Goal: Task Accomplishment & Management: Manage account settings

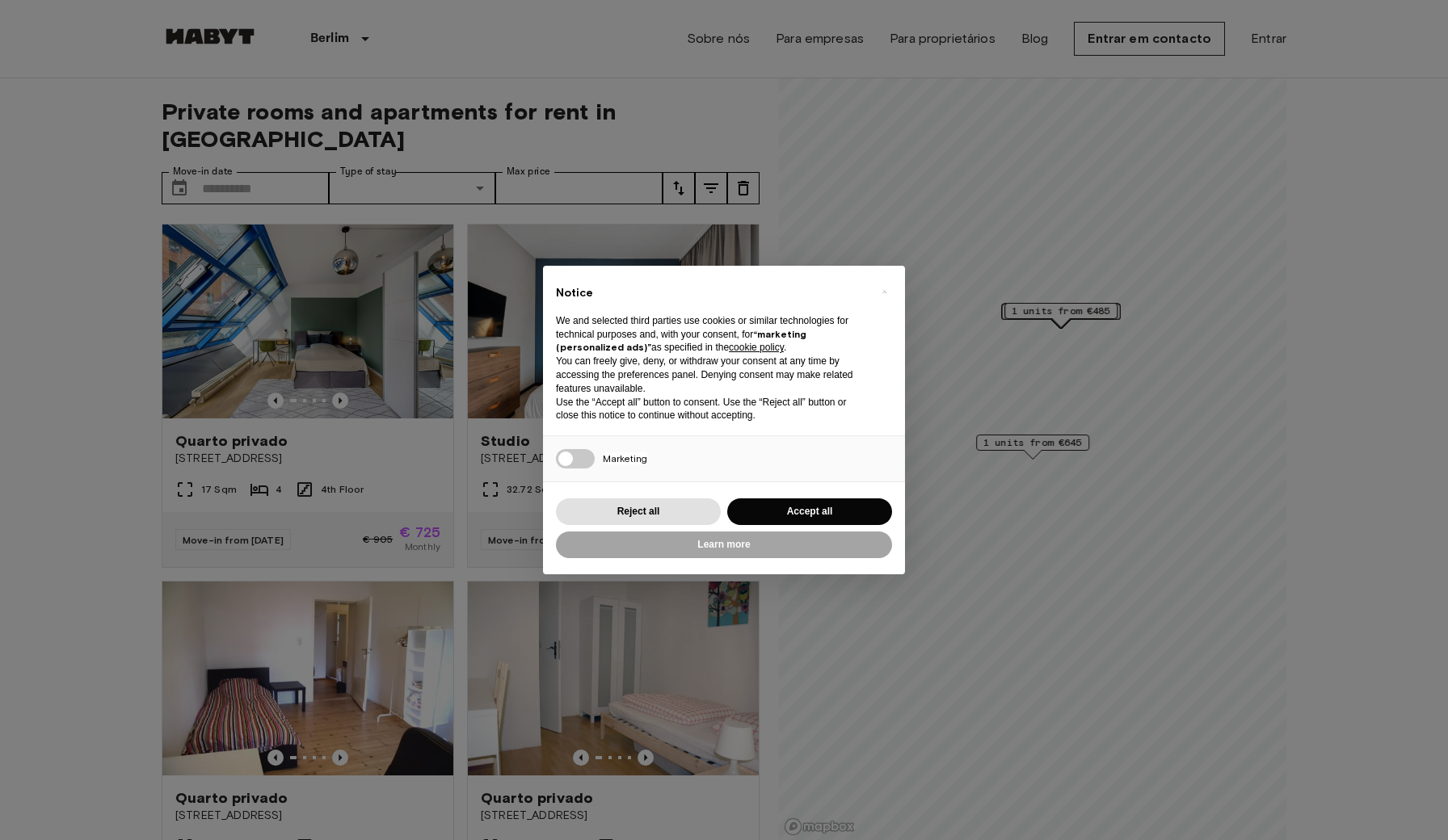
click at [797, 484] on div "× Notice We and selected third parties use cookies or similar technologies for …" at bounding box center [724, 420] width 362 height 308
click at [828, 509] on button "Accept all" at bounding box center [809, 511] width 165 height 27
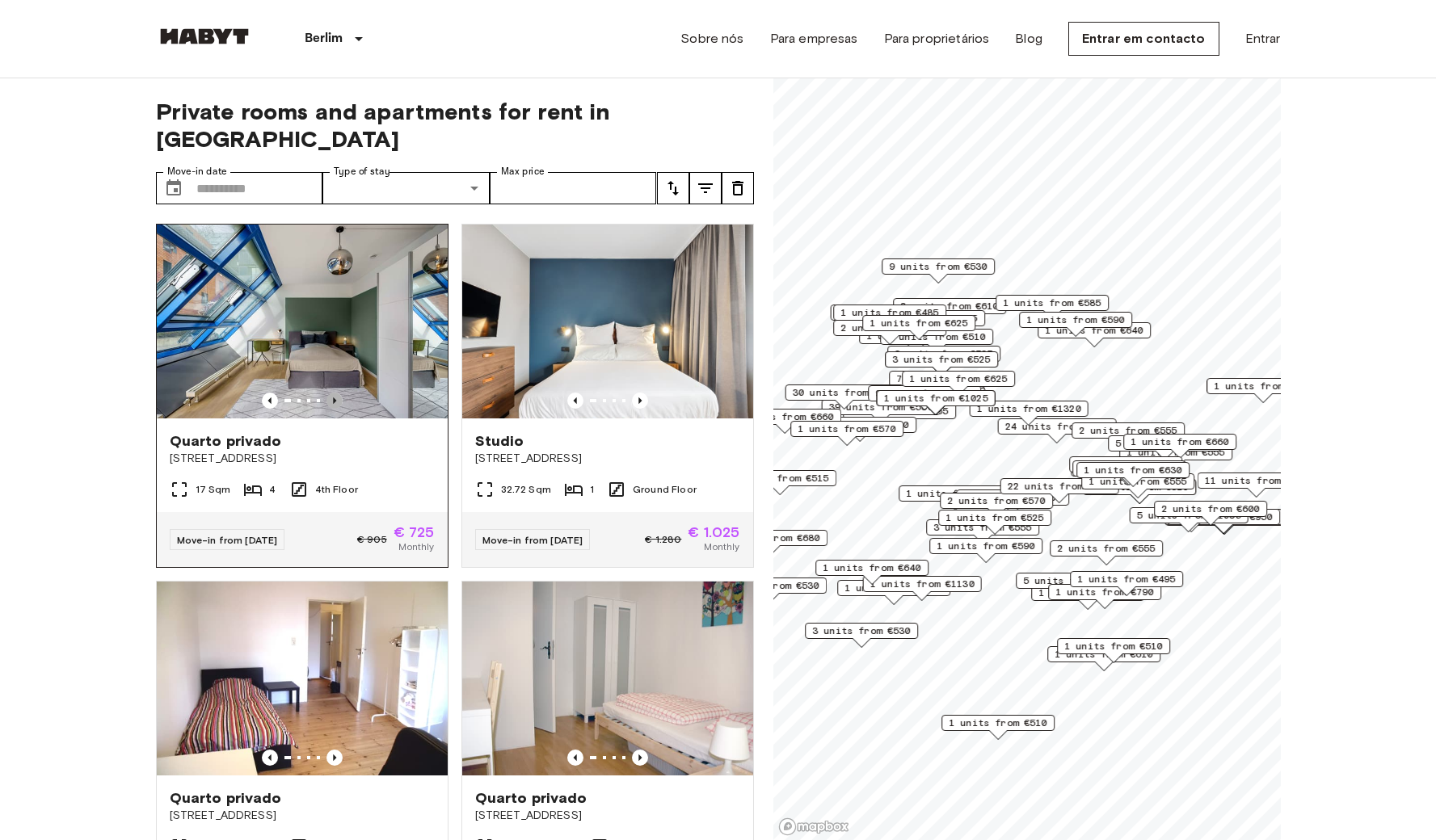
click at [333, 397] on icon "Previous image" at bounding box center [335, 401] width 3 height 7
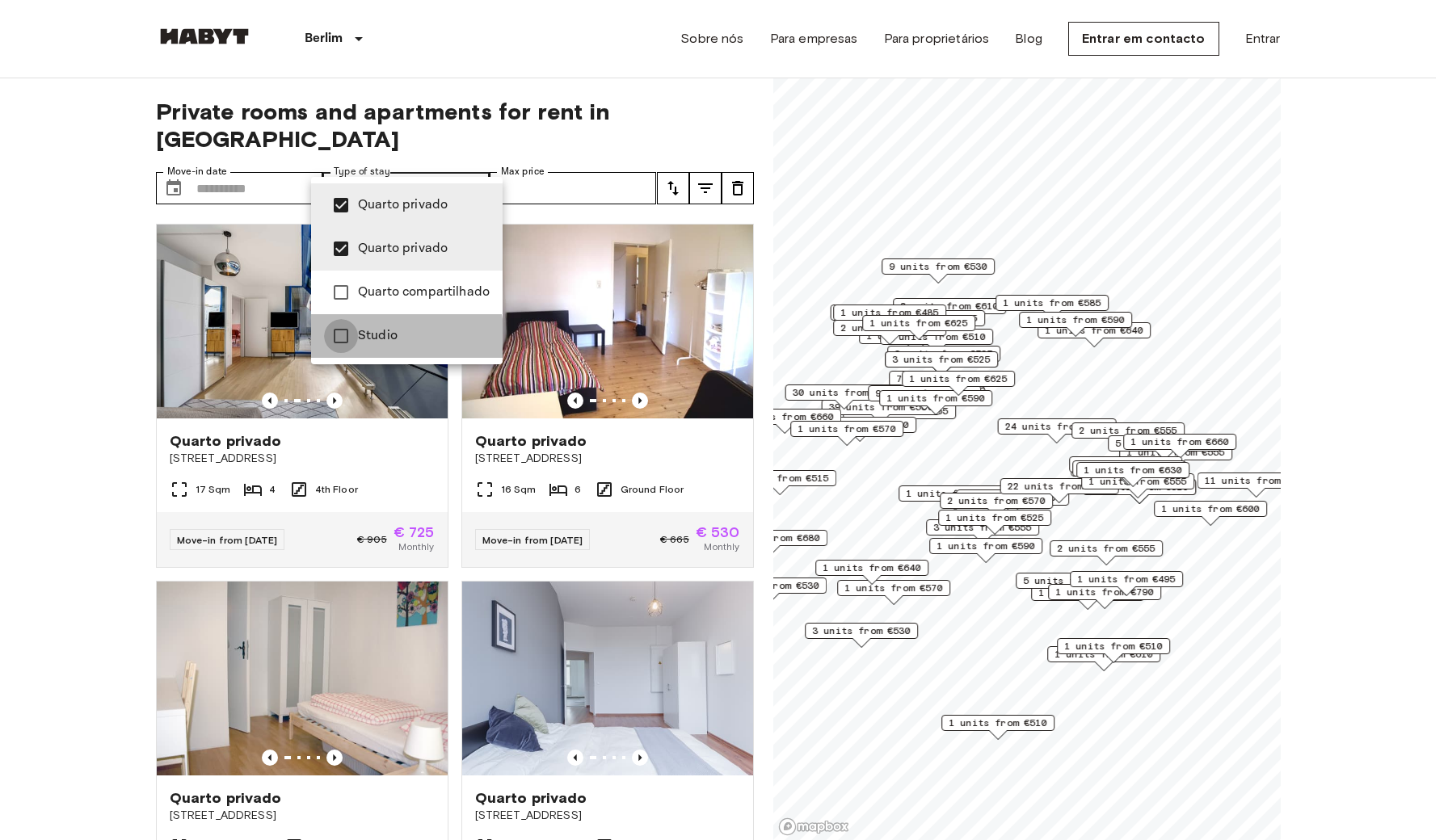
type input "**********"
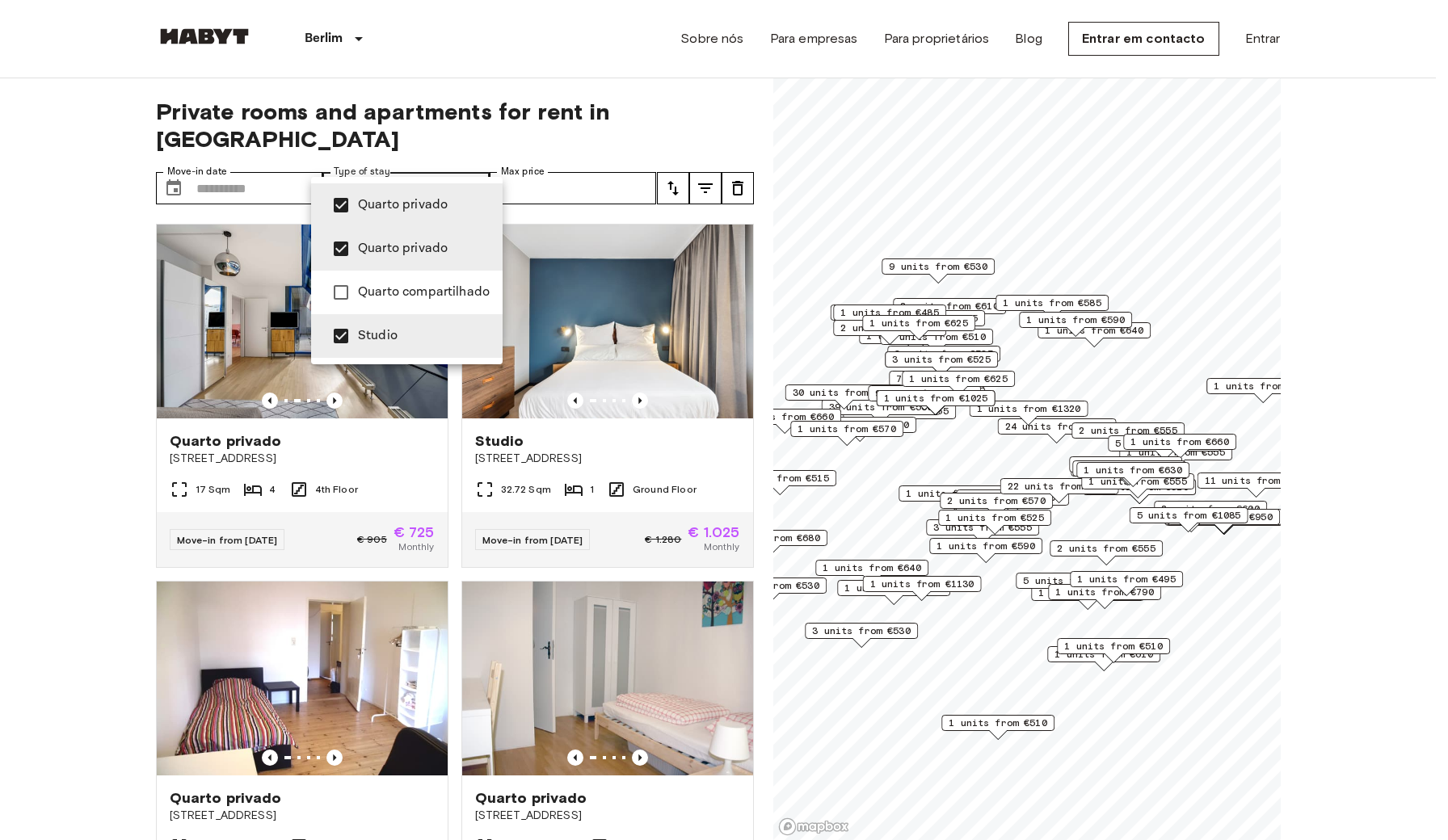
click at [634, 140] on div at bounding box center [724, 420] width 1448 height 840
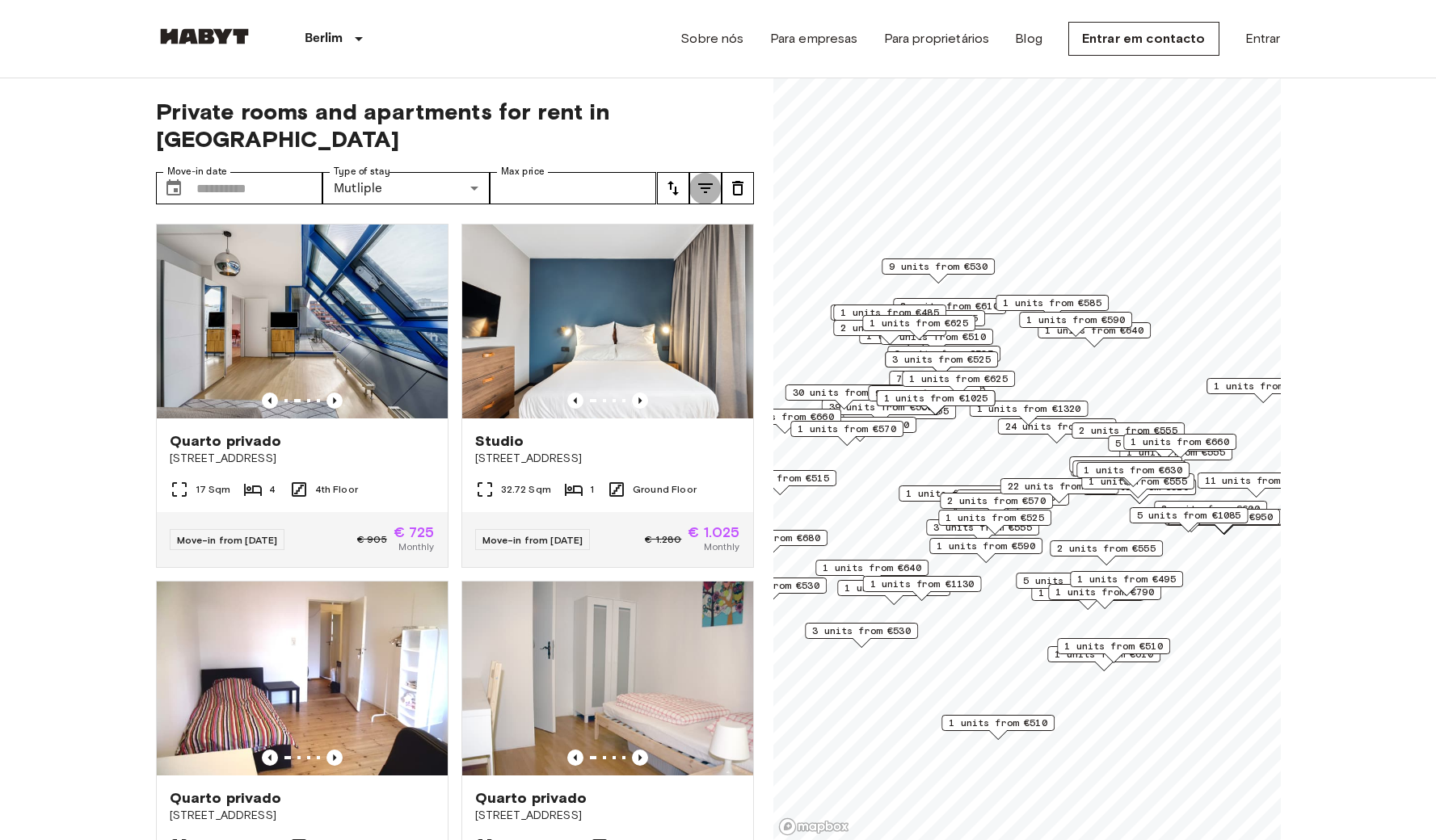
click at [698, 172] on button "tune" at bounding box center [706, 188] width 33 height 33
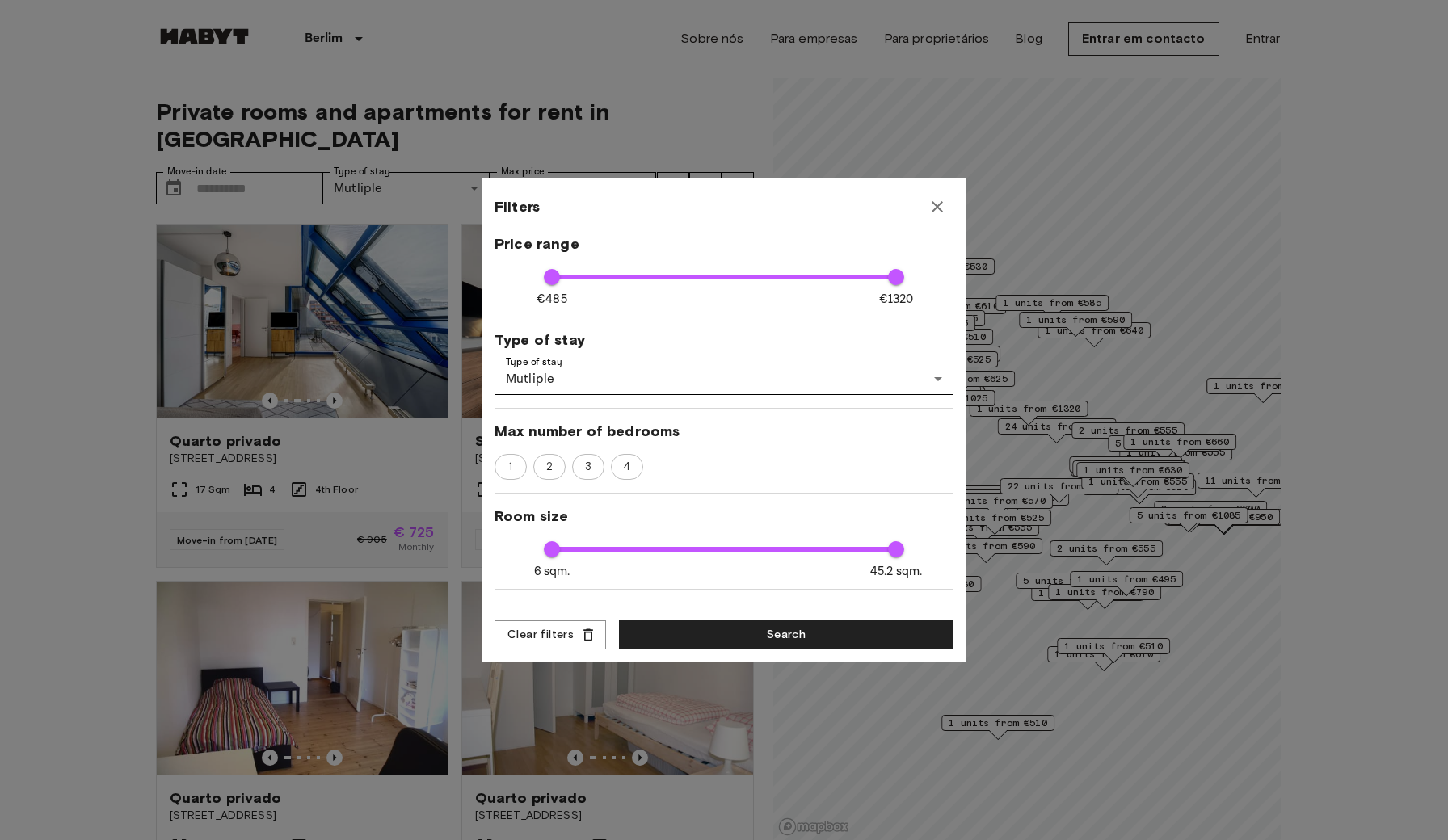
scroll to position [92, 0]
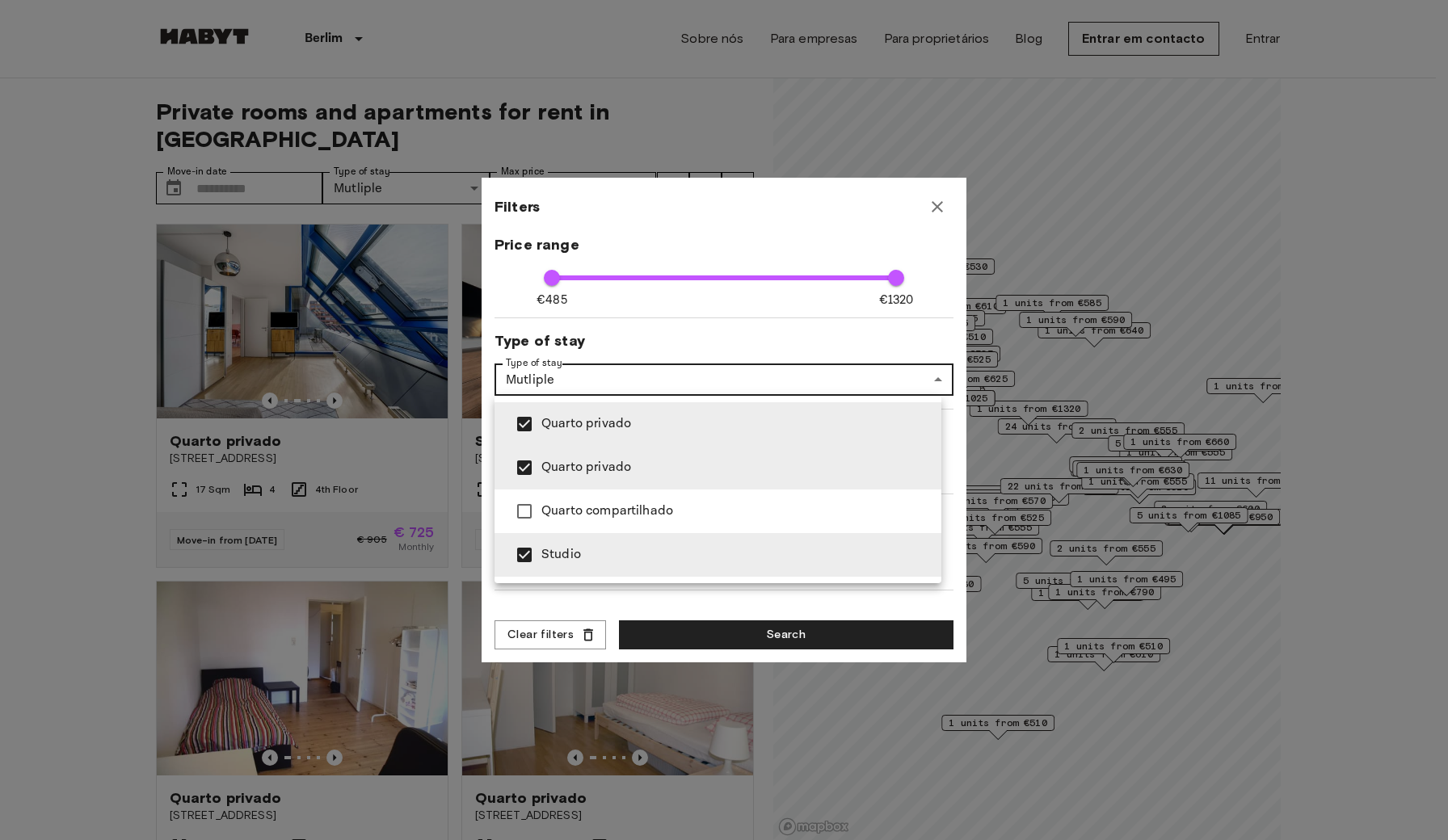
click at [685, 375] on div at bounding box center [724, 420] width 1448 height 840
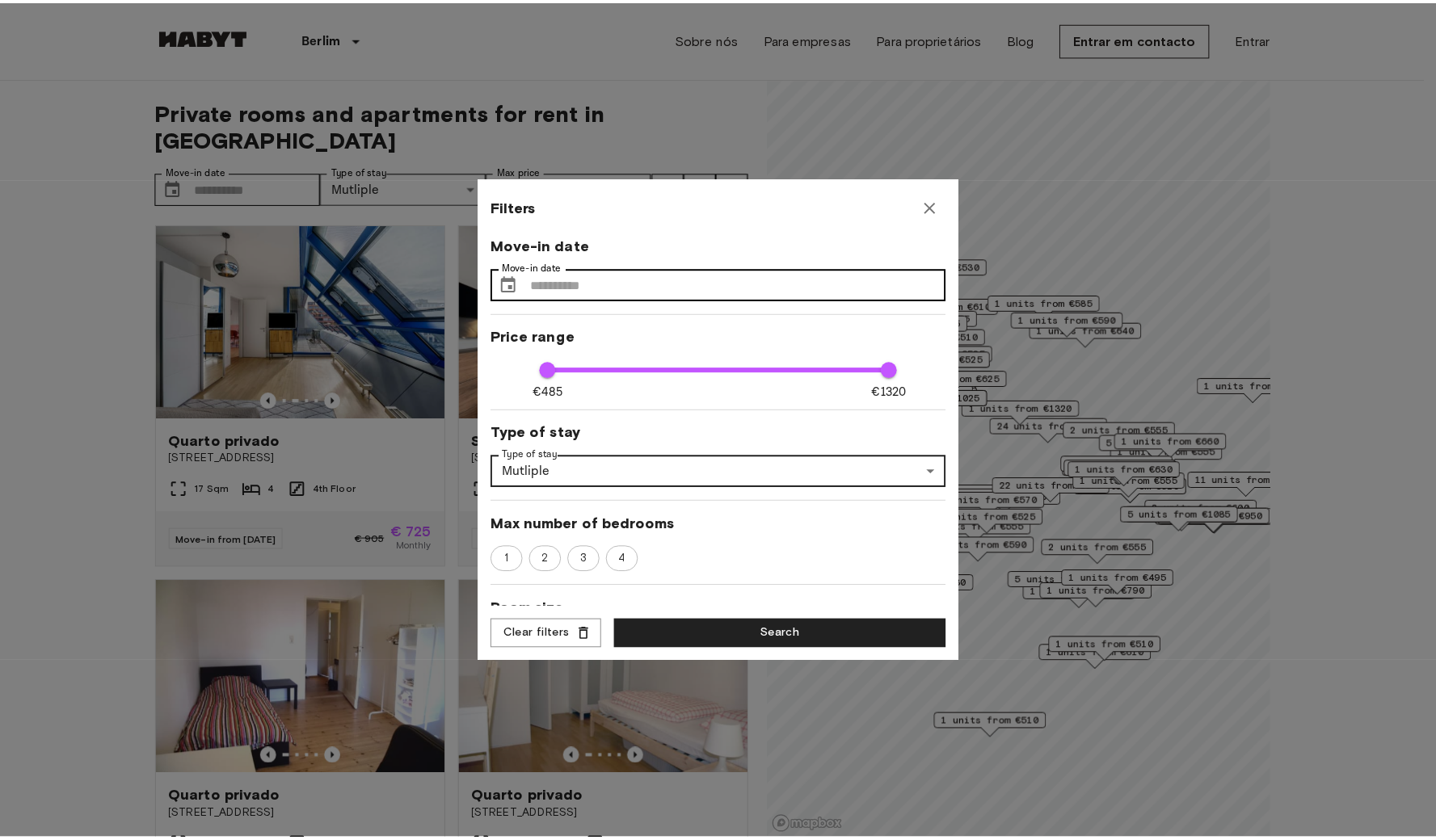
scroll to position [0, 0]
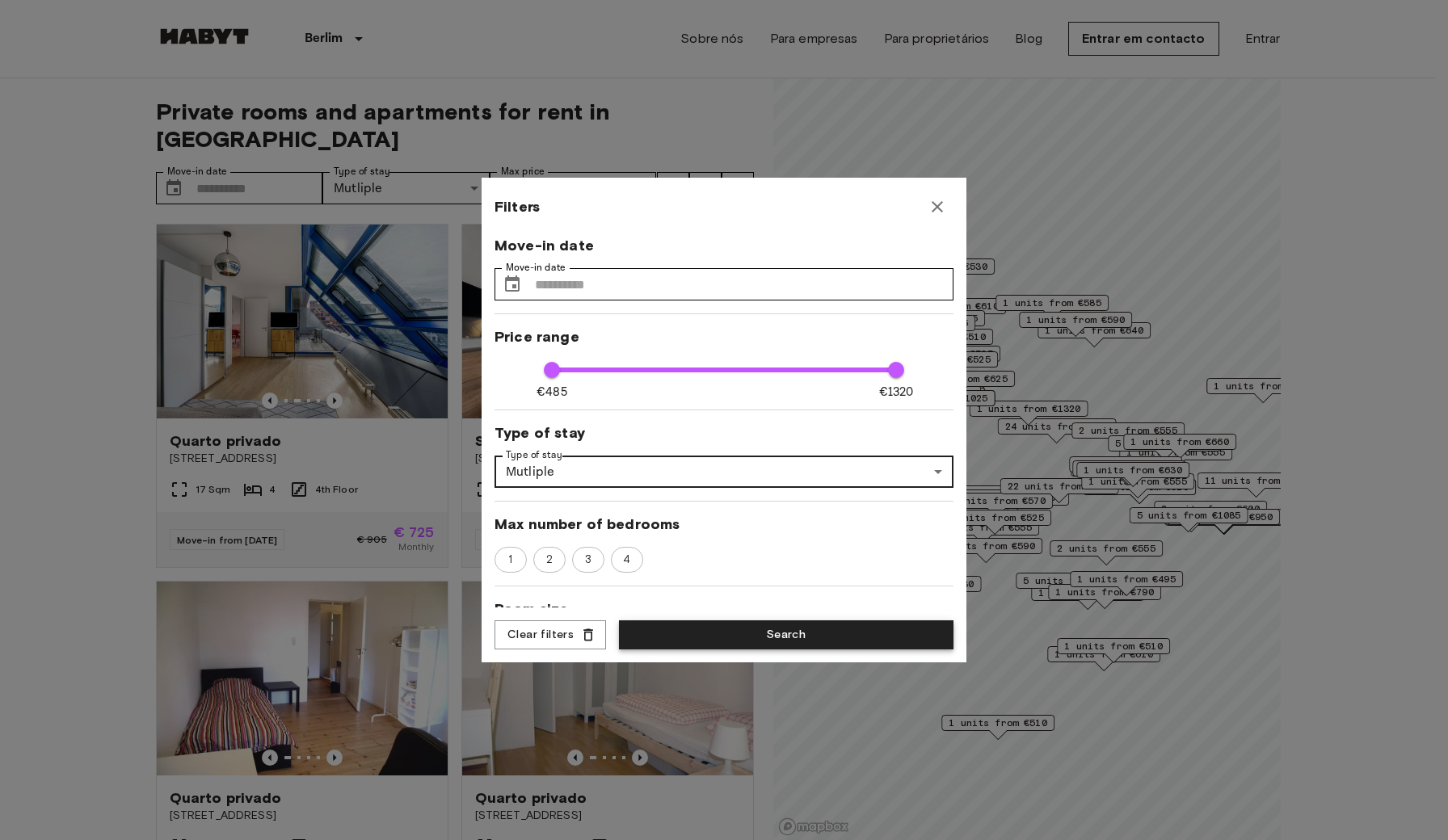
click at [759, 629] on button "Search" at bounding box center [786, 635] width 335 height 30
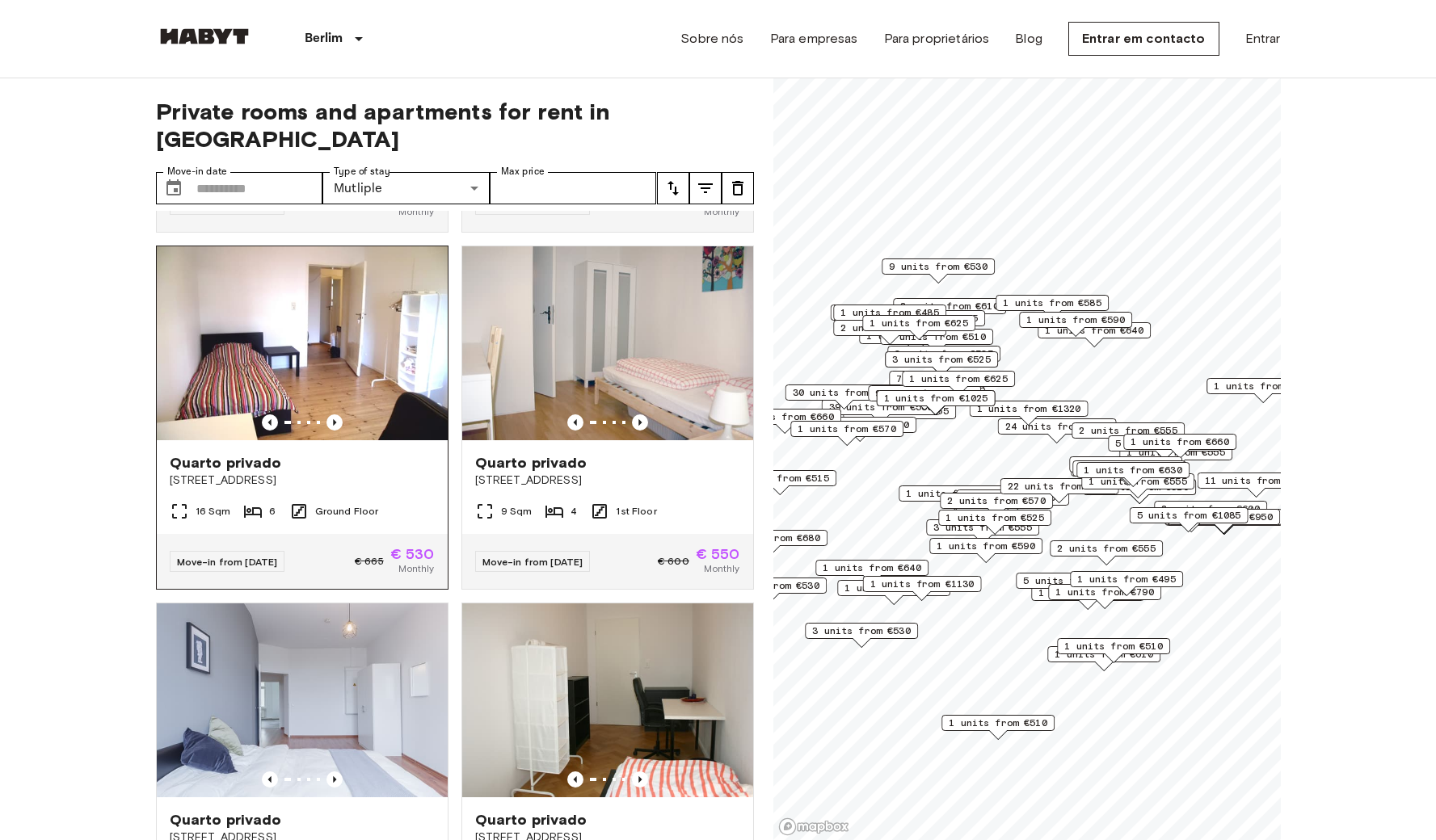
scroll to position [342, 0]
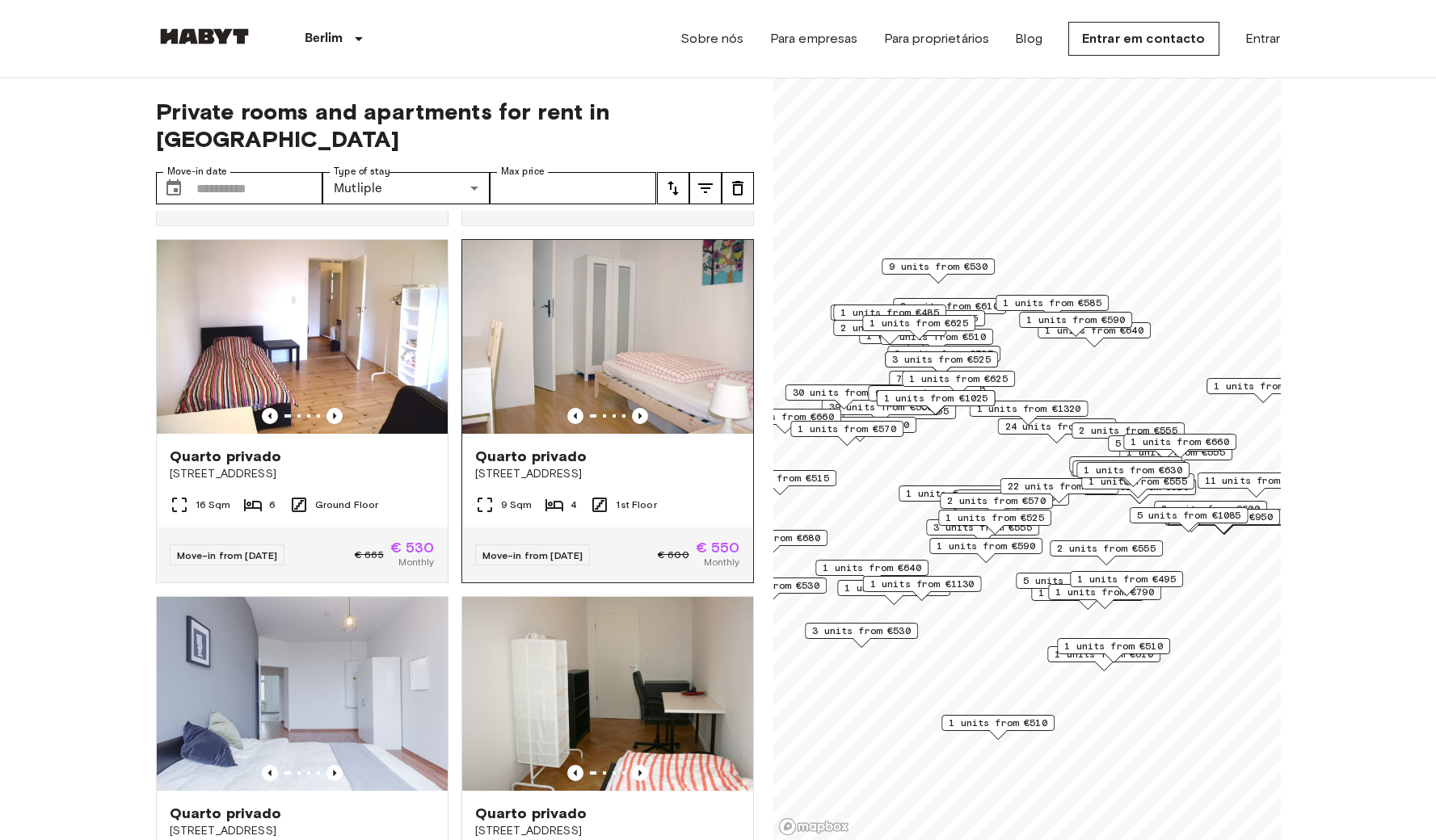
click at [622, 408] on div at bounding box center [608, 416] width 291 height 16
click at [633, 408] on icon "Previous image" at bounding box center [640, 416] width 16 height 16
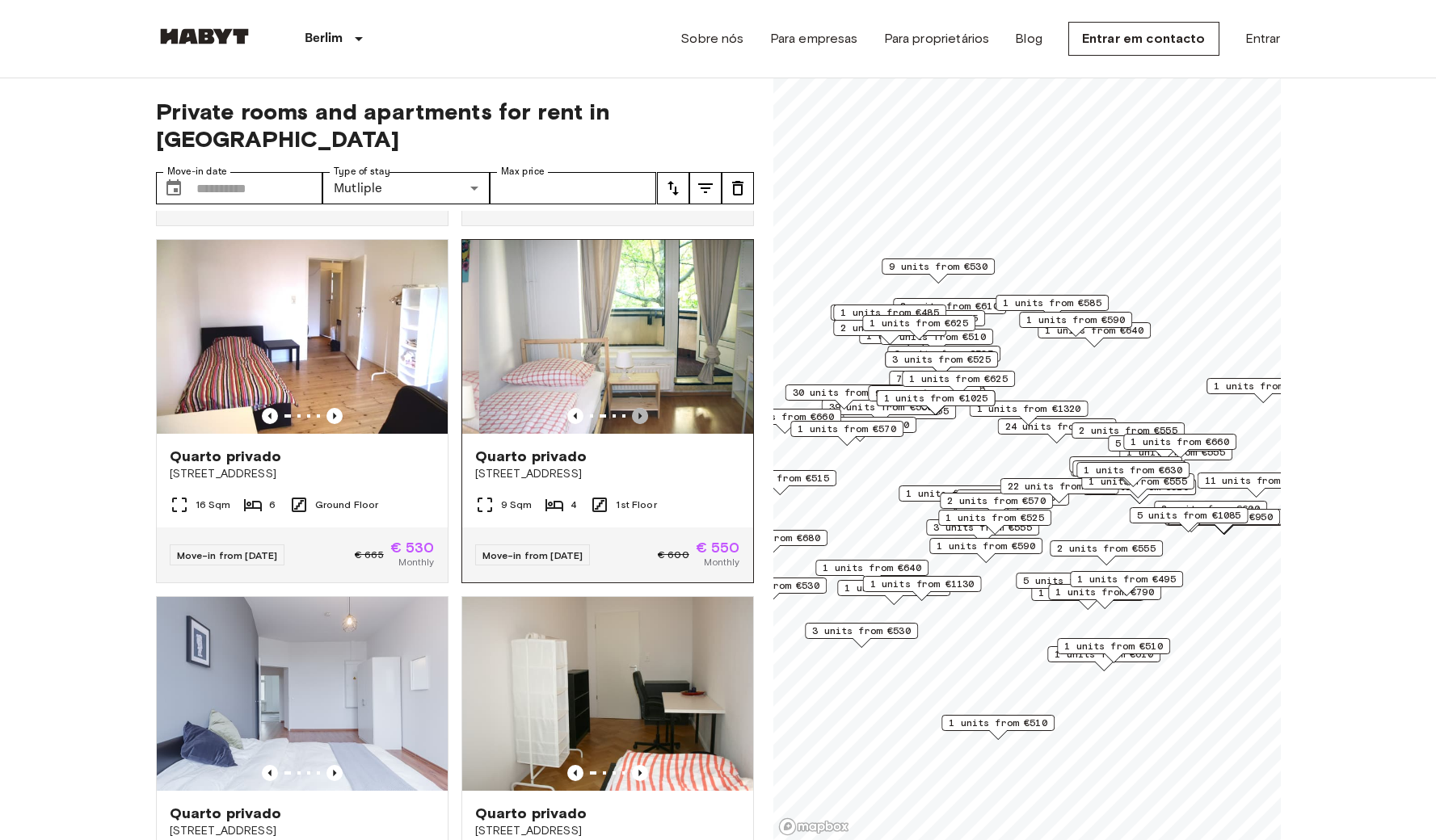
click at [633, 408] on icon "Previous image" at bounding box center [640, 416] width 16 height 16
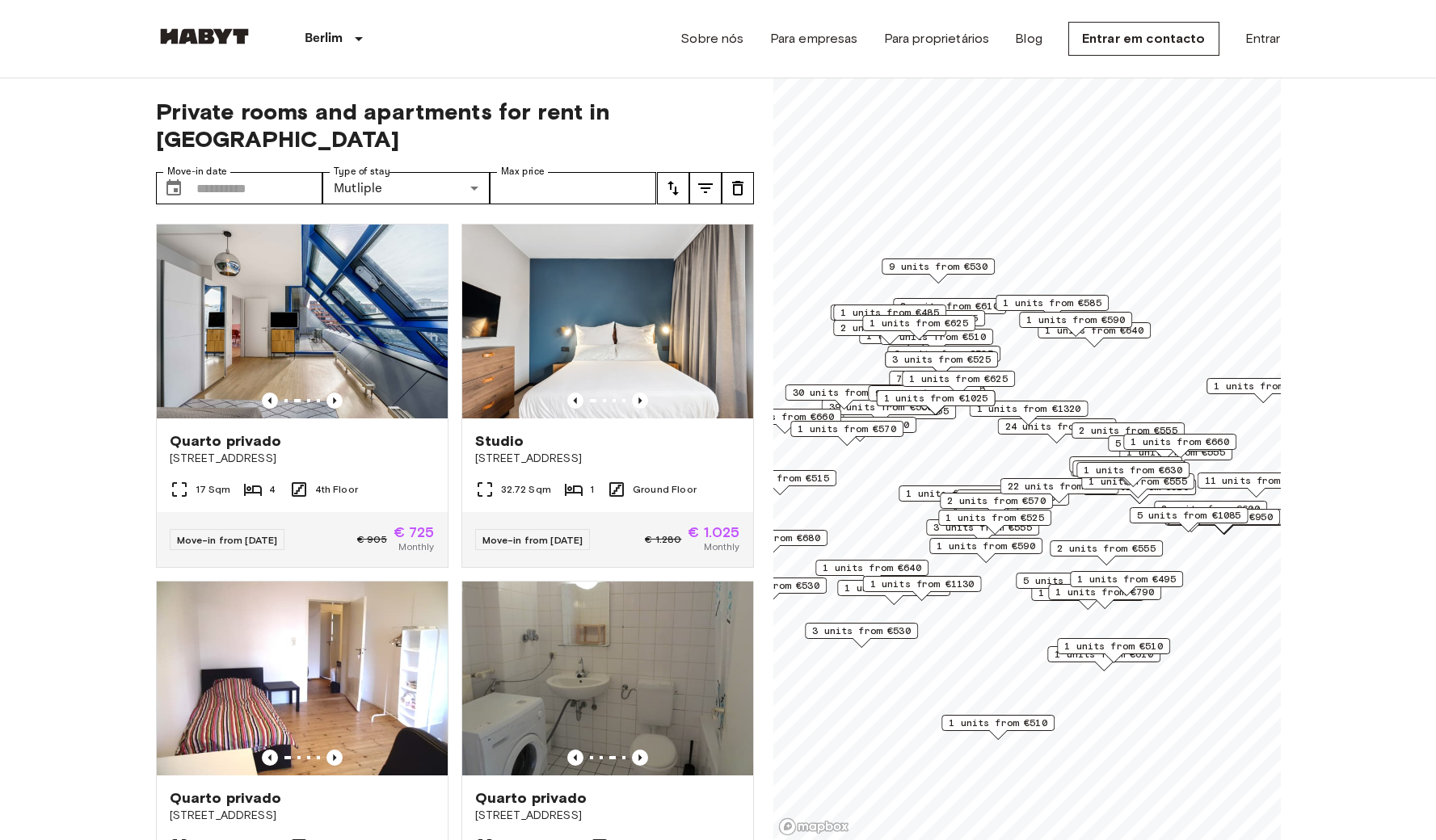
scroll to position [0, 0]
click at [677, 179] on icon "tune" at bounding box center [673, 188] width 20 height 20
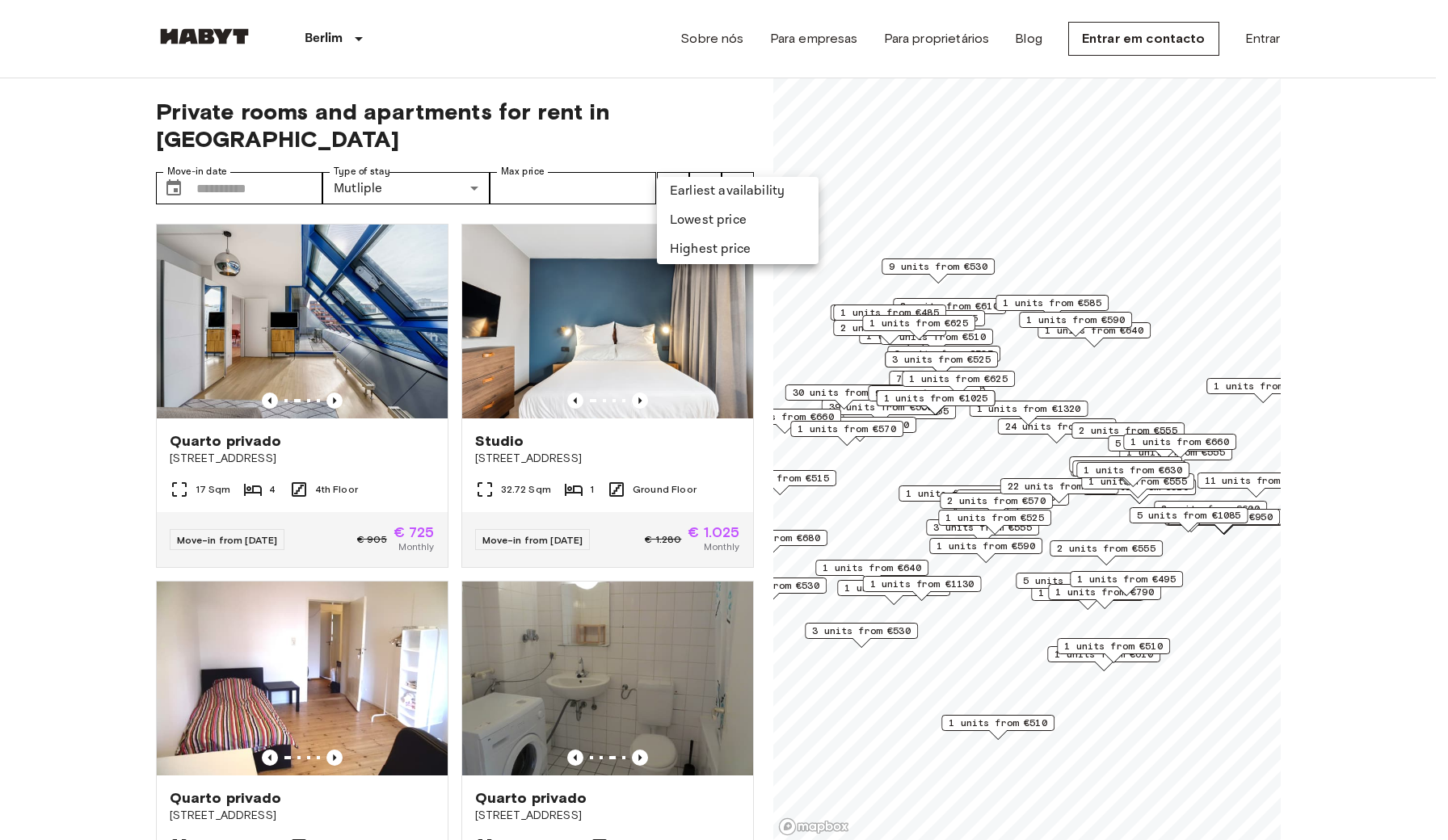
click at [736, 211] on li "Lowest price" at bounding box center [737, 221] width 162 height 29
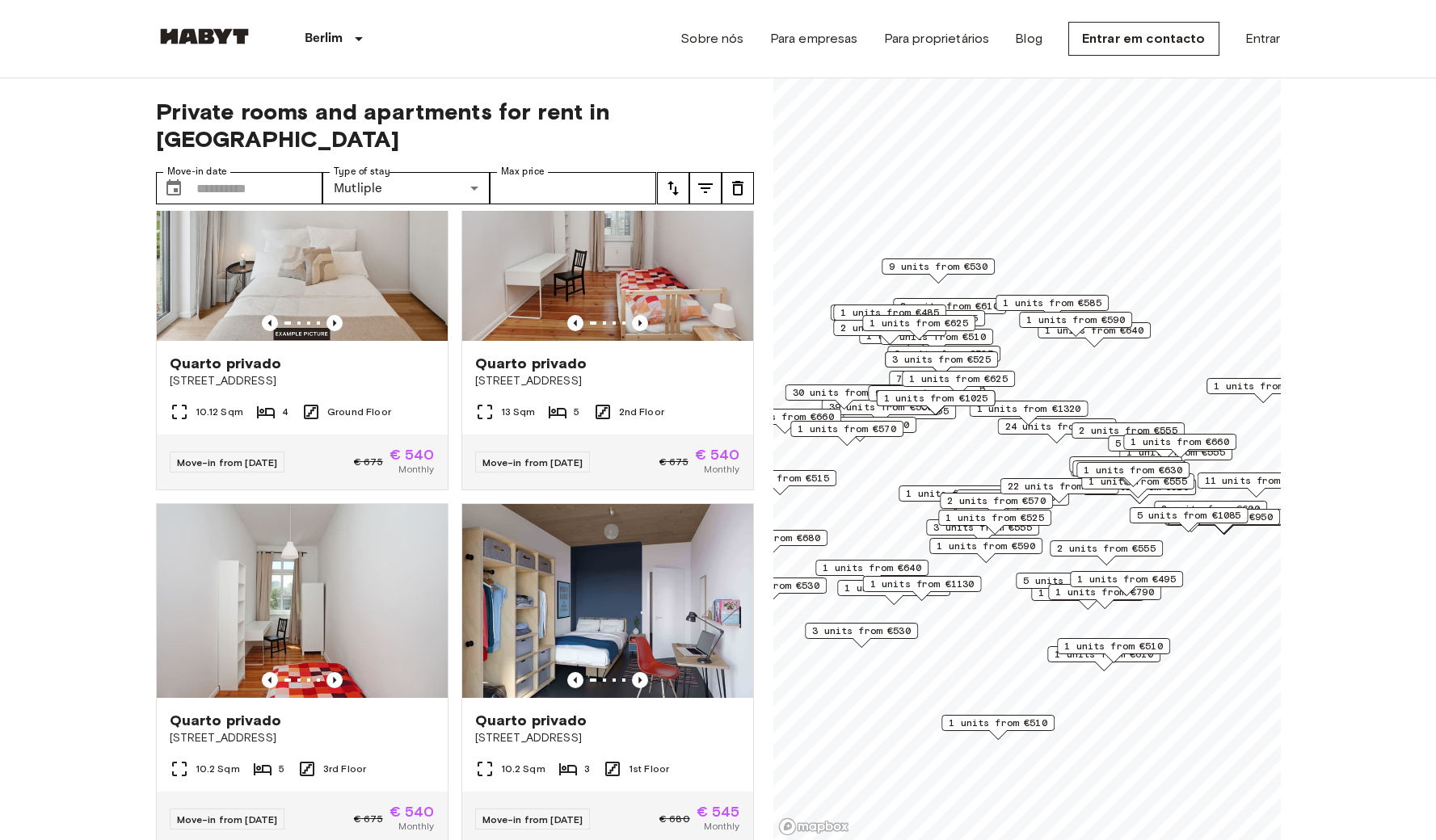
scroll to position [5088, 0]
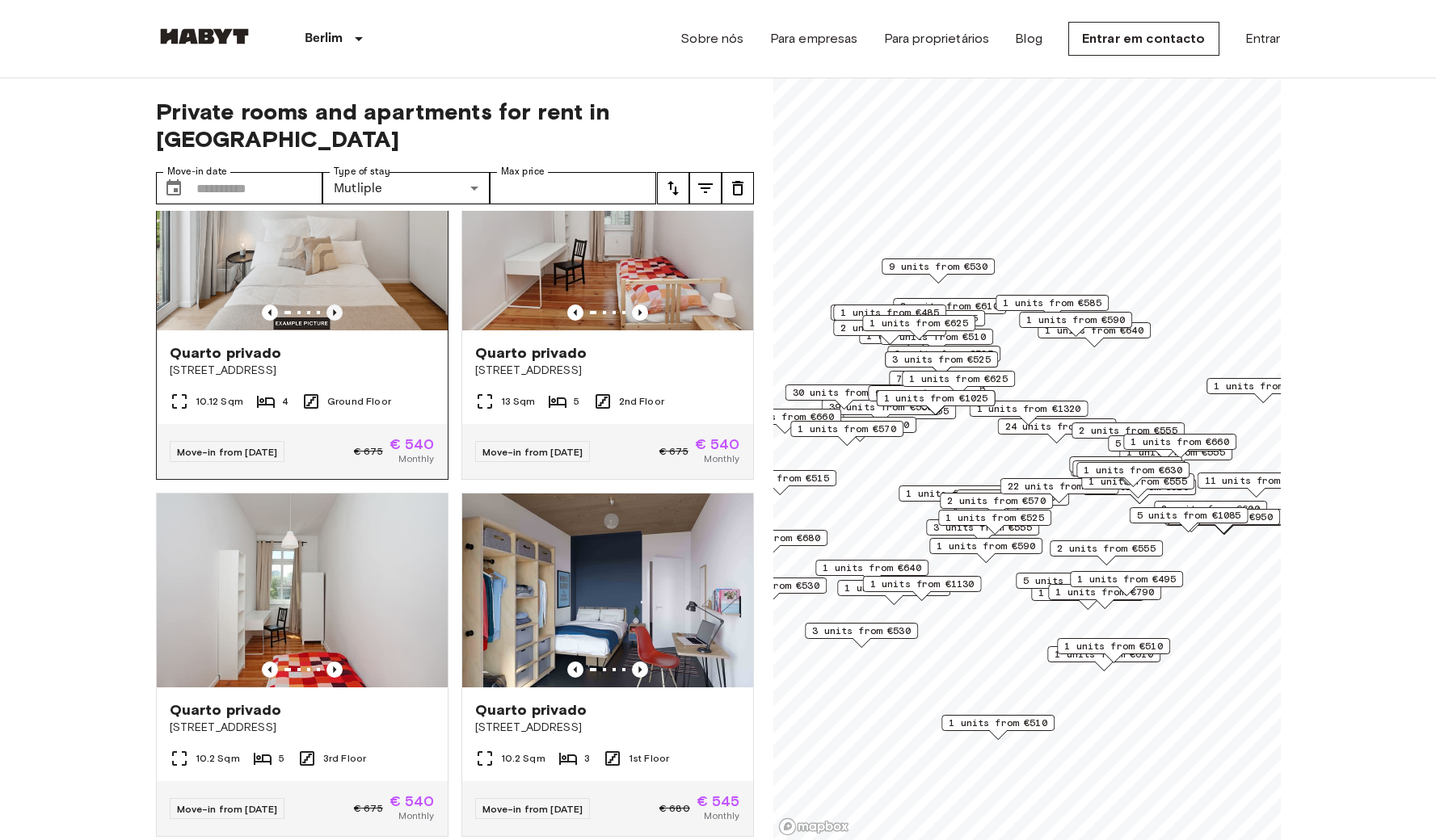
click at [330, 321] on icon "Previous image" at bounding box center [334, 313] width 16 height 16
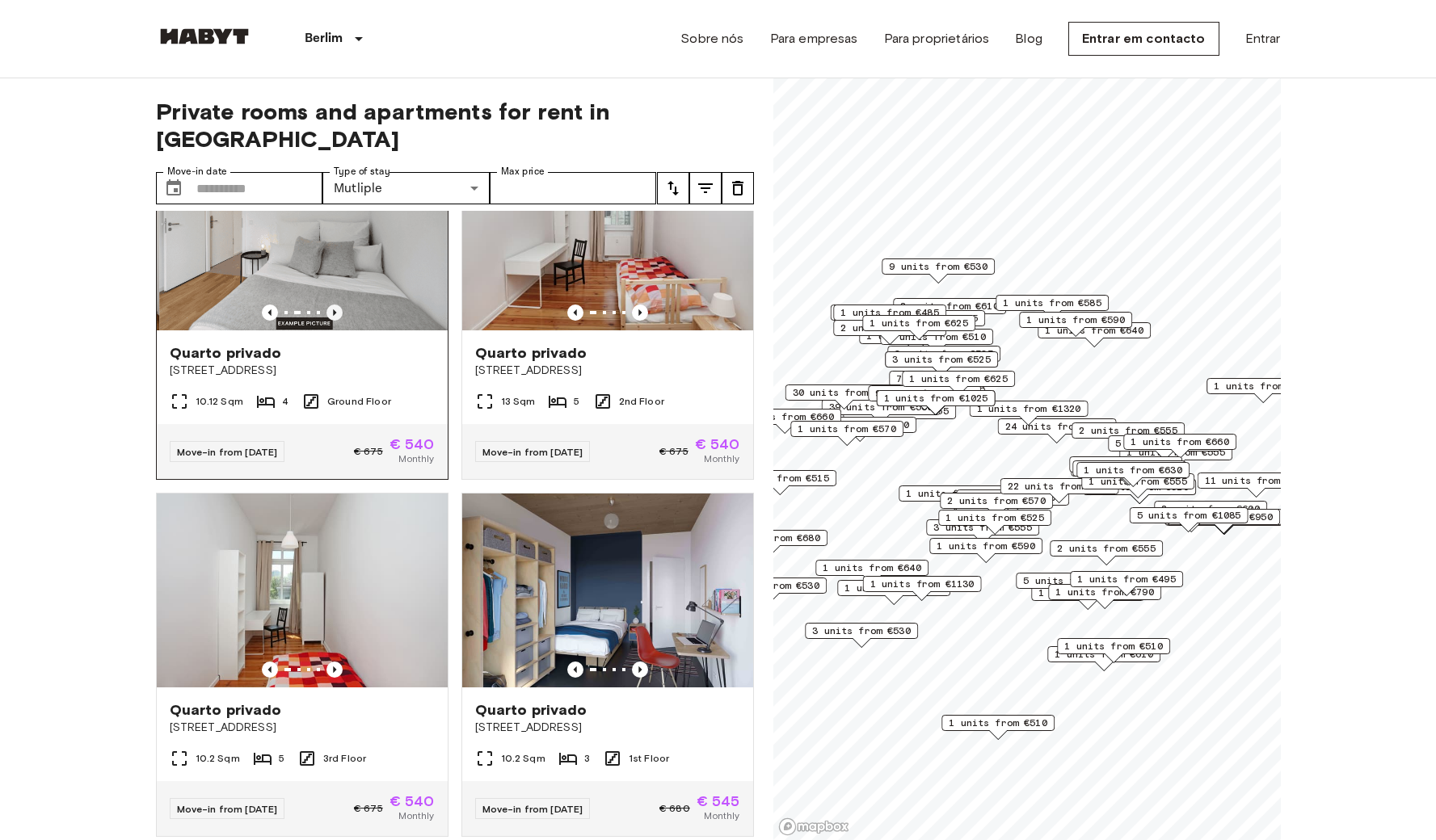
click at [330, 321] on icon "Previous image" at bounding box center [334, 313] width 16 height 16
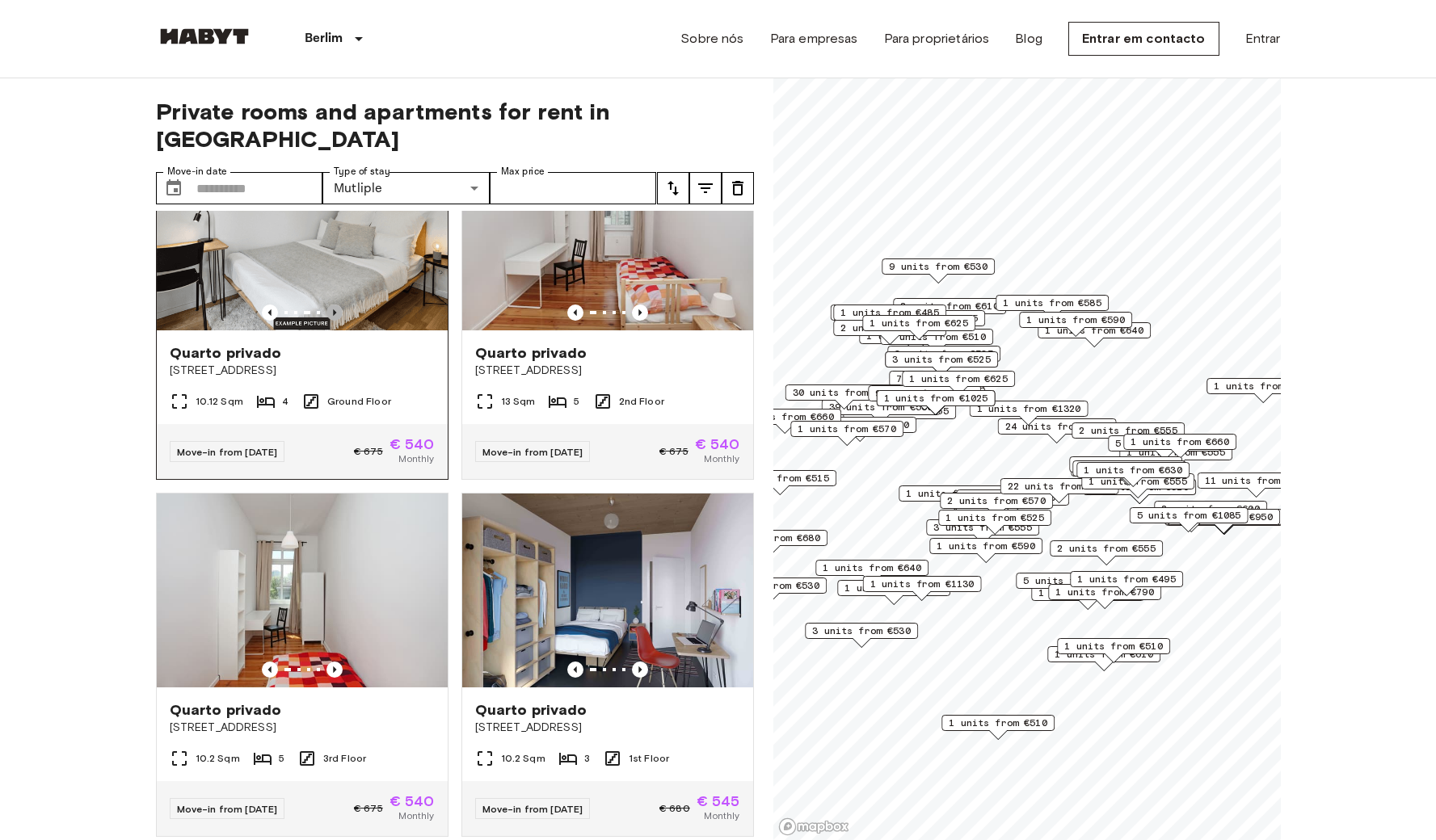
click at [330, 321] on icon "Previous image" at bounding box center [334, 313] width 16 height 16
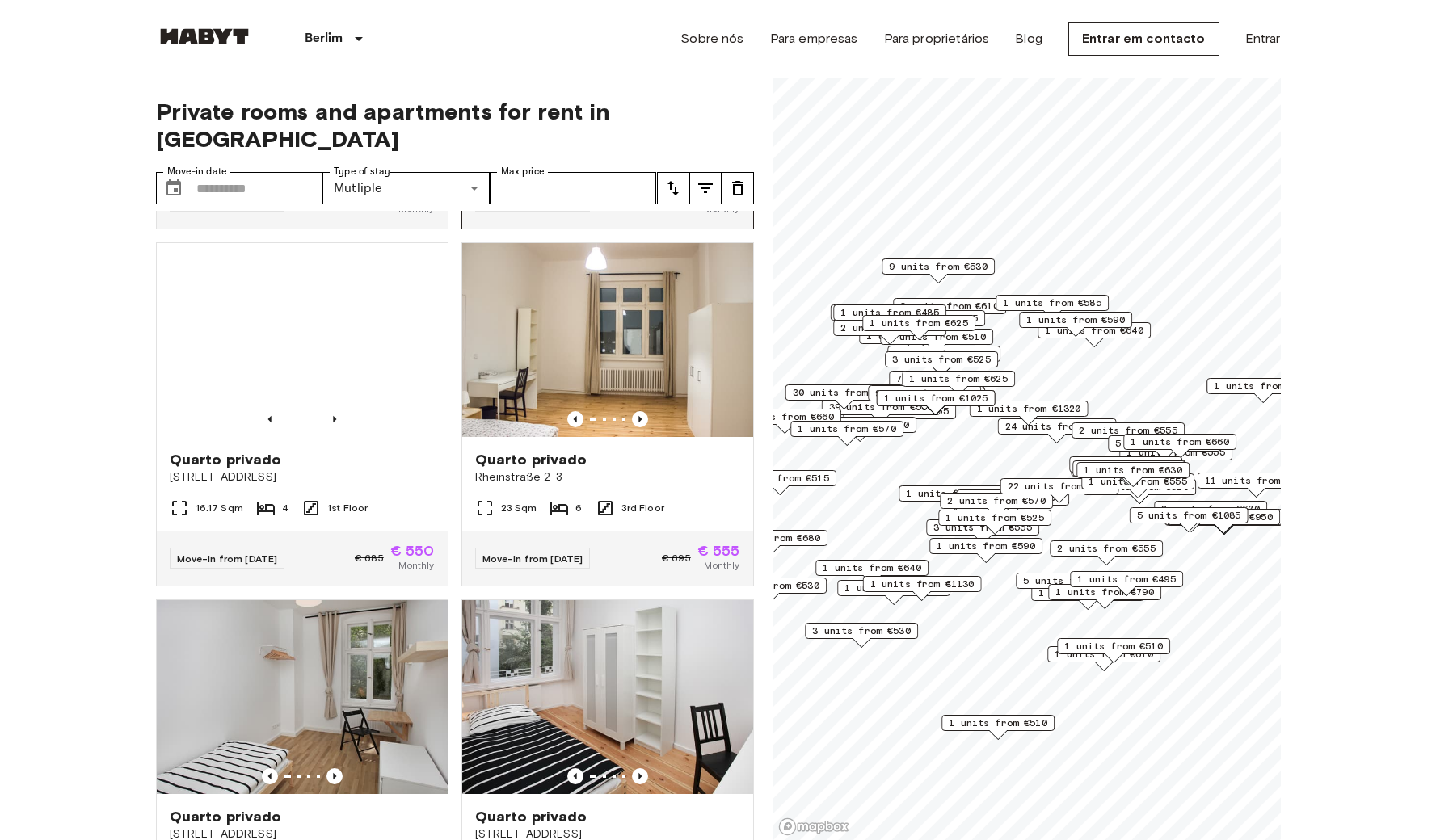
scroll to position [6414, 0]
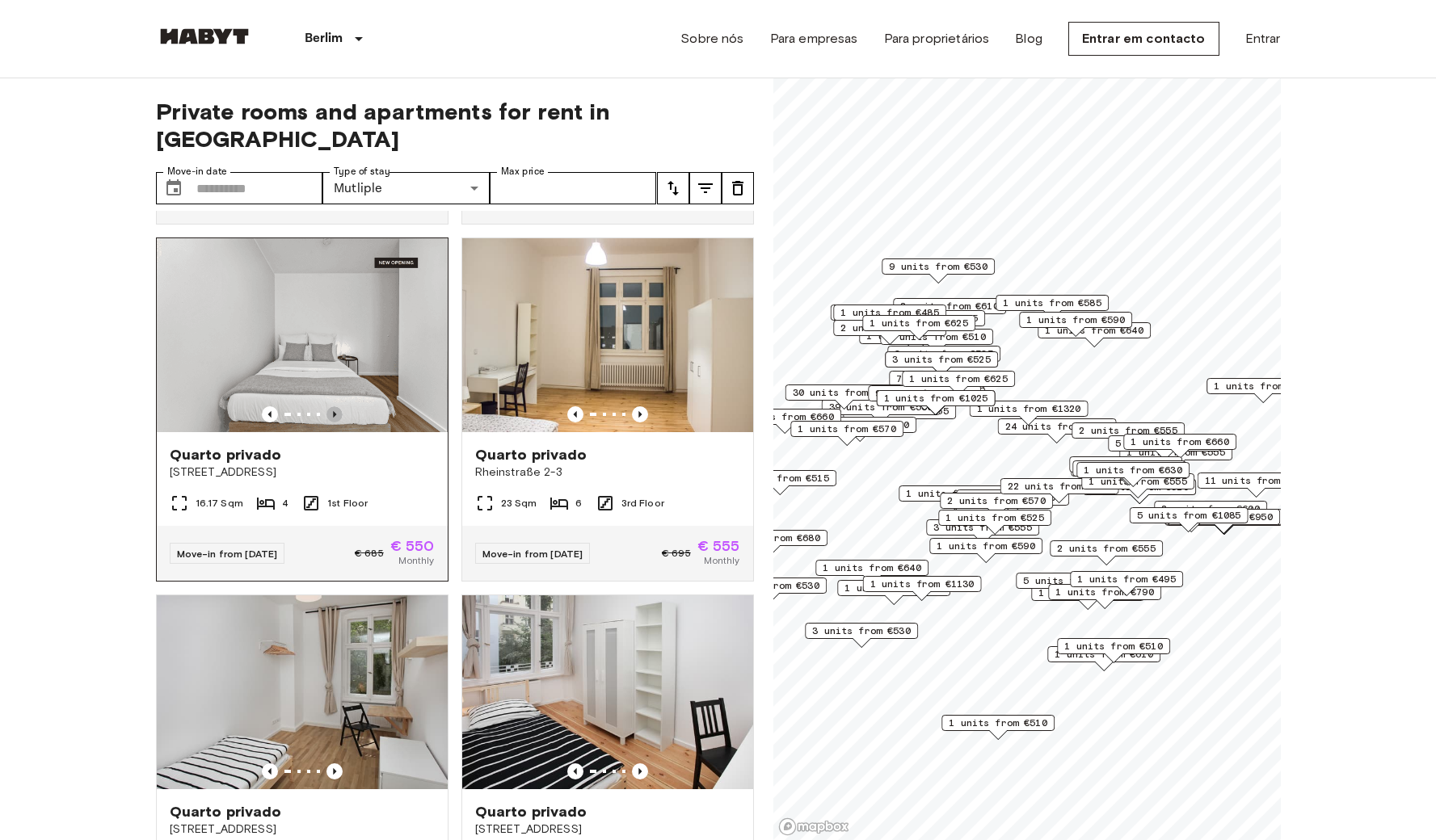
click at [337, 423] on icon "Previous image" at bounding box center [334, 414] width 16 height 16
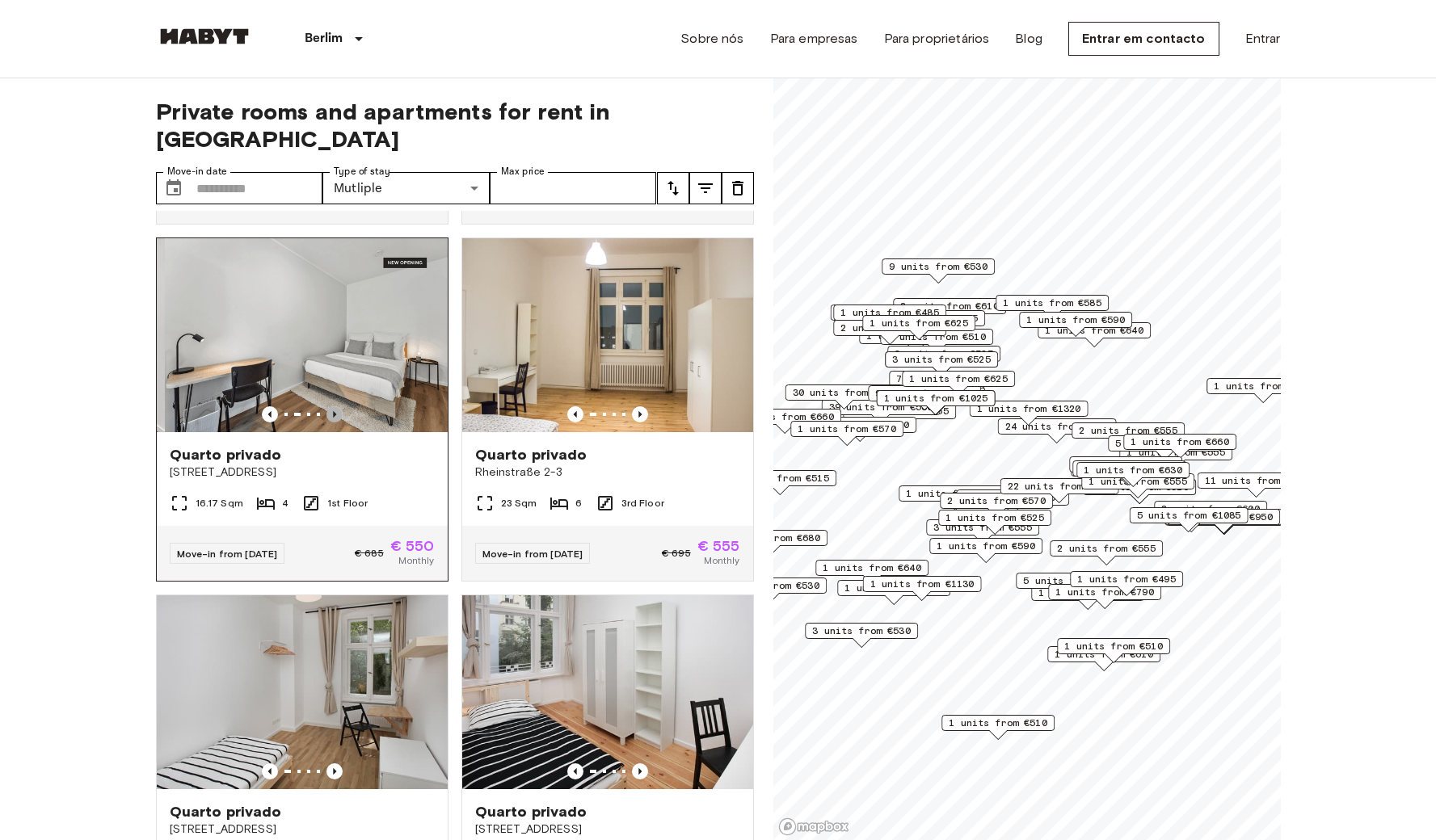
click at [337, 423] on icon "Previous image" at bounding box center [334, 414] width 16 height 16
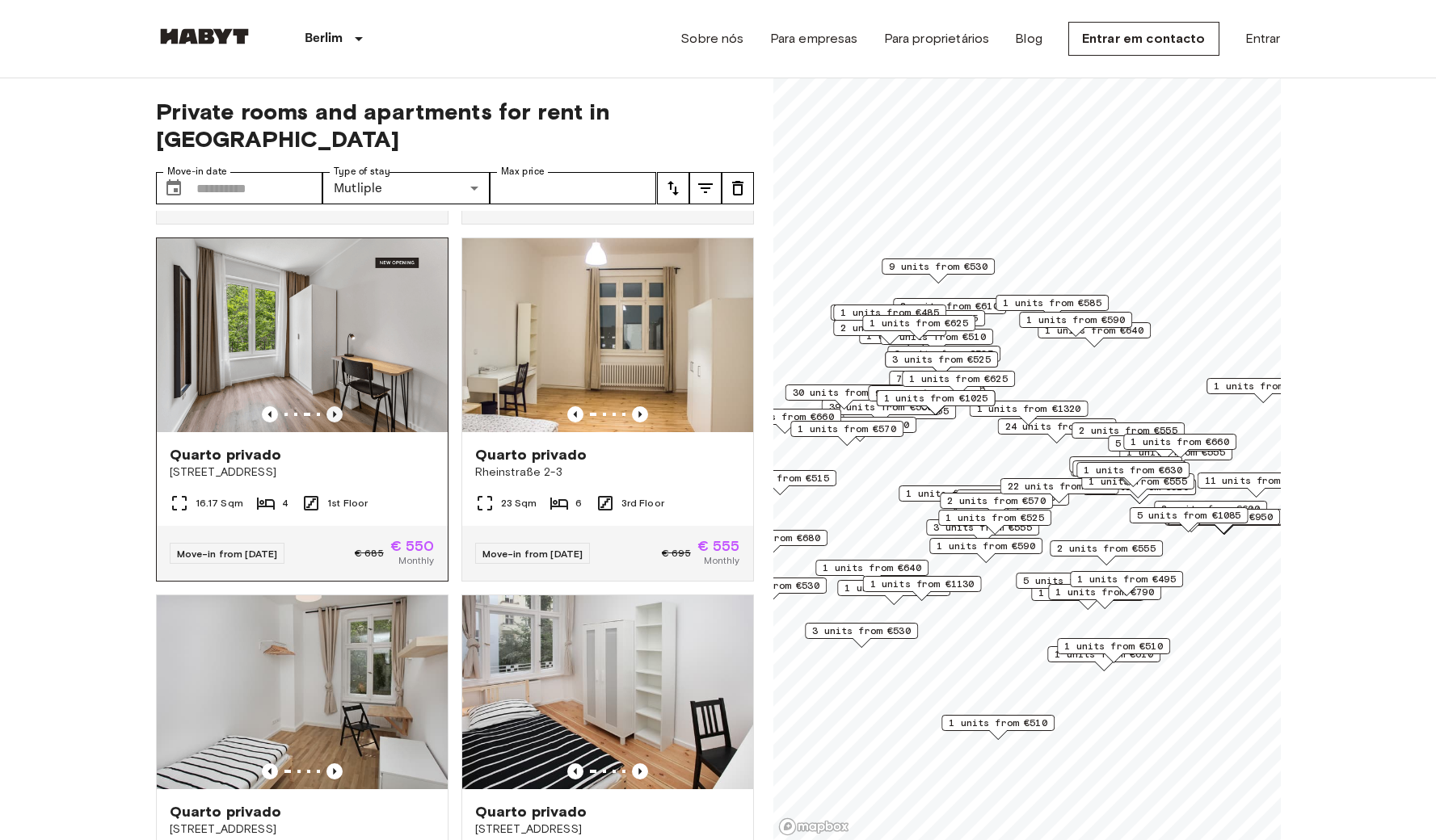
click at [337, 423] on icon "Previous image" at bounding box center [334, 414] width 16 height 16
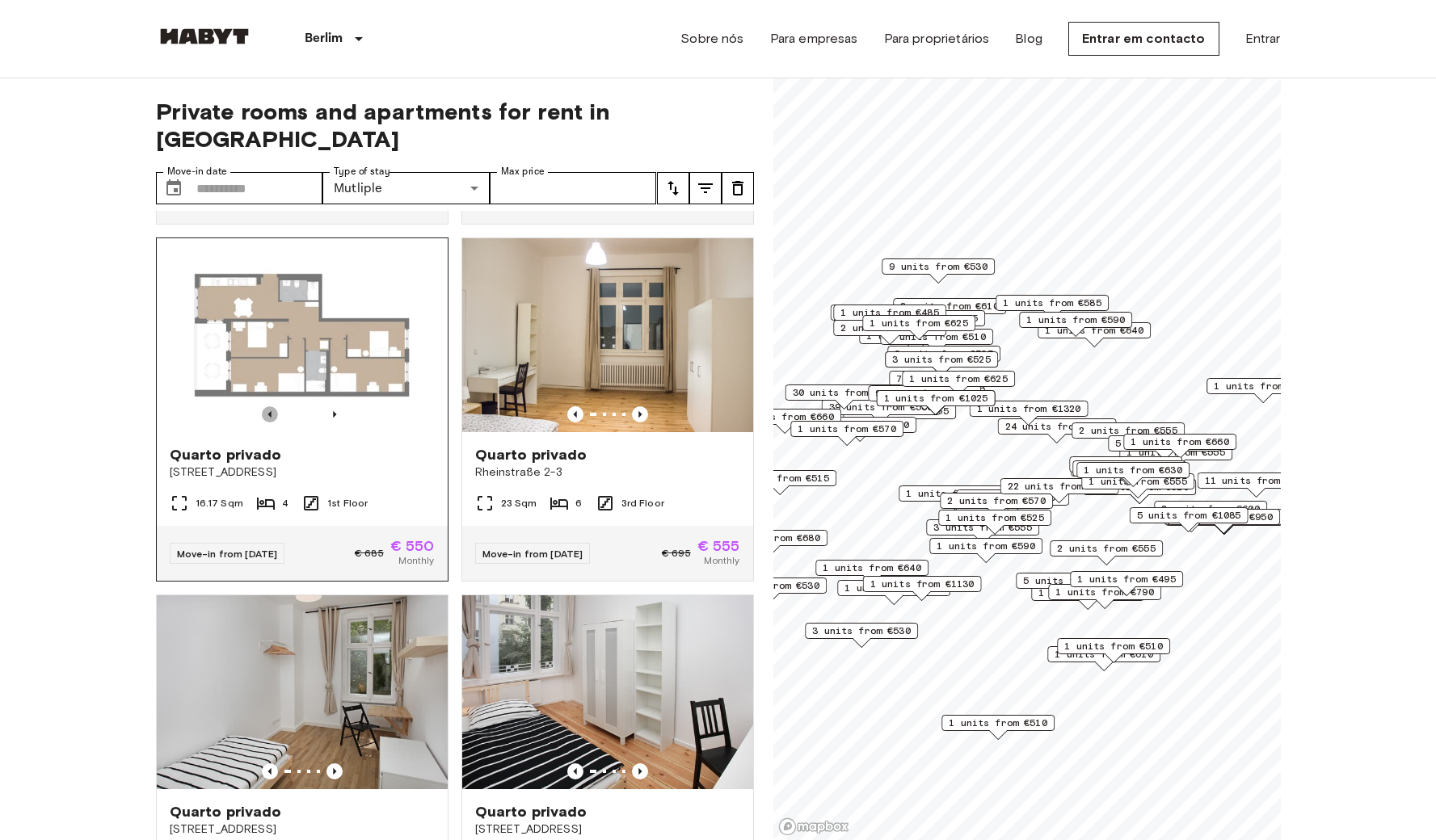
click at [268, 423] on icon "Previous image" at bounding box center [270, 414] width 16 height 16
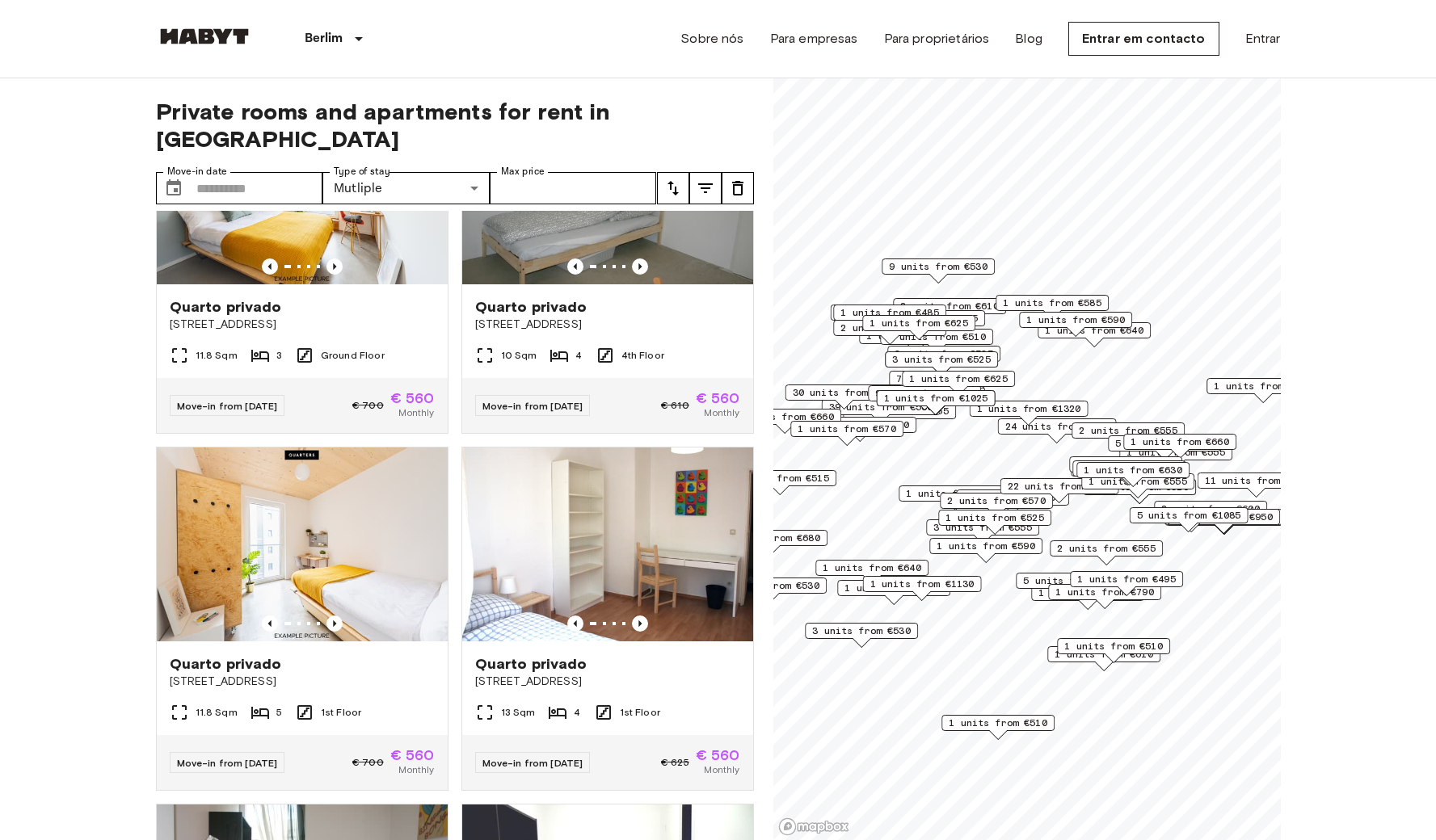
scroll to position [9061, 0]
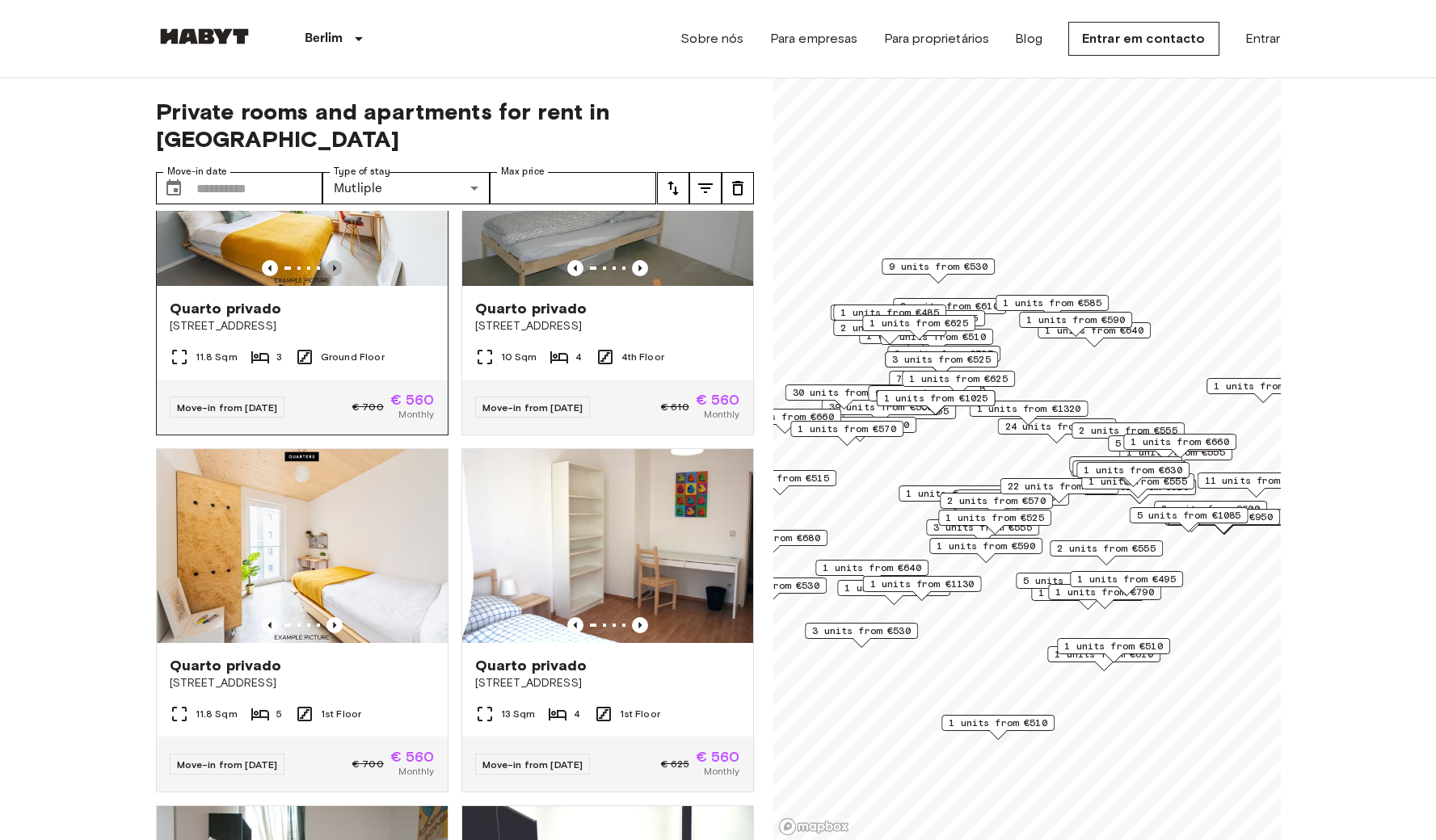
click at [337, 277] on icon "Previous image" at bounding box center [334, 268] width 16 height 16
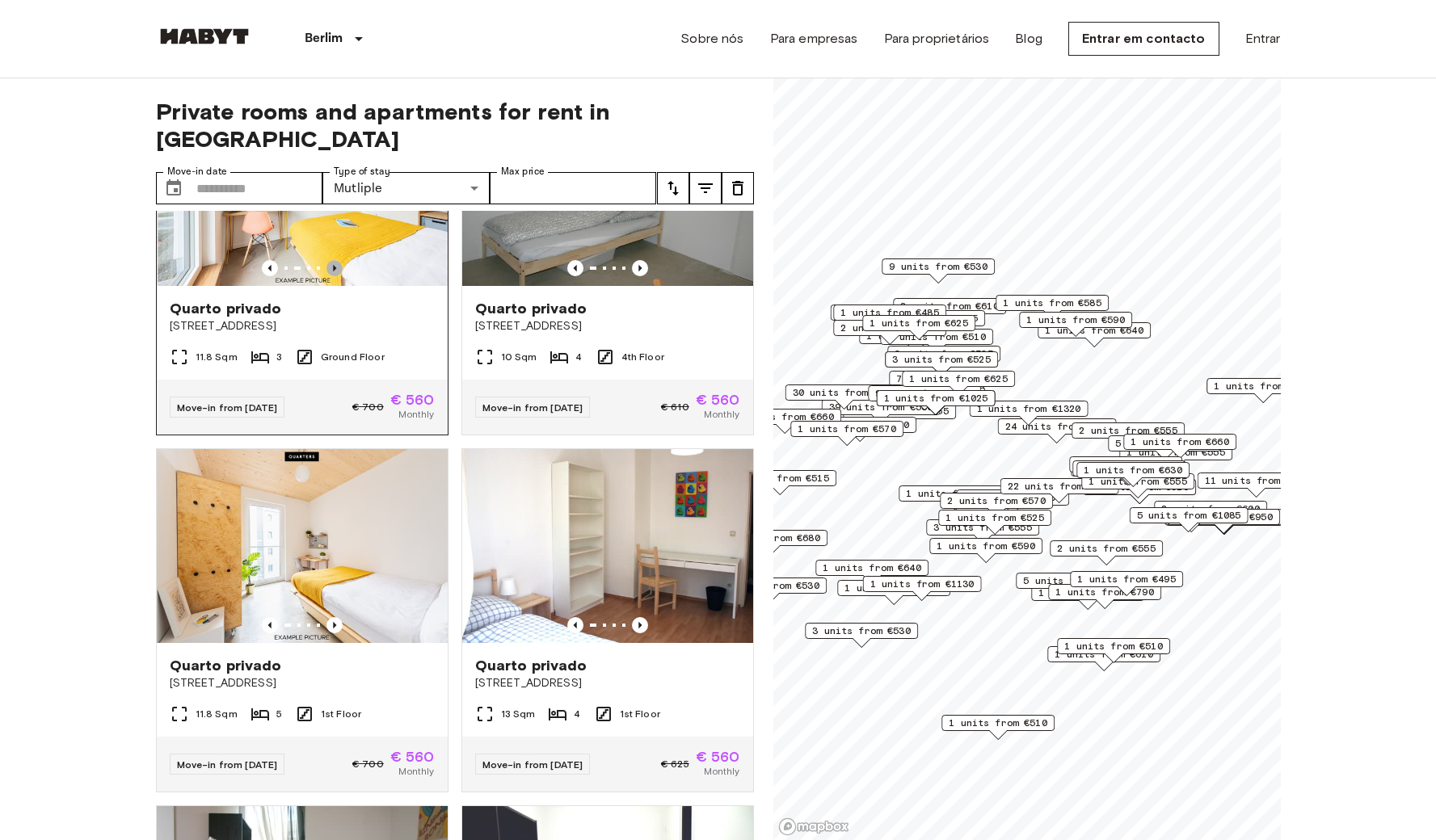
click at [337, 277] on icon "Previous image" at bounding box center [334, 268] width 16 height 16
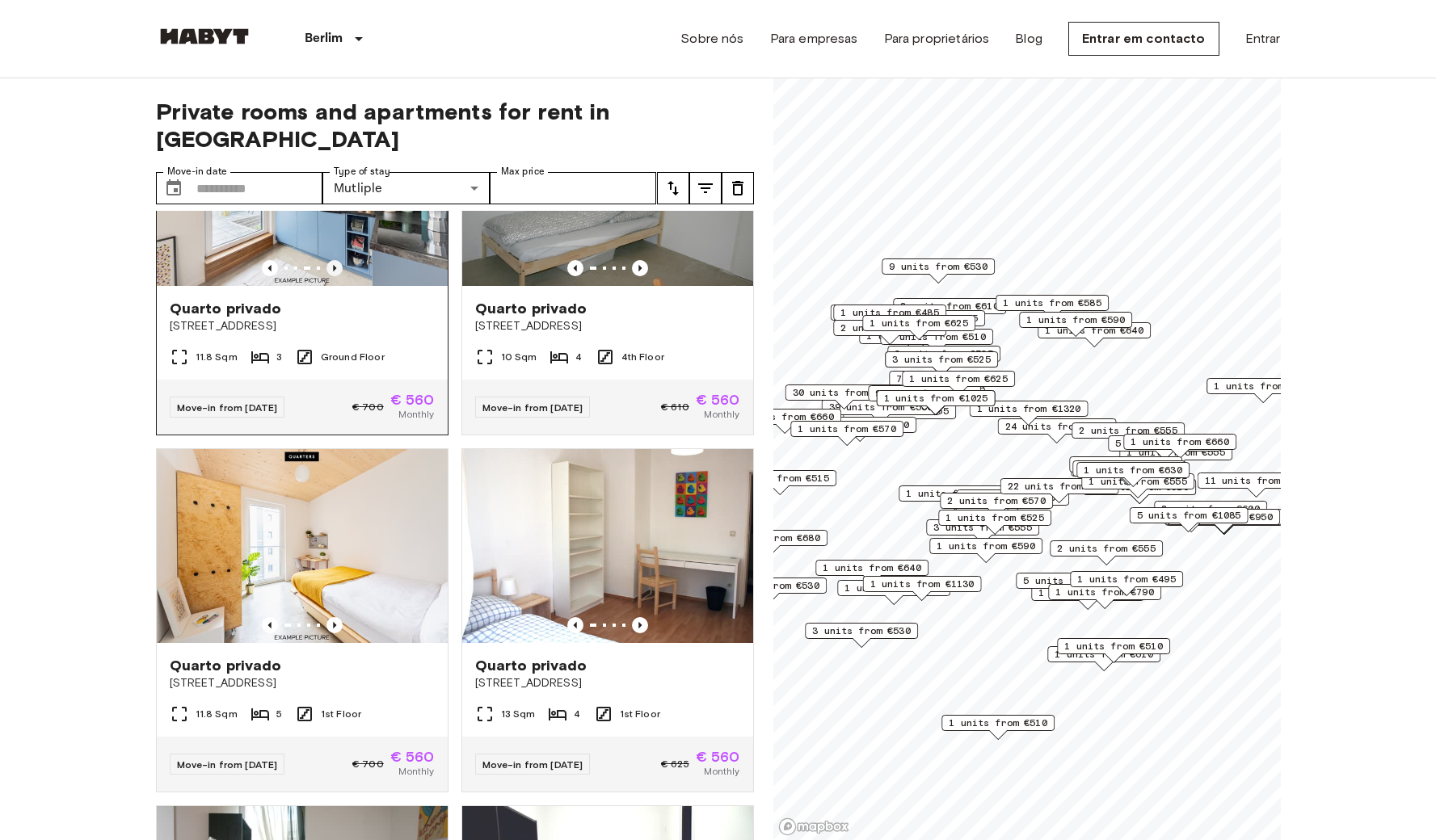
click at [337, 277] on icon "Previous image" at bounding box center [334, 268] width 16 height 16
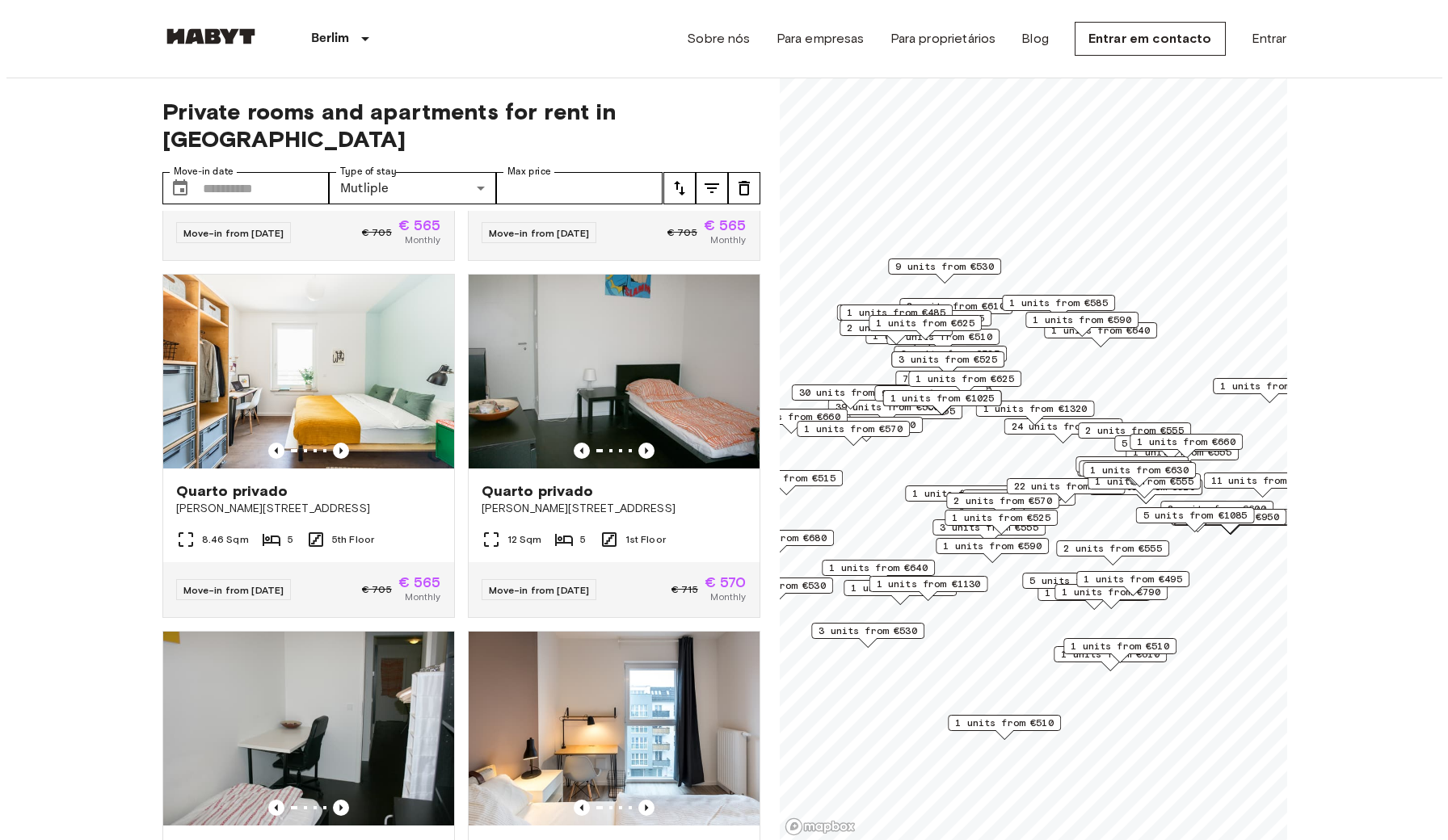
scroll to position [12093, 0]
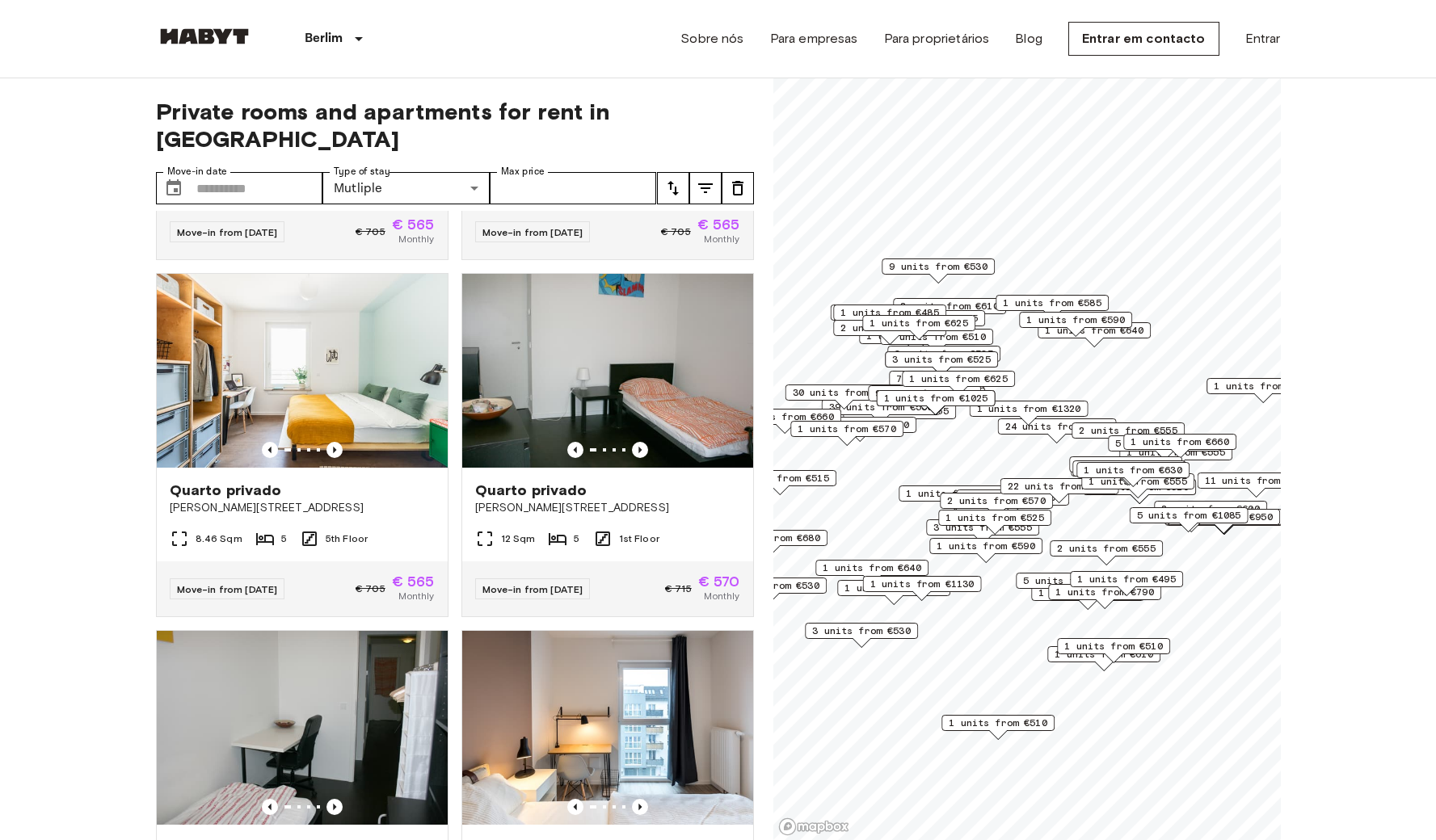
click at [710, 179] on icon "tune" at bounding box center [705, 188] width 20 height 20
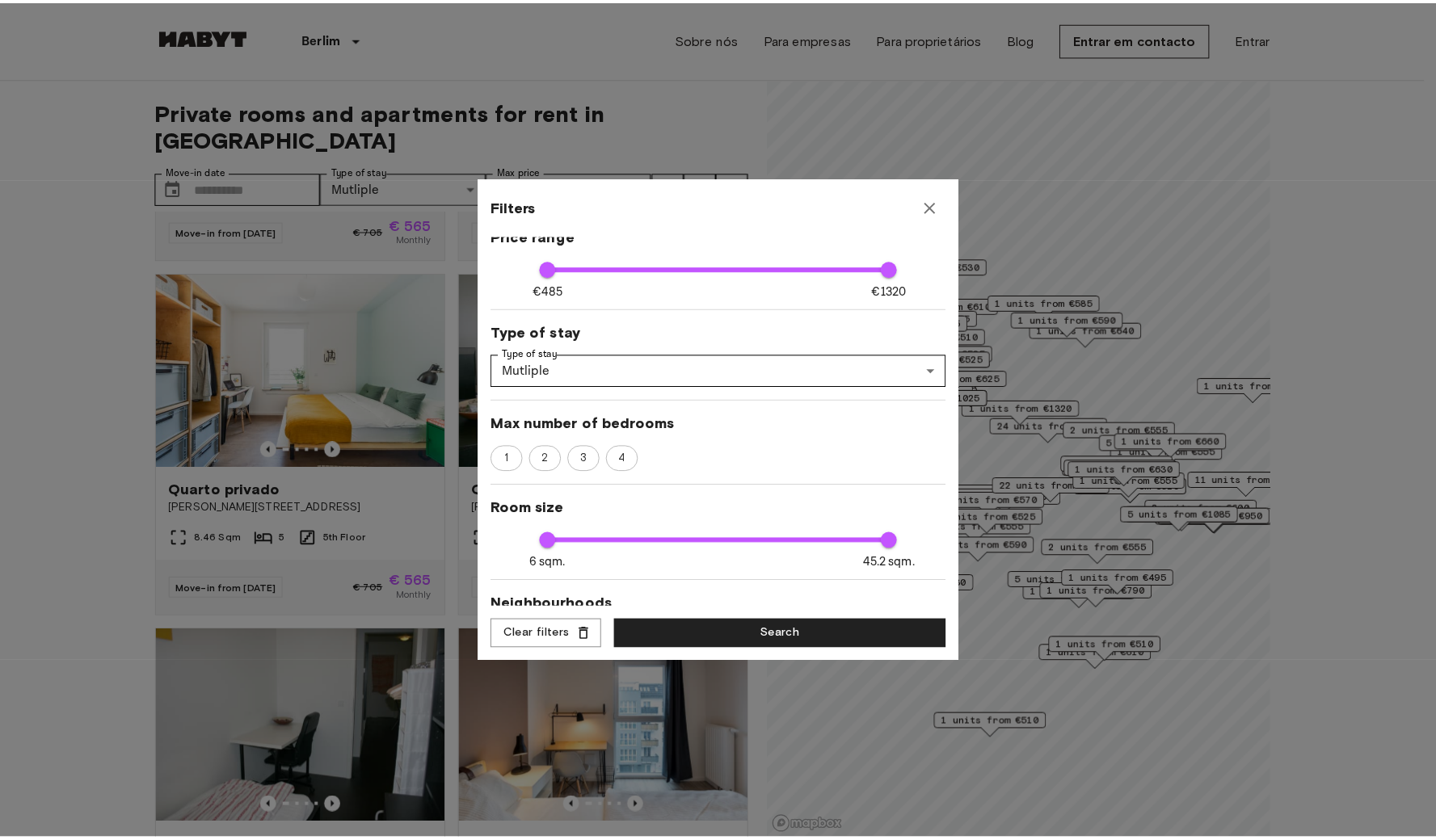
scroll to position [110, 0]
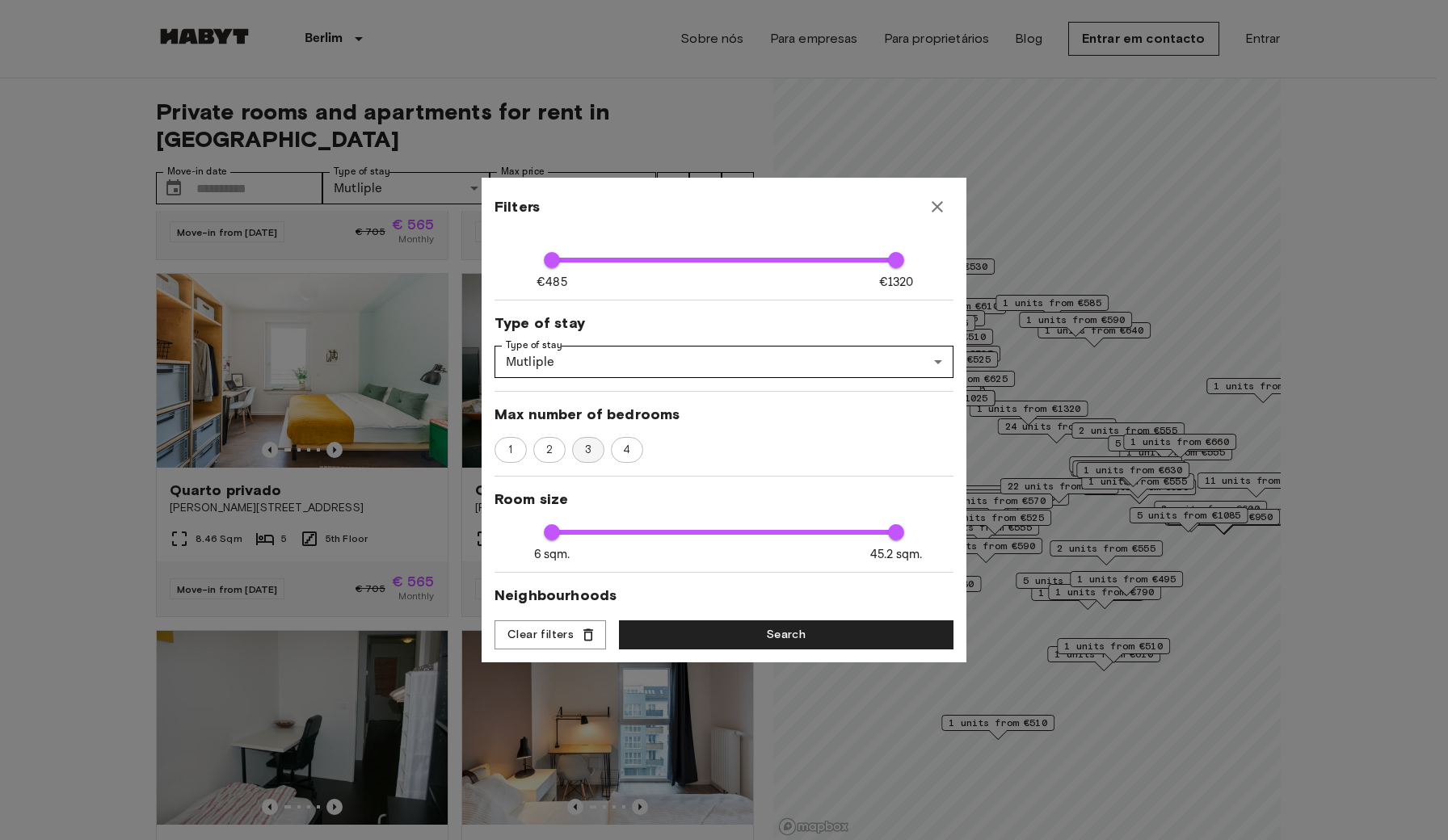
click at [582, 446] on span "3" at bounding box center [588, 450] width 24 height 16
type input "****"
type input "**"
click at [740, 642] on button "Search" at bounding box center [786, 635] width 335 height 30
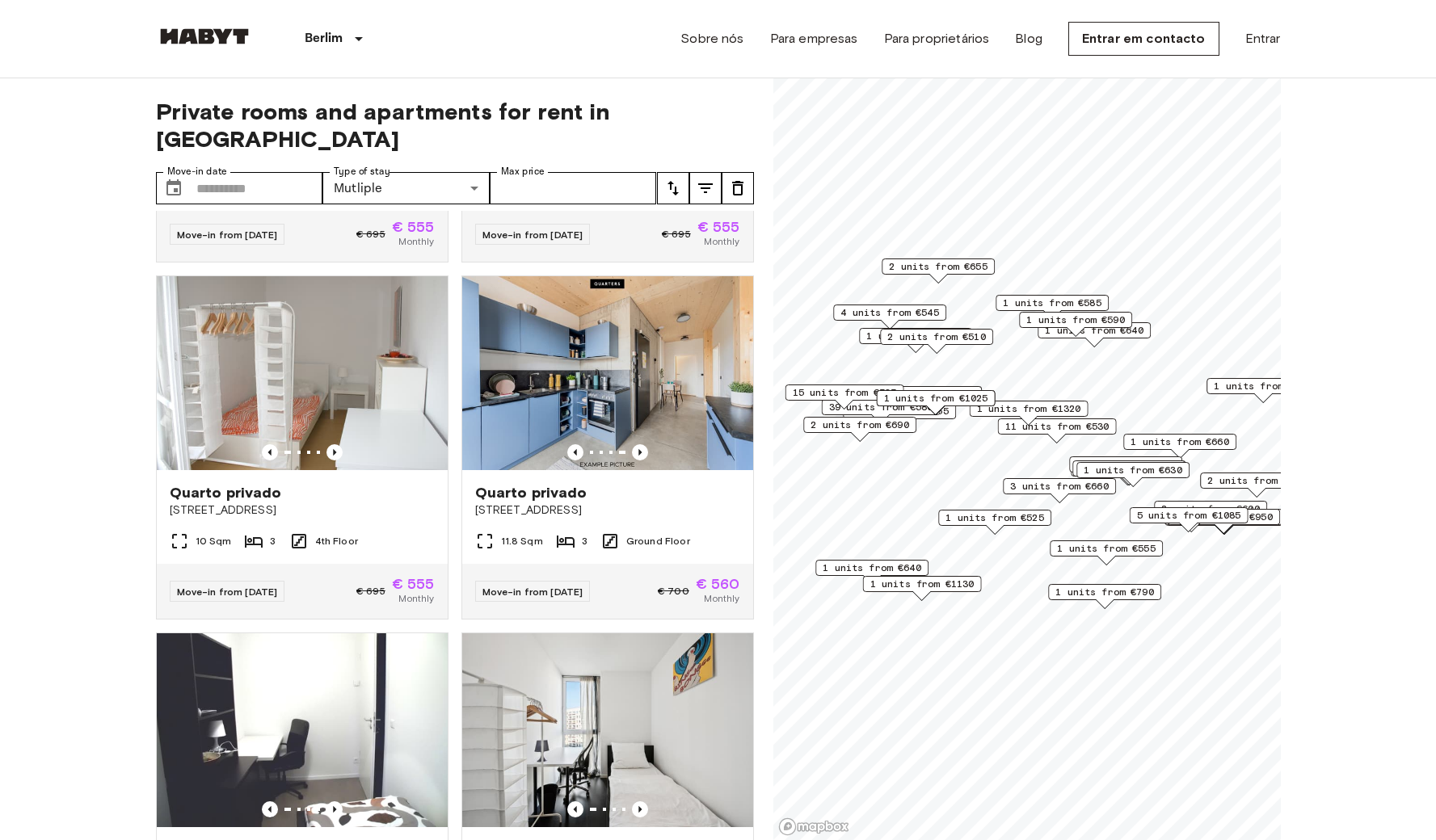
scroll to position [1668, 0]
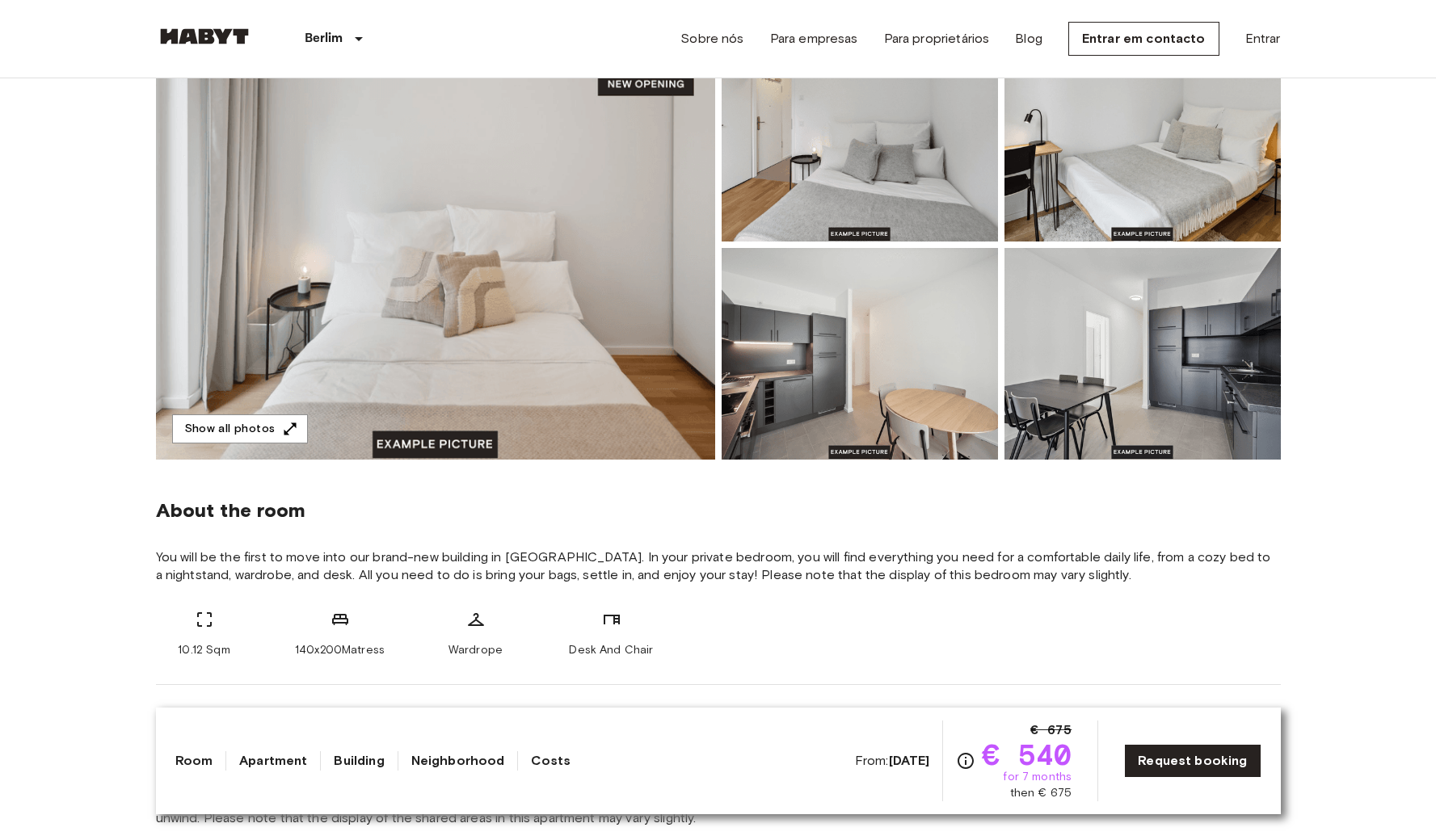
scroll to position [229, 0]
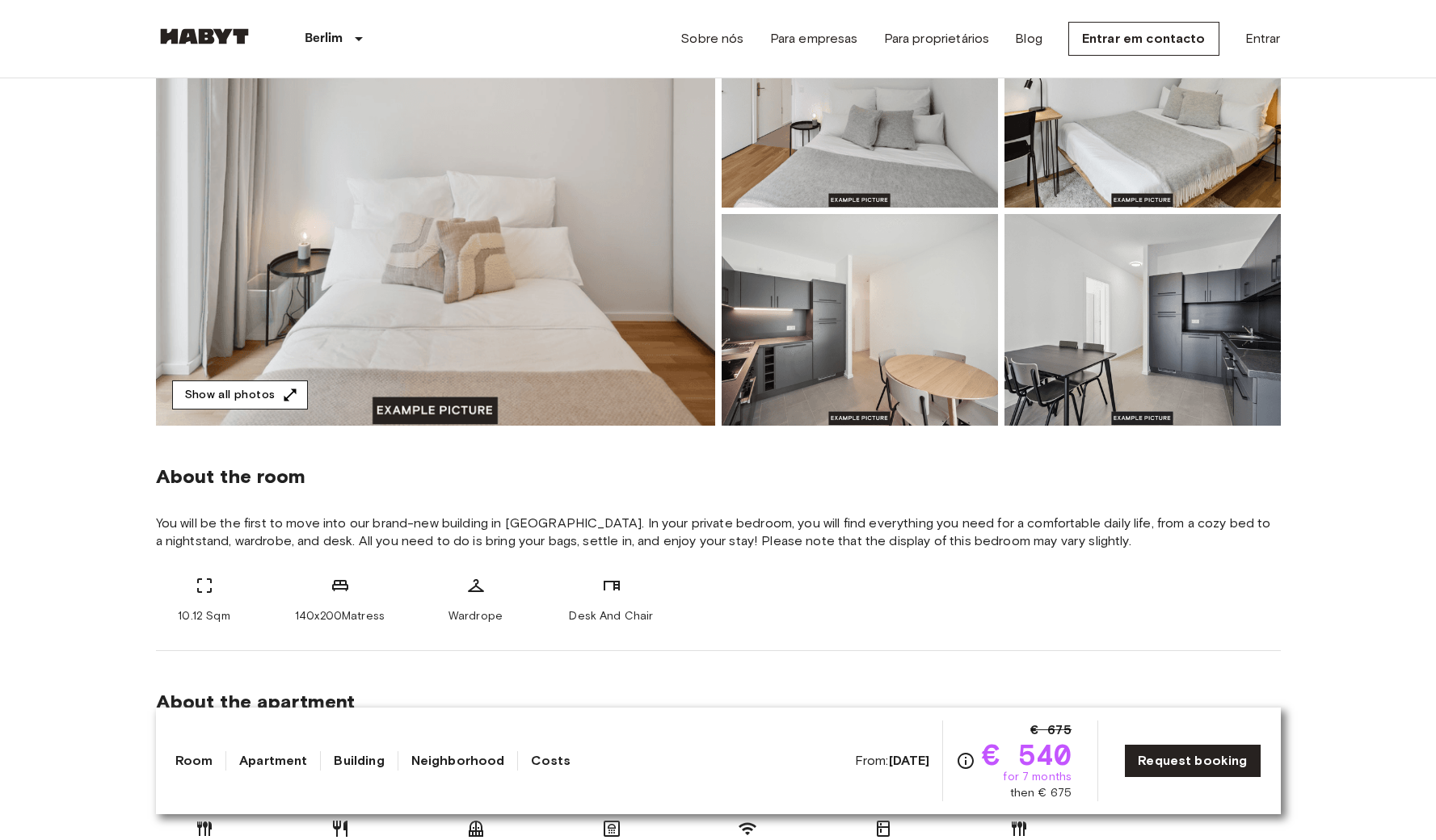
click at [227, 389] on button "Show all photos" at bounding box center [240, 395] width 136 height 30
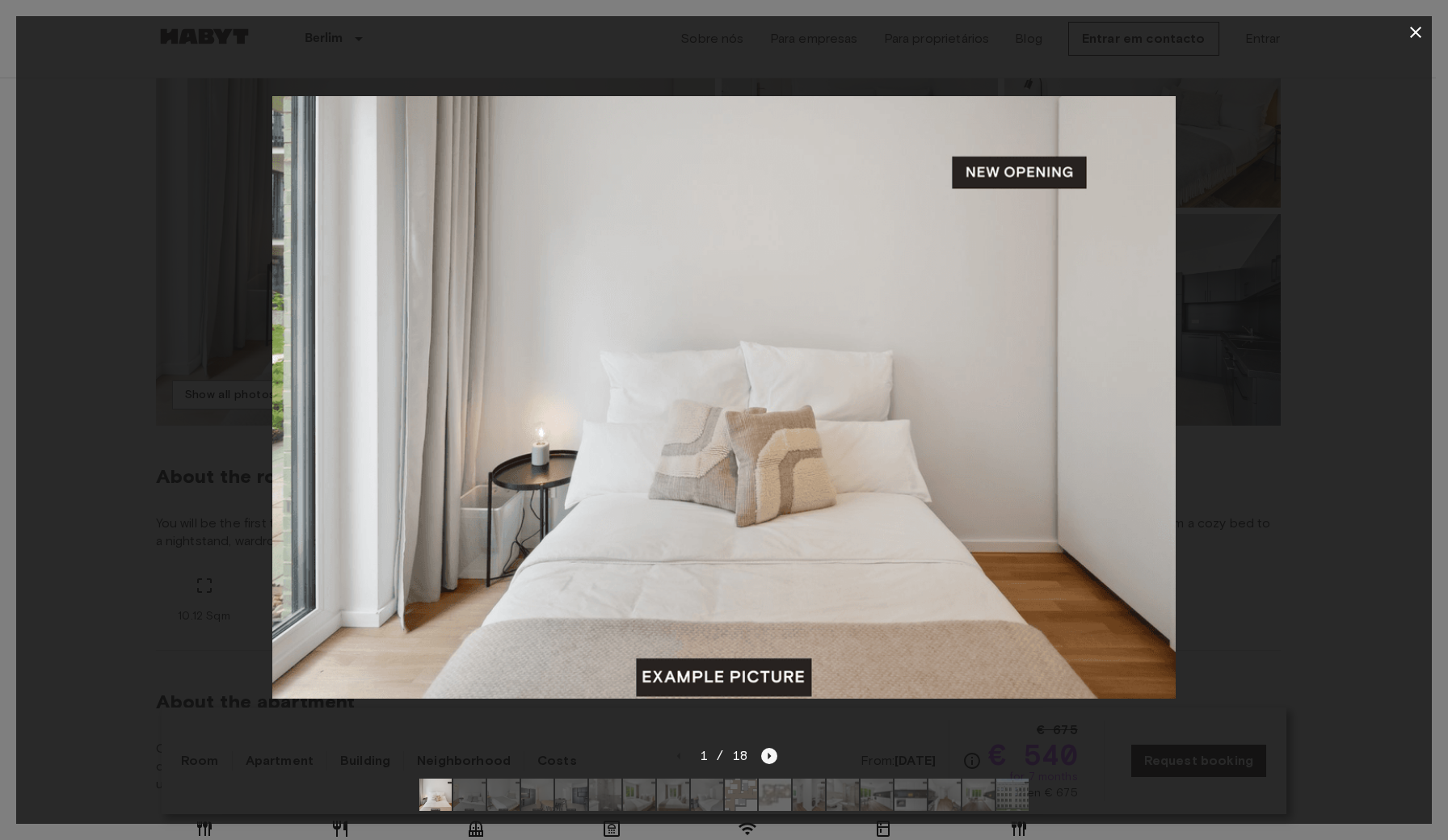
click at [766, 748] on icon "Next image" at bounding box center [769, 756] width 16 height 16
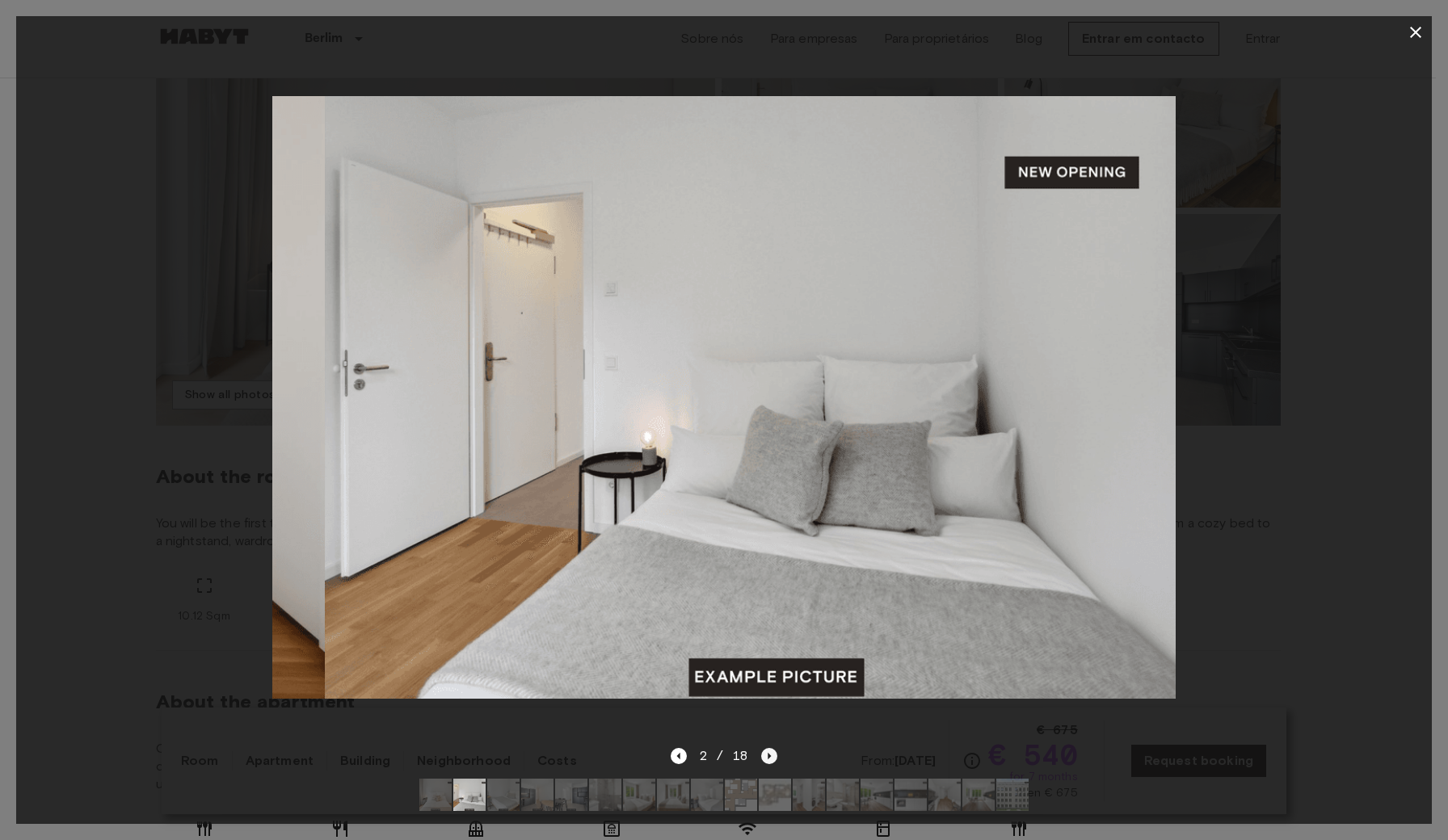
click at [766, 748] on icon "Next image" at bounding box center [769, 756] width 16 height 16
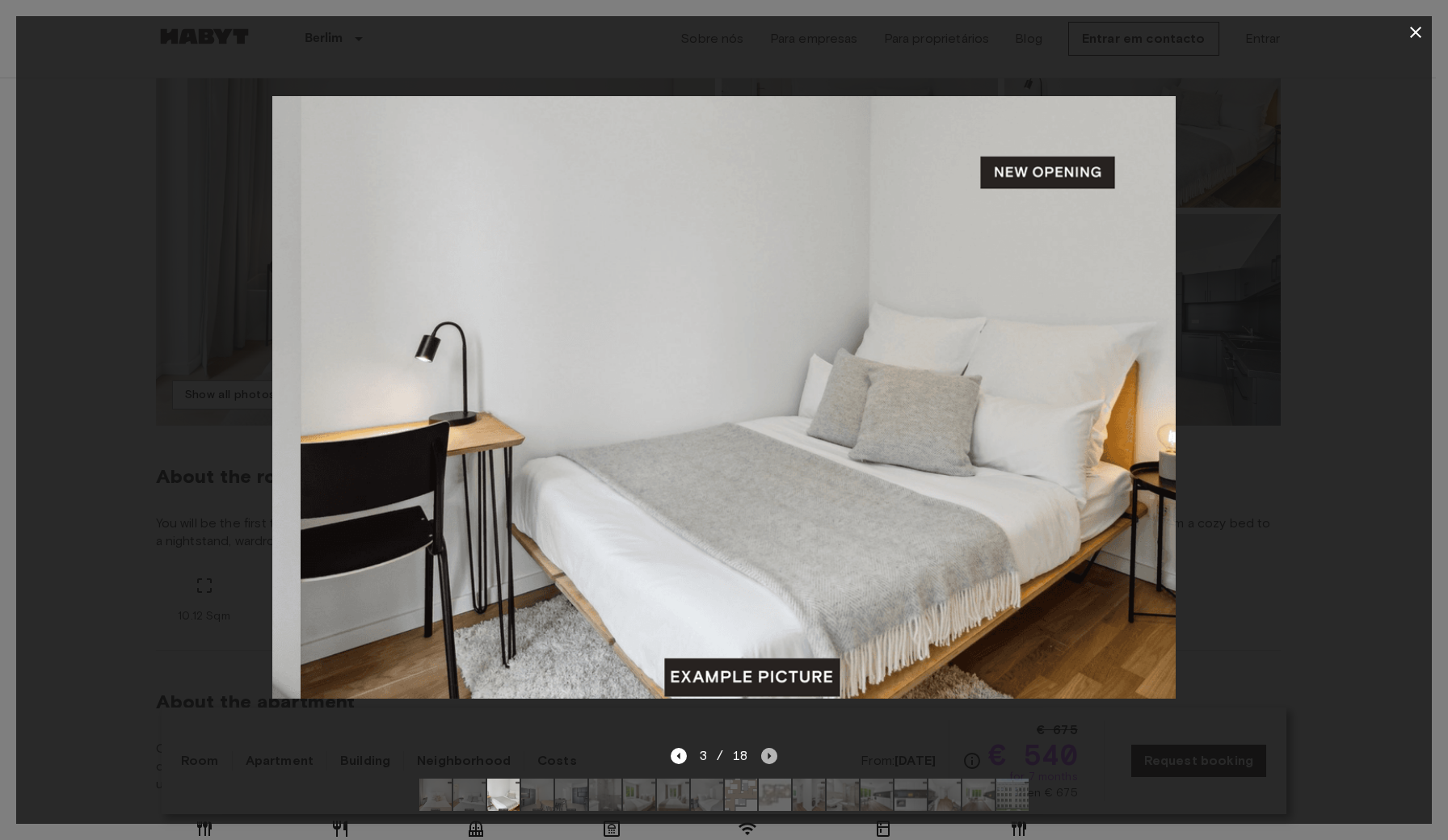
click at [766, 748] on icon "Next image" at bounding box center [769, 756] width 16 height 16
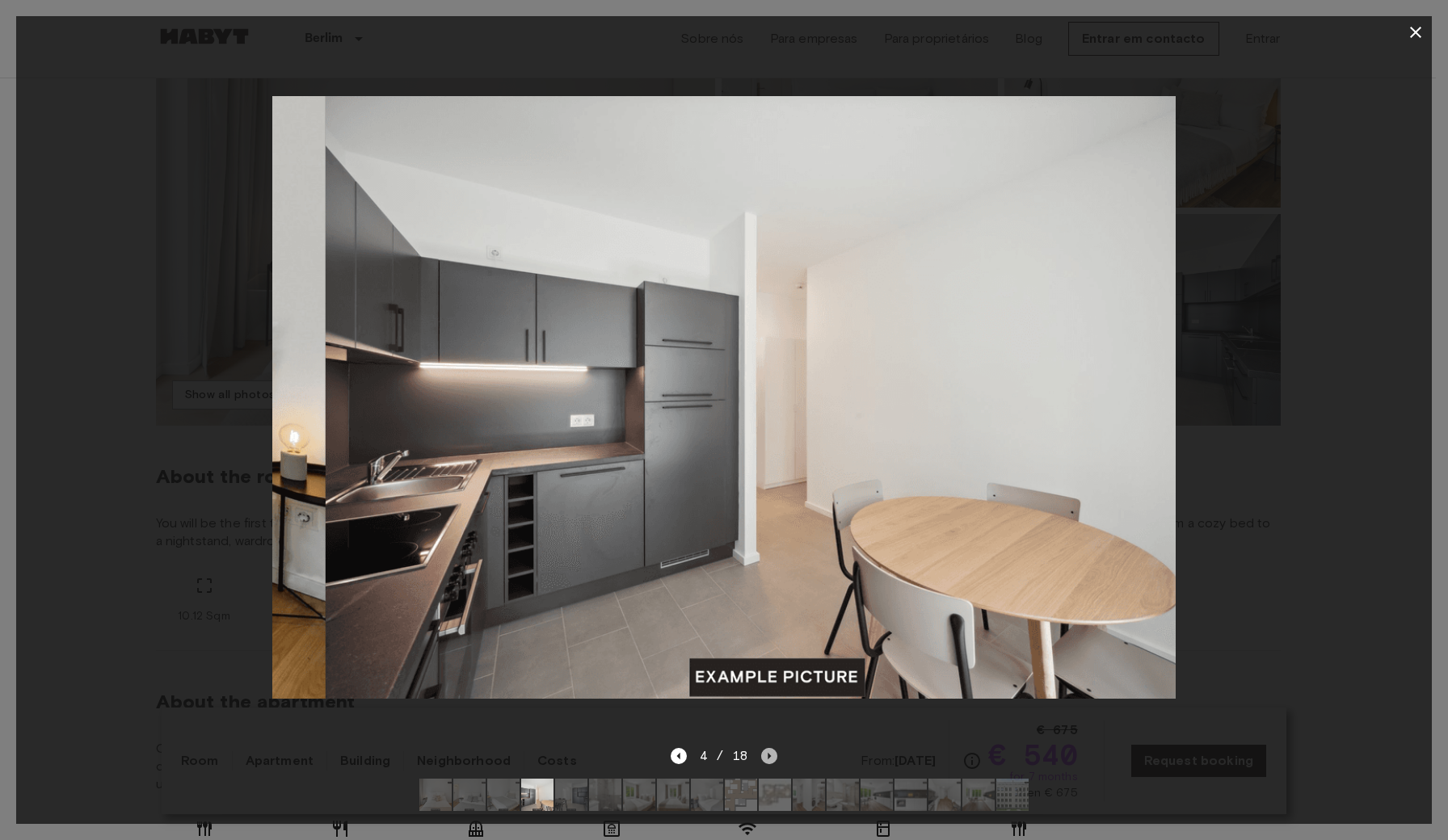
click at [766, 748] on icon "Next image" at bounding box center [769, 756] width 16 height 16
click at [772, 748] on icon "Next image" at bounding box center [769, 756] width 16 height 16
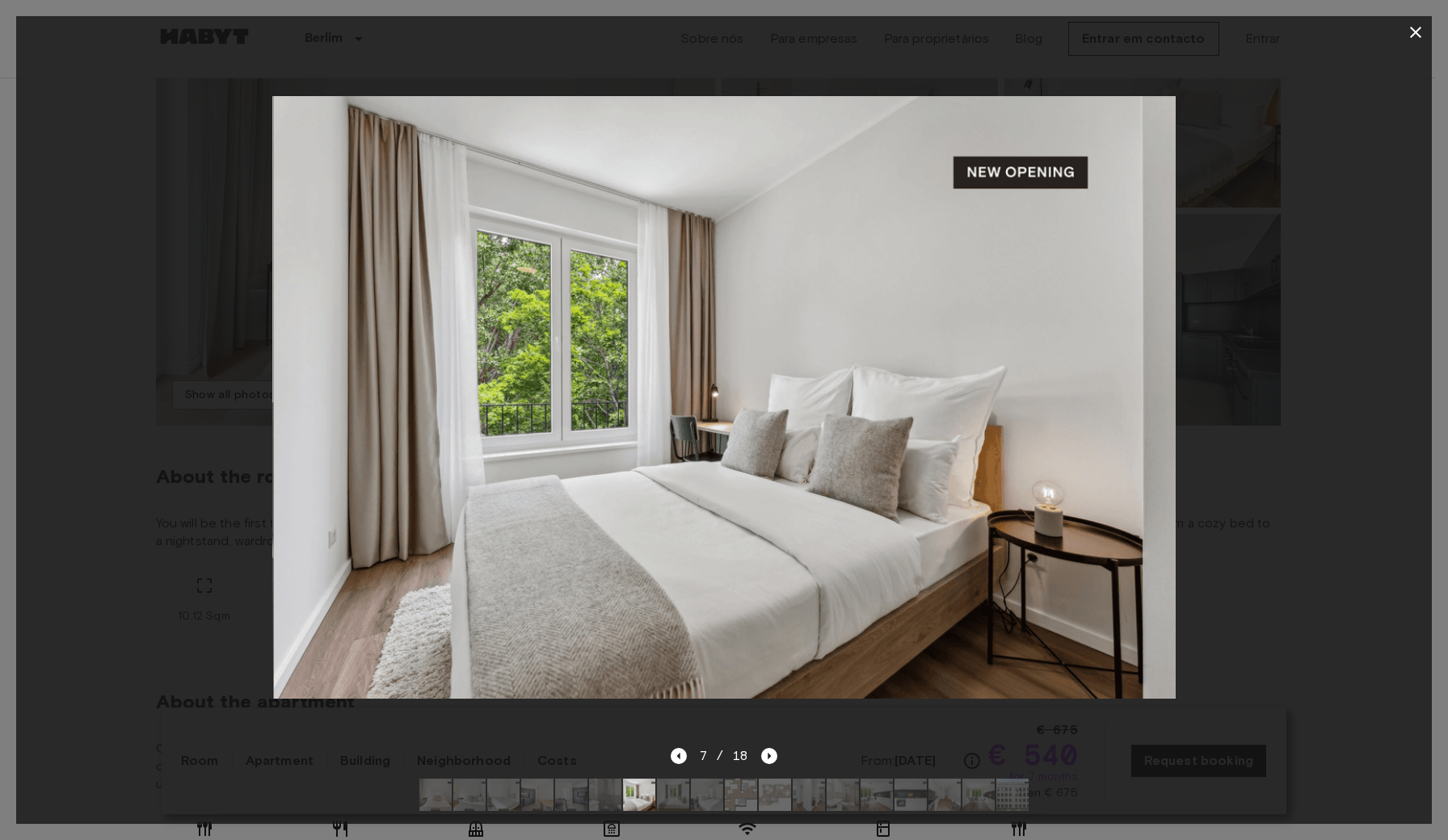
click at [688, 747] on div "7 / 18" at bounding box center [724, 756] width 108 height 20
click at [680, 748] on icon "Previous image" at bounding box center [678, 756] width 16 height 16
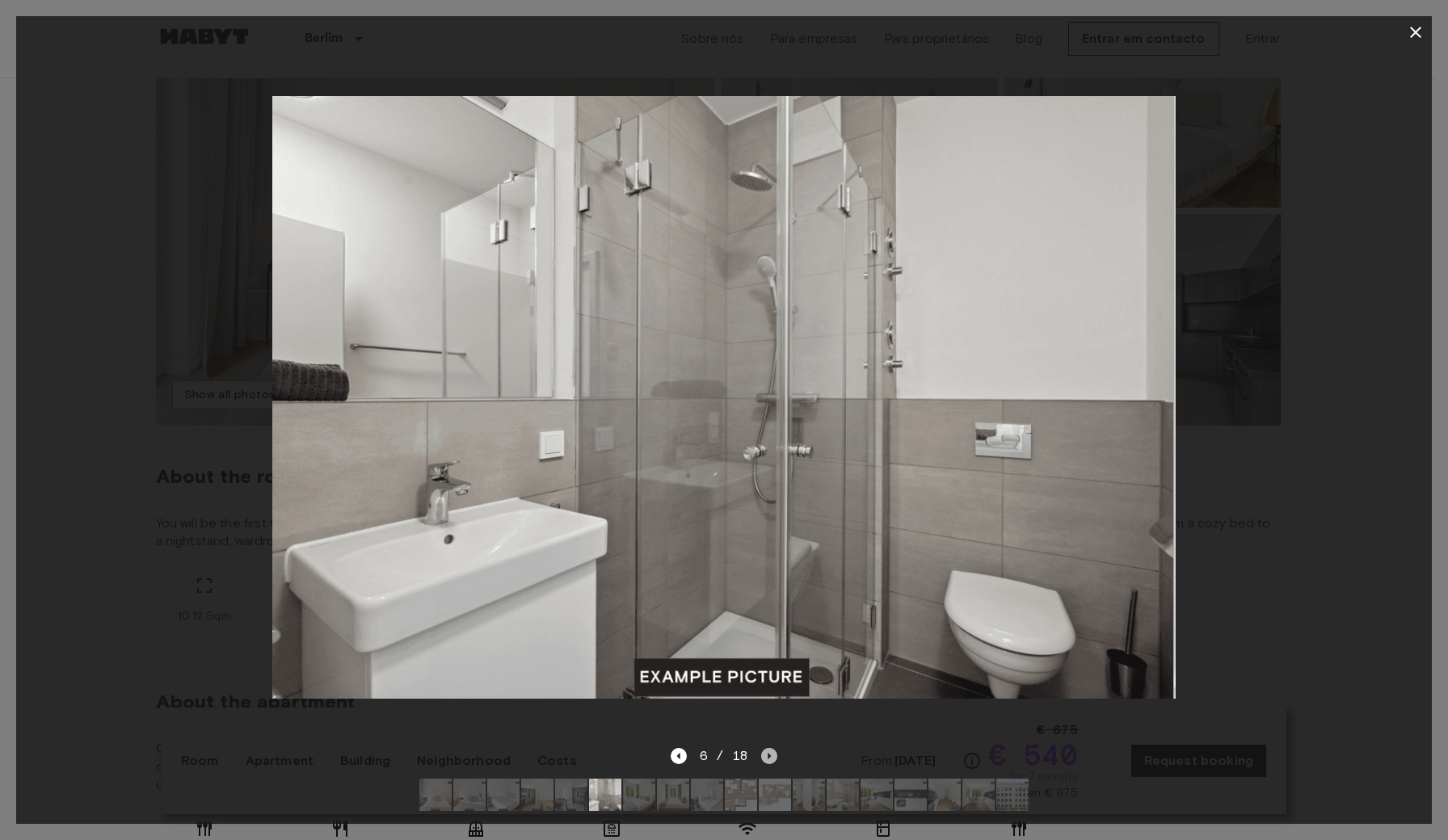
click at [773, 748] on icon "Next image" at bounding box center [769, 756] width 16 height 16
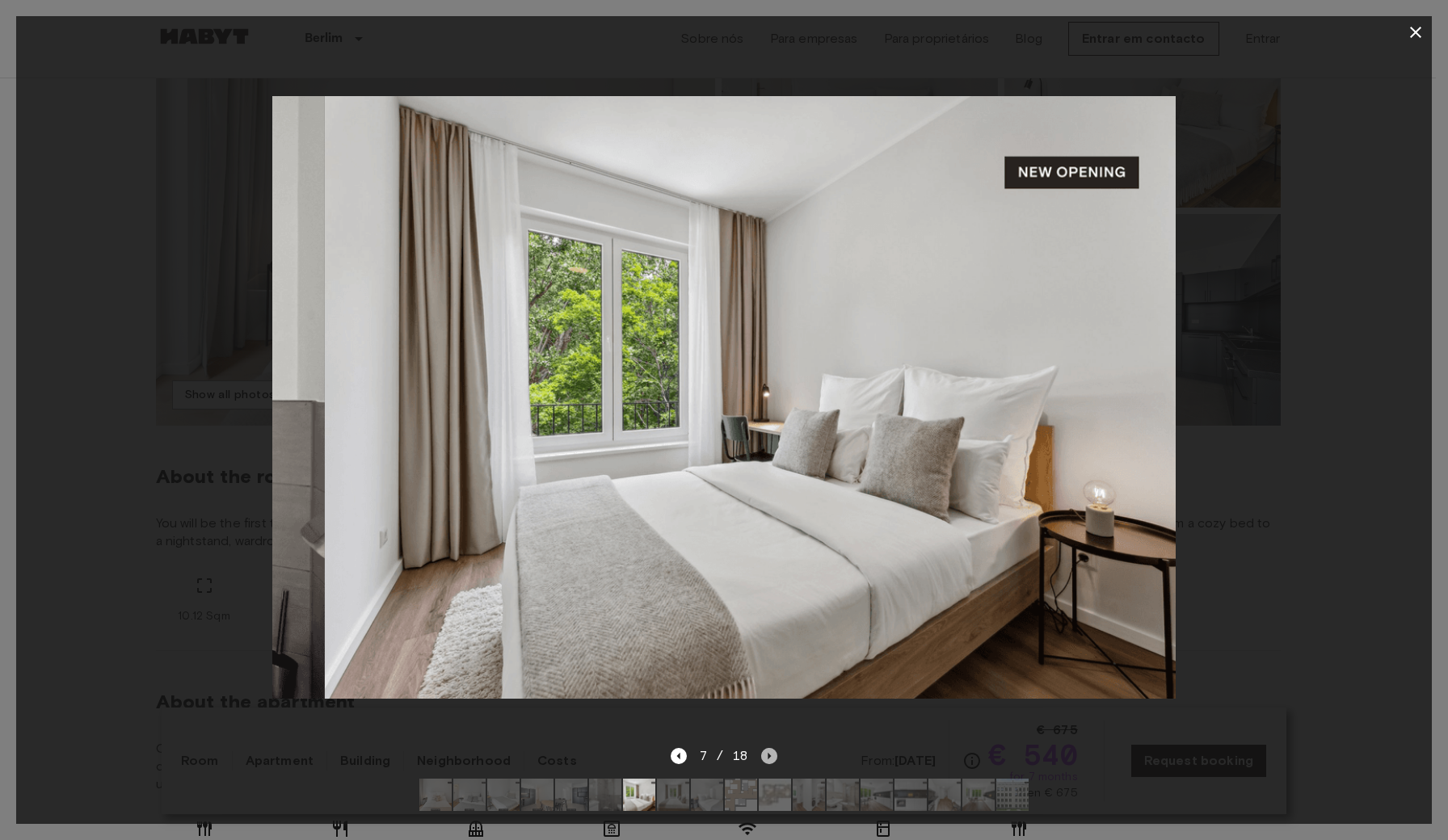
click at [773, 748] on icon "Next image" at bounding box center [769, 756] width 16 height 16
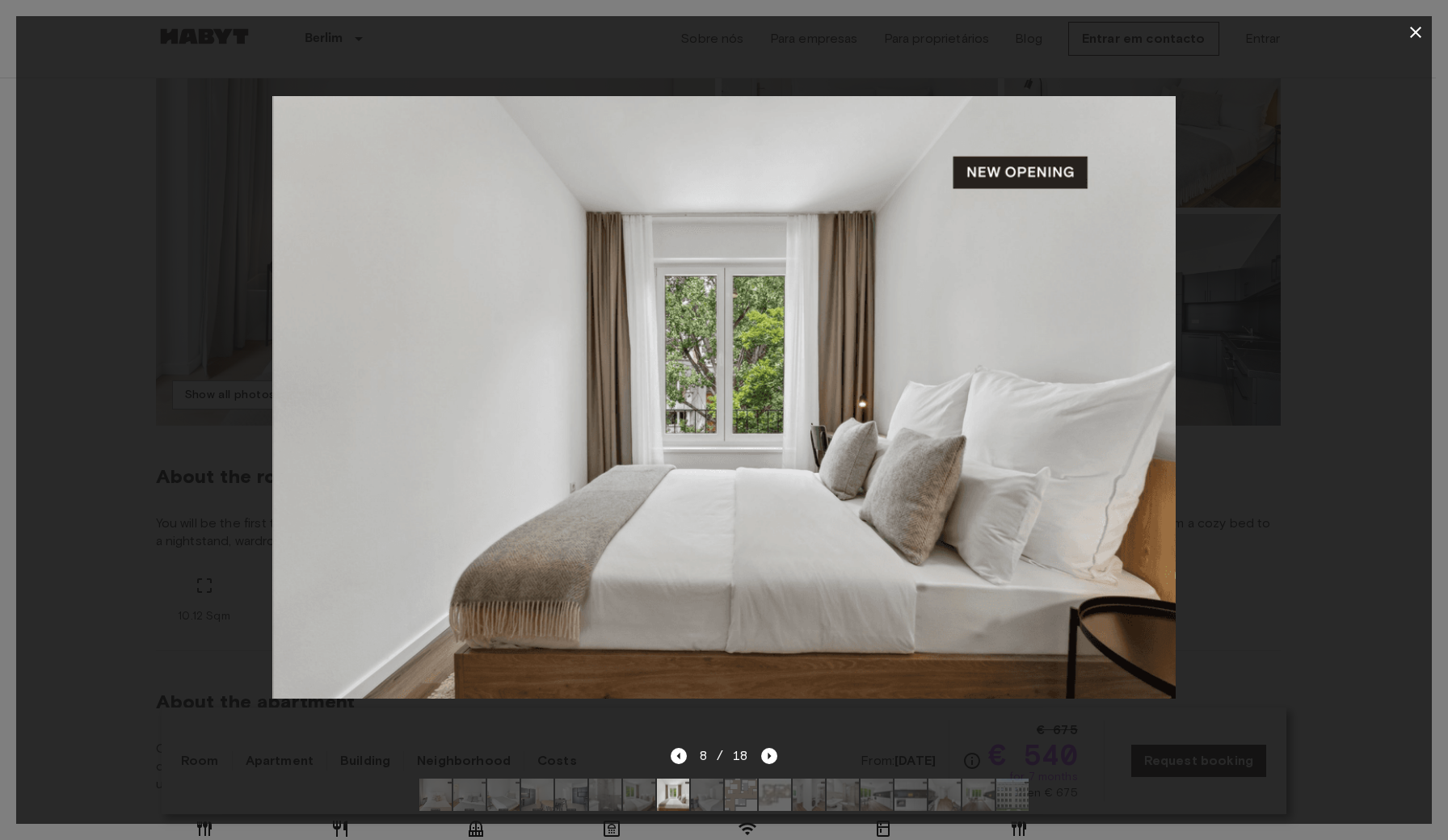
click at [1264, 278] on div at bounding box center [724, 397] width 1415 height 698
click at [1419, 28] on icon "button" at bounding box center [1415, 32] width 11 height 11
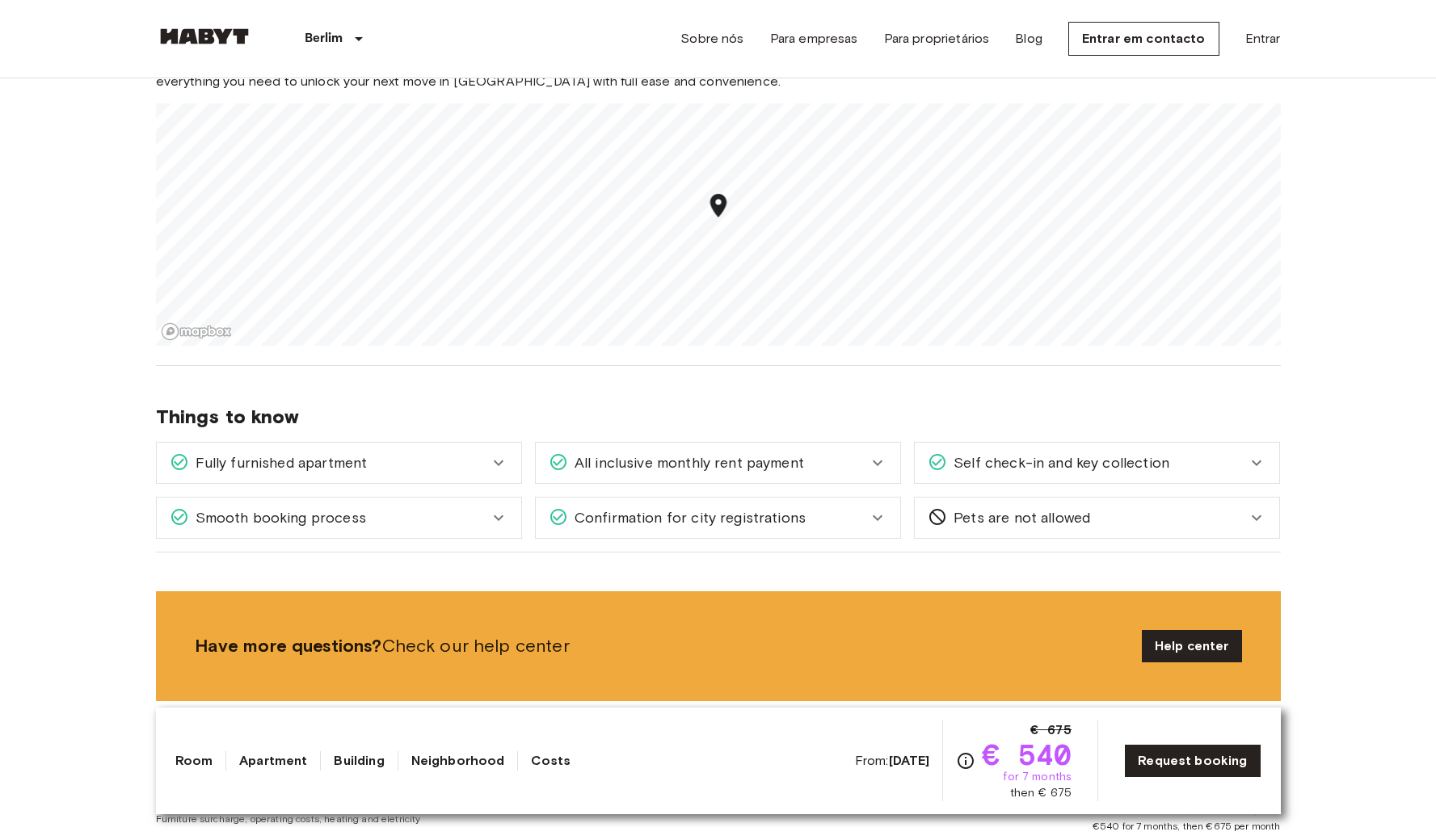
scroll to position [1774, 0]
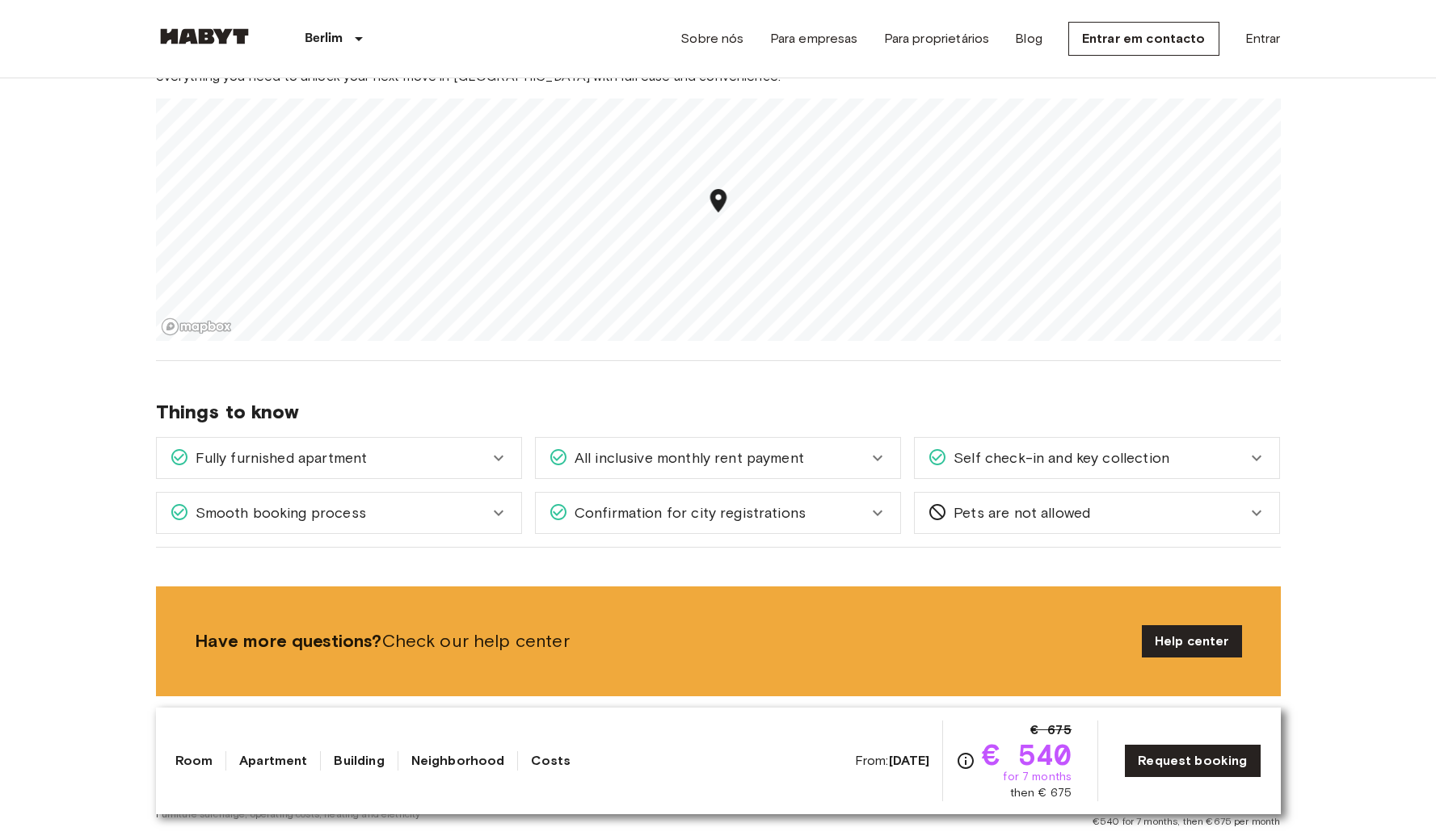
click at [856, 514] on div "Confirmation for city registrations" at bounding box center [708, 513] width 319 height 21
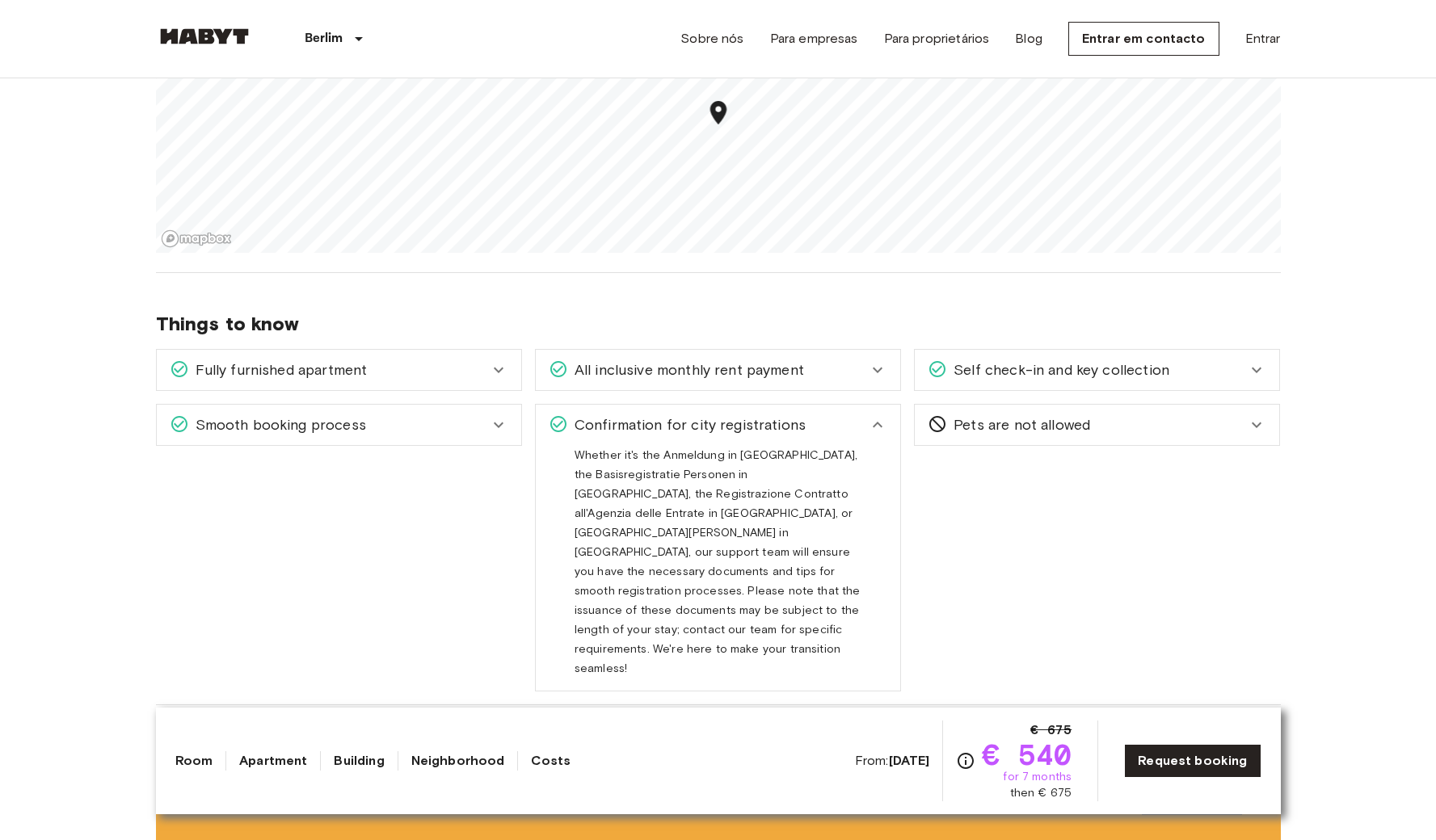
scroll to position [1866, 0]
click at [772, 410] on div "Confirmation for city registrations" at bounding box center [718, 421] width 365 height 40
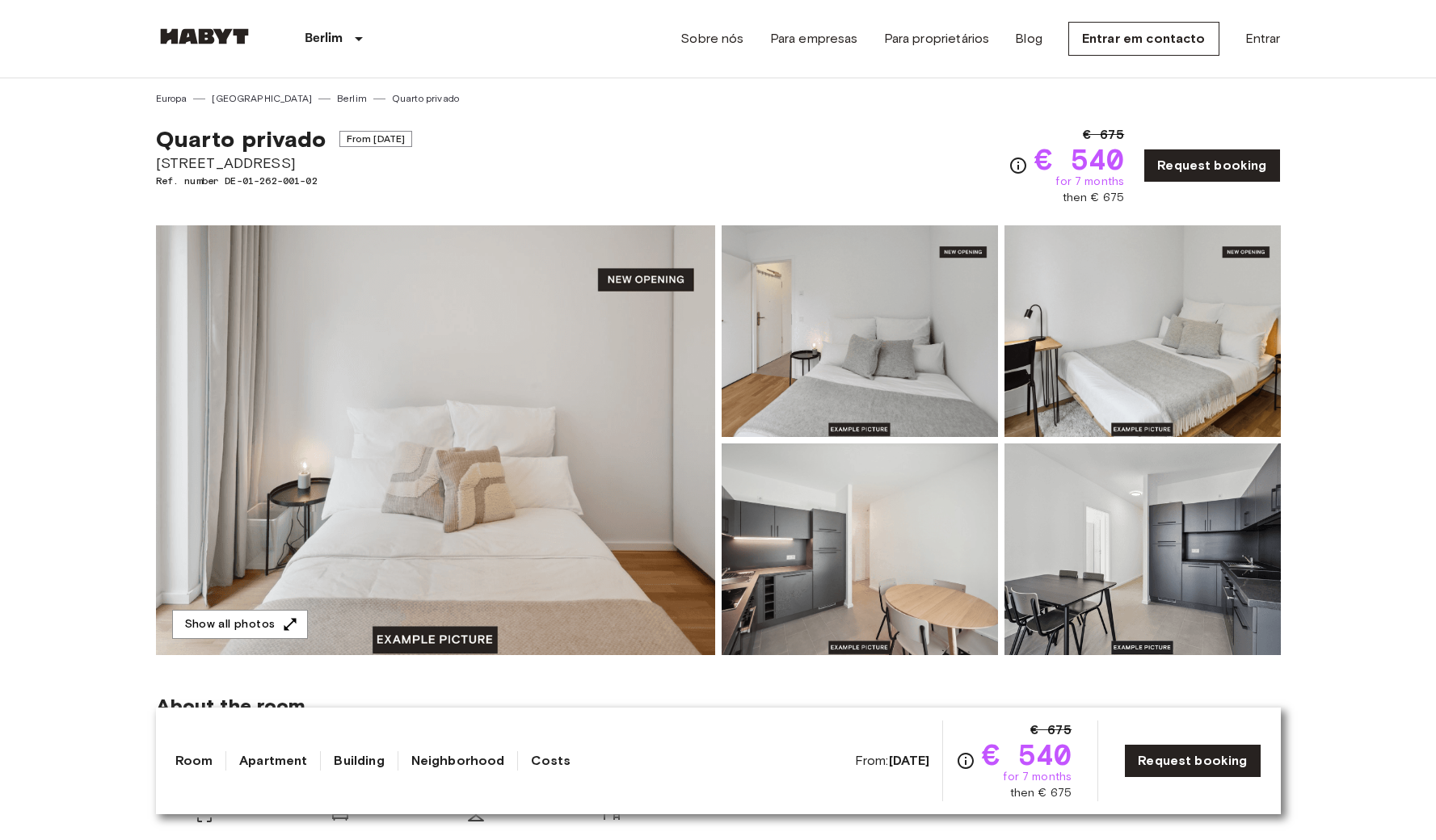
scroll to position [0, 0]
click at [1245, 36] on link "Entrar" at bounding box center [1263, 39] width 36 height 20
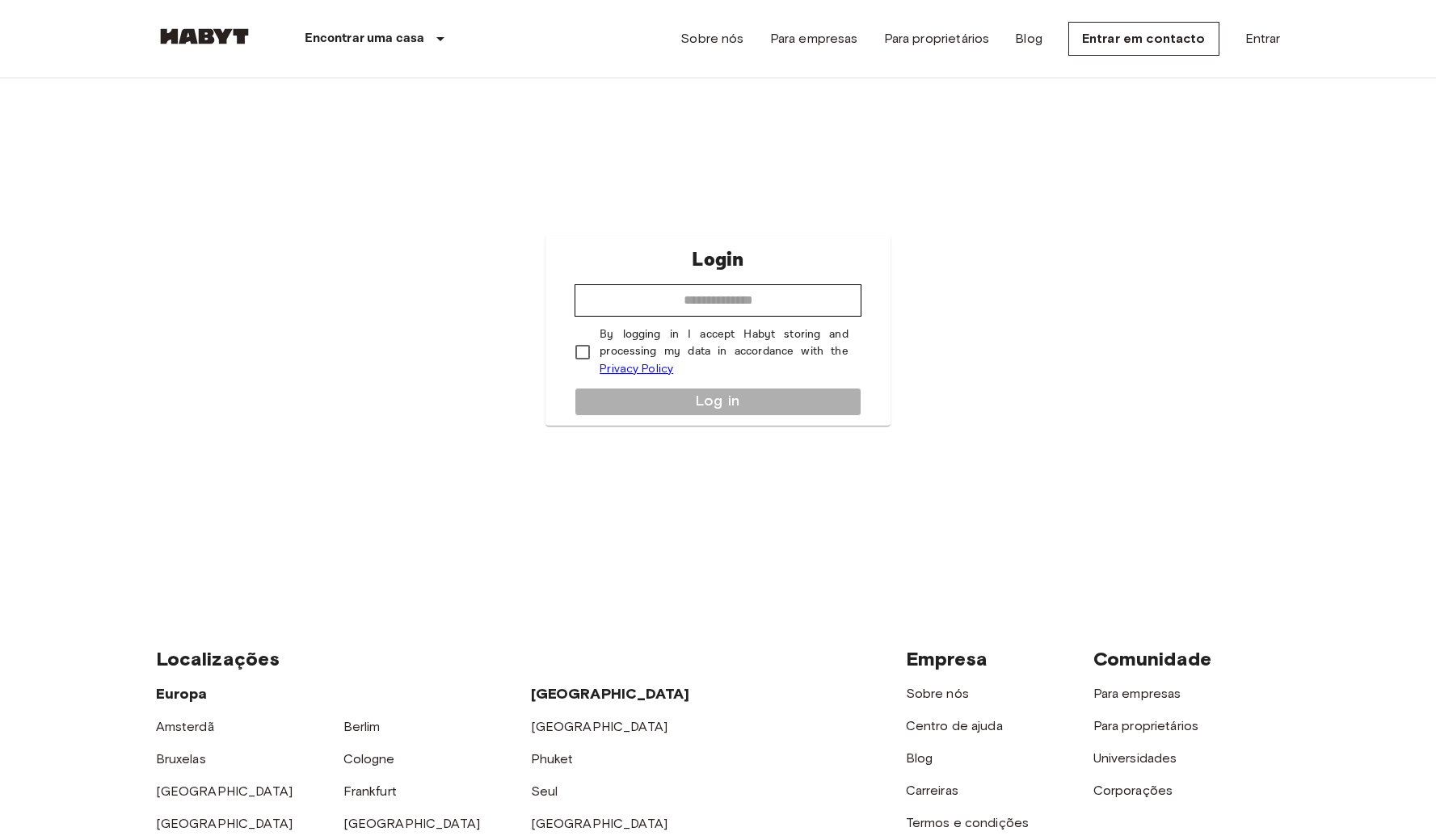
click at [784, 279] on div "Login ​ By logging in I accept Habyt storing and processing my data in accordan…" at bounding box center [718, 331] width 344 height 190
click at [1140, 205] on div "Login ​ By logging in I accept Habyt storing and processing my data in accordan…" at bounding box center [718, 331] width 1125 height 504
click at [1266, 39] on link "Entrar" at bounding box center [1263, 39] width 36 height 20
click at [688, 294] on input "email" at bounding box center [718, 301] width 286 height 33
type input "**********"
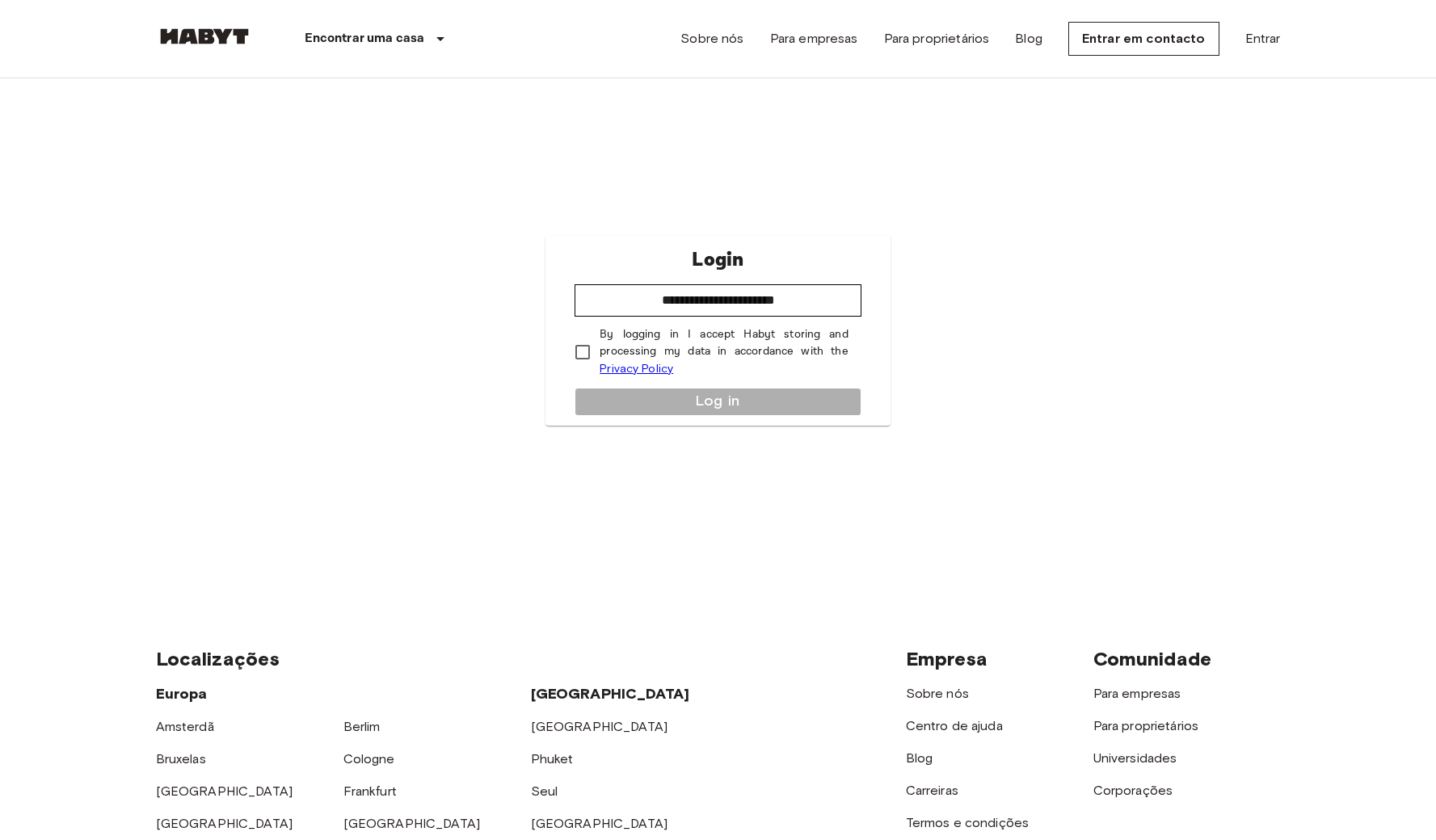
click at [608, 339] on p "By logging in I accept Habyt storing and processing my data in accordance with …" at bounding box center [724, 352] width 248 height 51
click at [740, 402] on button "Log in" at bounding box center [718, 402] width 286 height 28
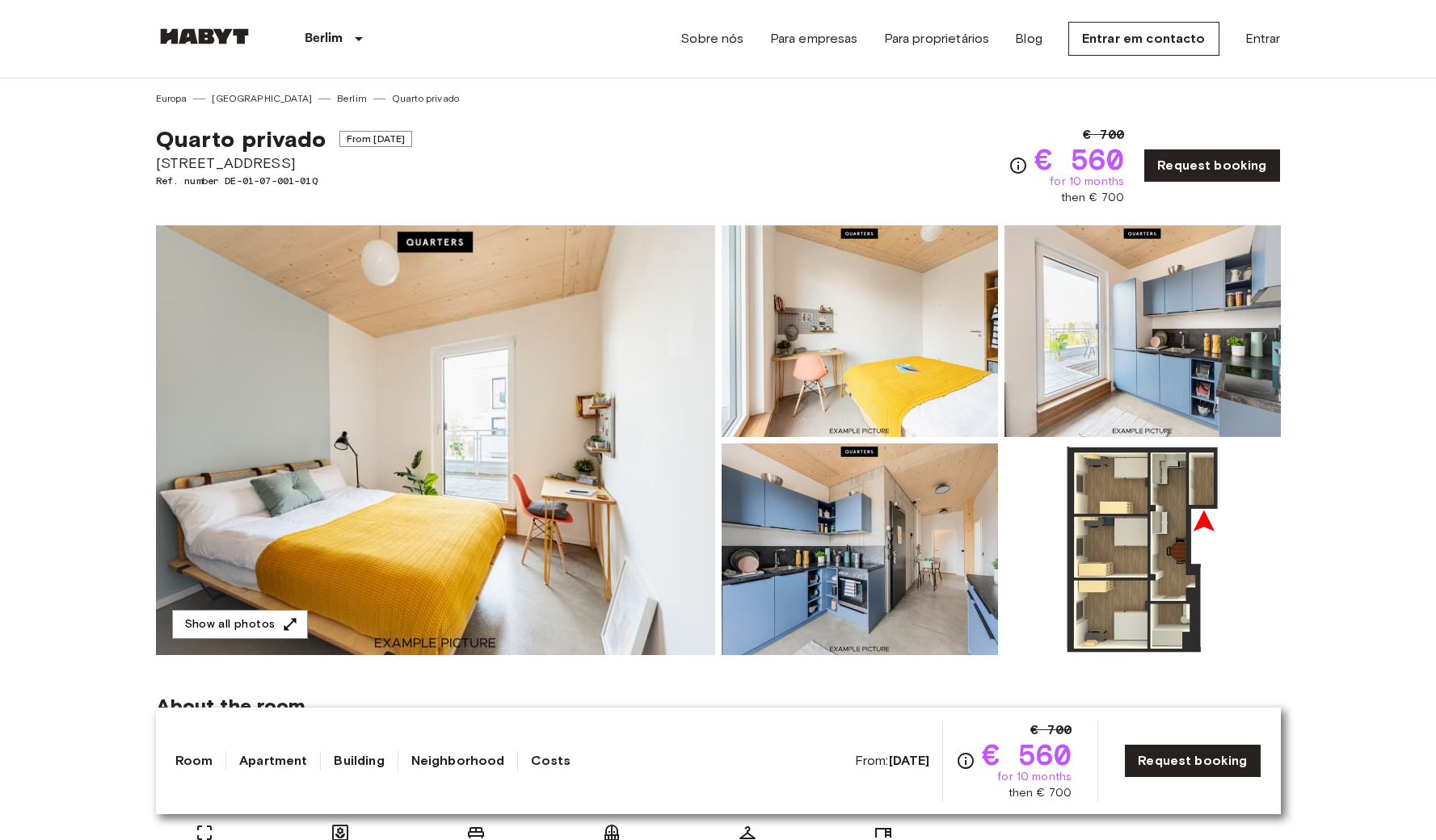
click at [498, 445] on img at bounding box center [435, 440] width 559 height 430
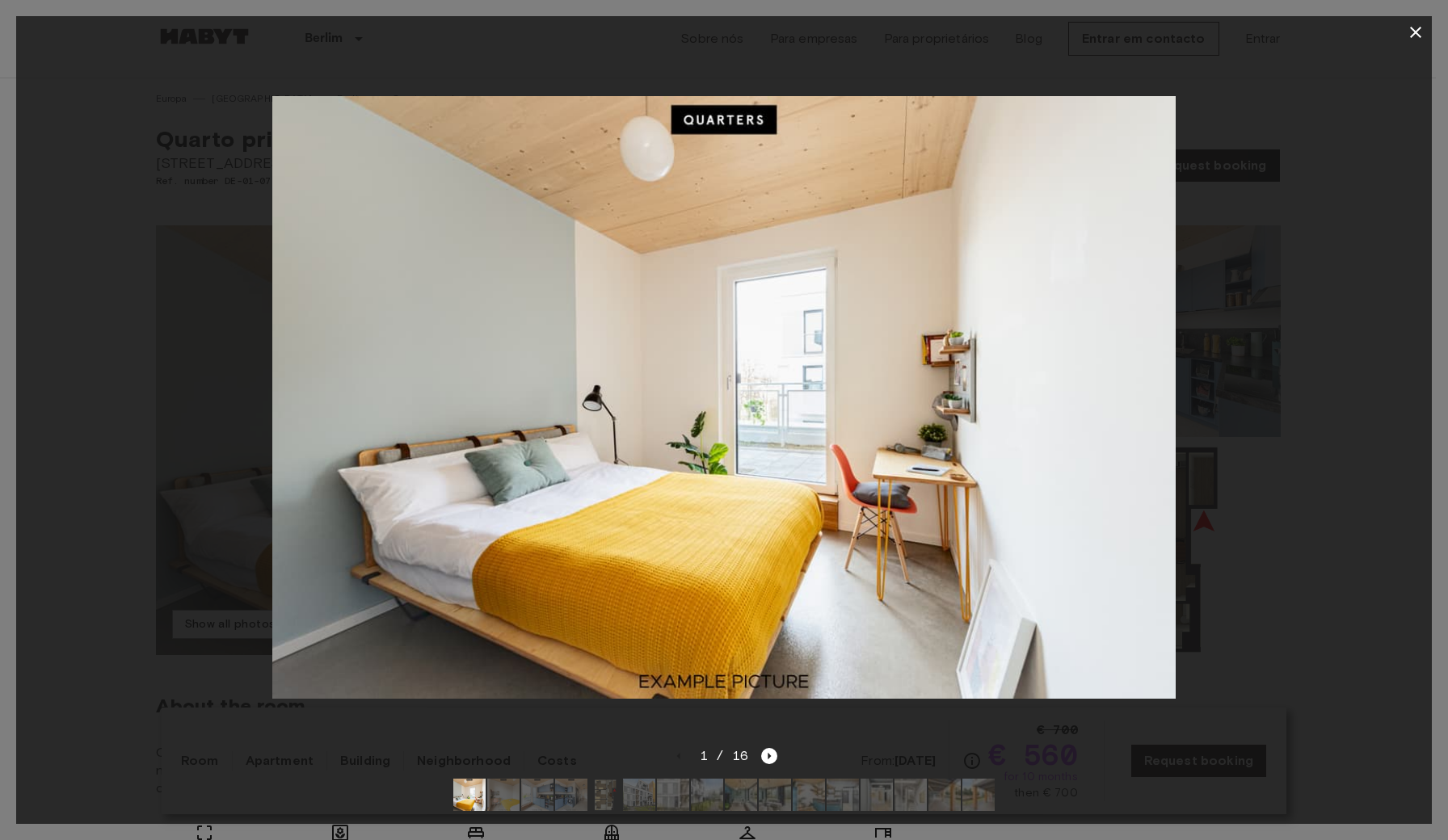
click at [782, 766] on div at bounding box center [724, 795] width 567 height 58
click at [768, 748] on icon "Next image" at bounding box center [769, 756] width 16 height 16
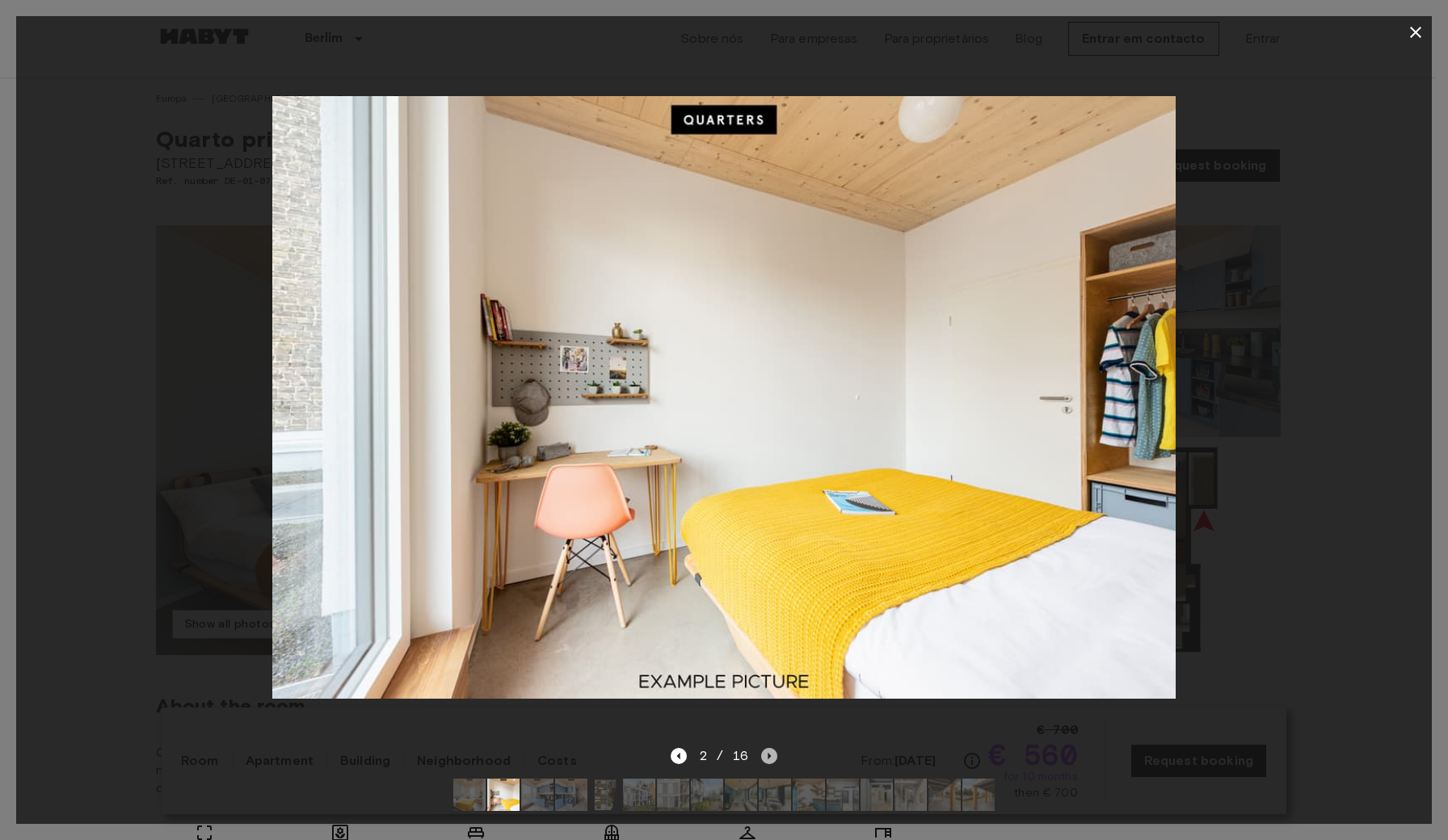
click at [768, 748] on icon "Next image" at bounding box center [769, 756] width 16 height 16
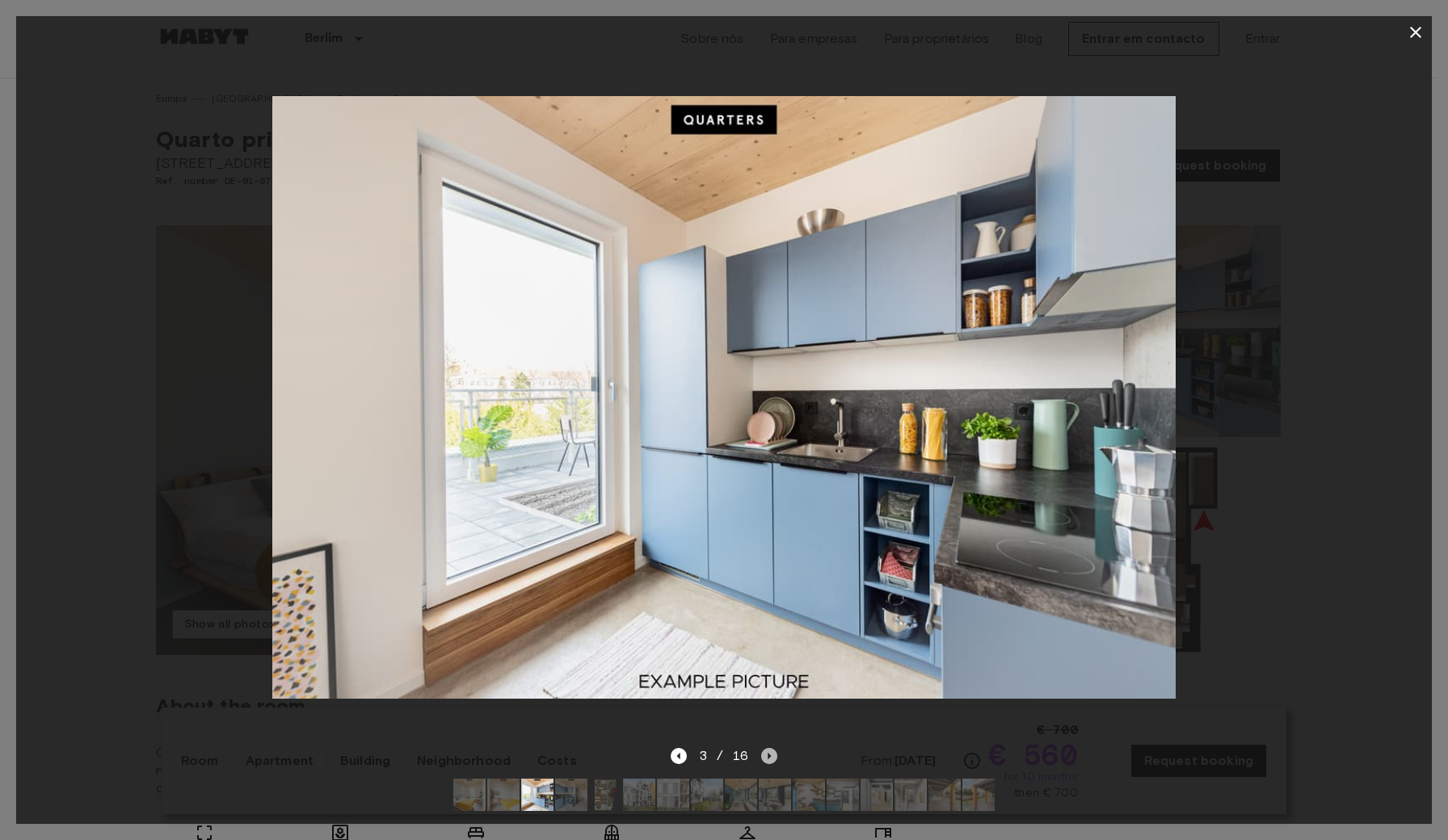
click at [768, 748] on icon "Next image" at bounding box center [769, 756] width 16 height 16
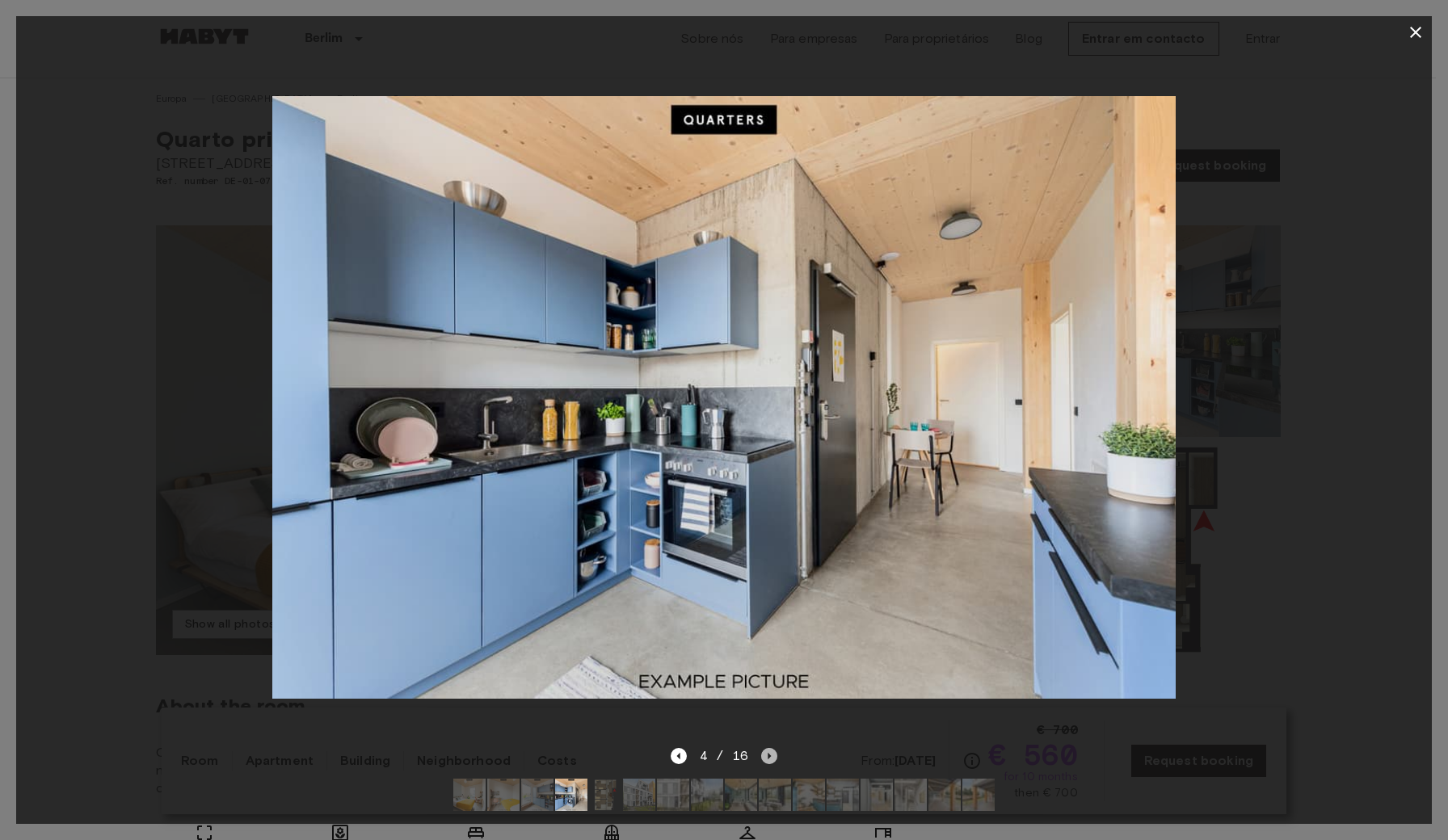
click at [768, 748] on icon "Next image" at bounding box center [769, 756] width 16 height 16
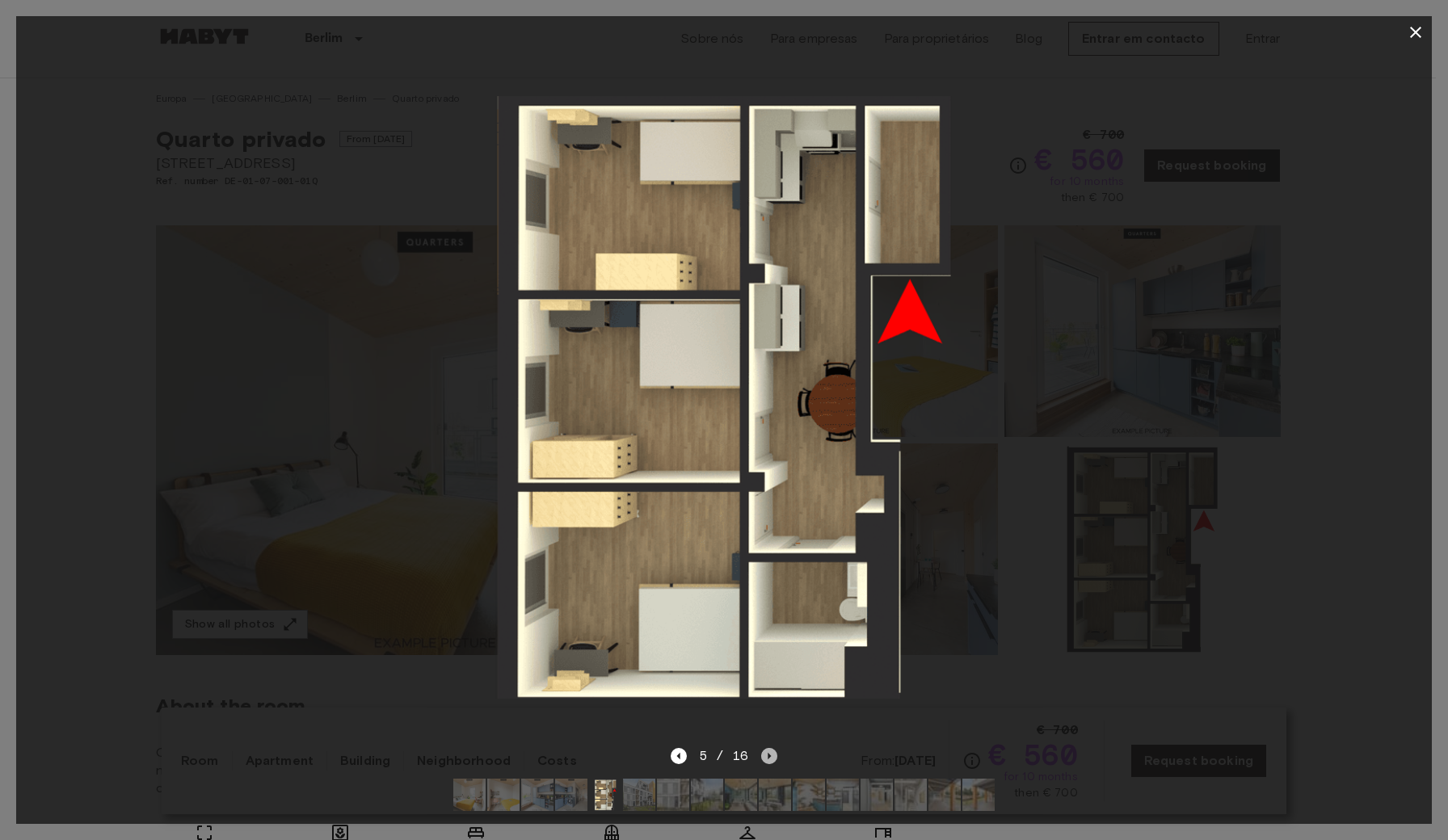
click at [768, 748] on icon "Next image" at bounding box center [769, 756] width 16 height 16
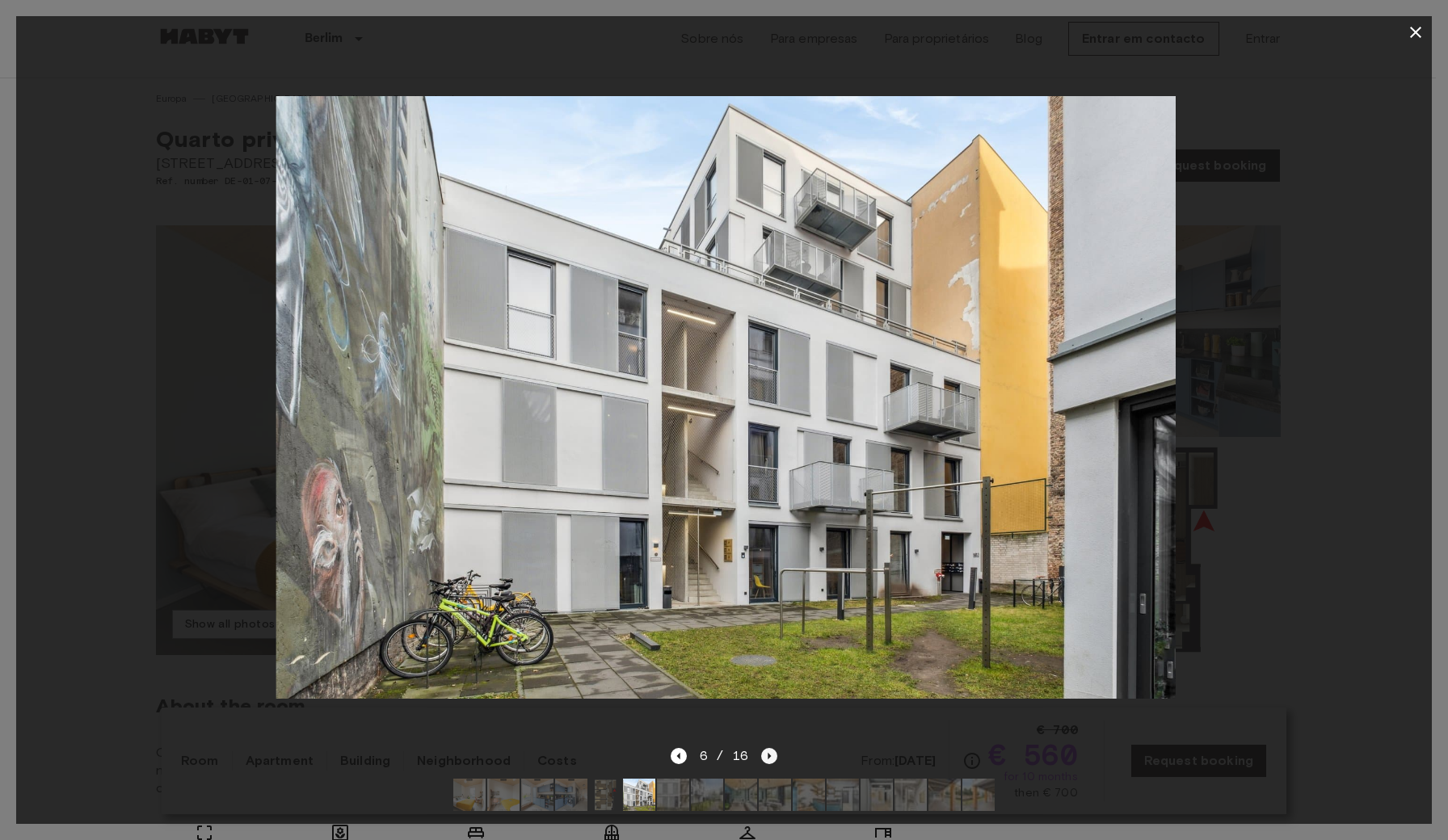
click at [768, 748] on icon "Next image" at bounding box center [769, 756] width 16 height 16
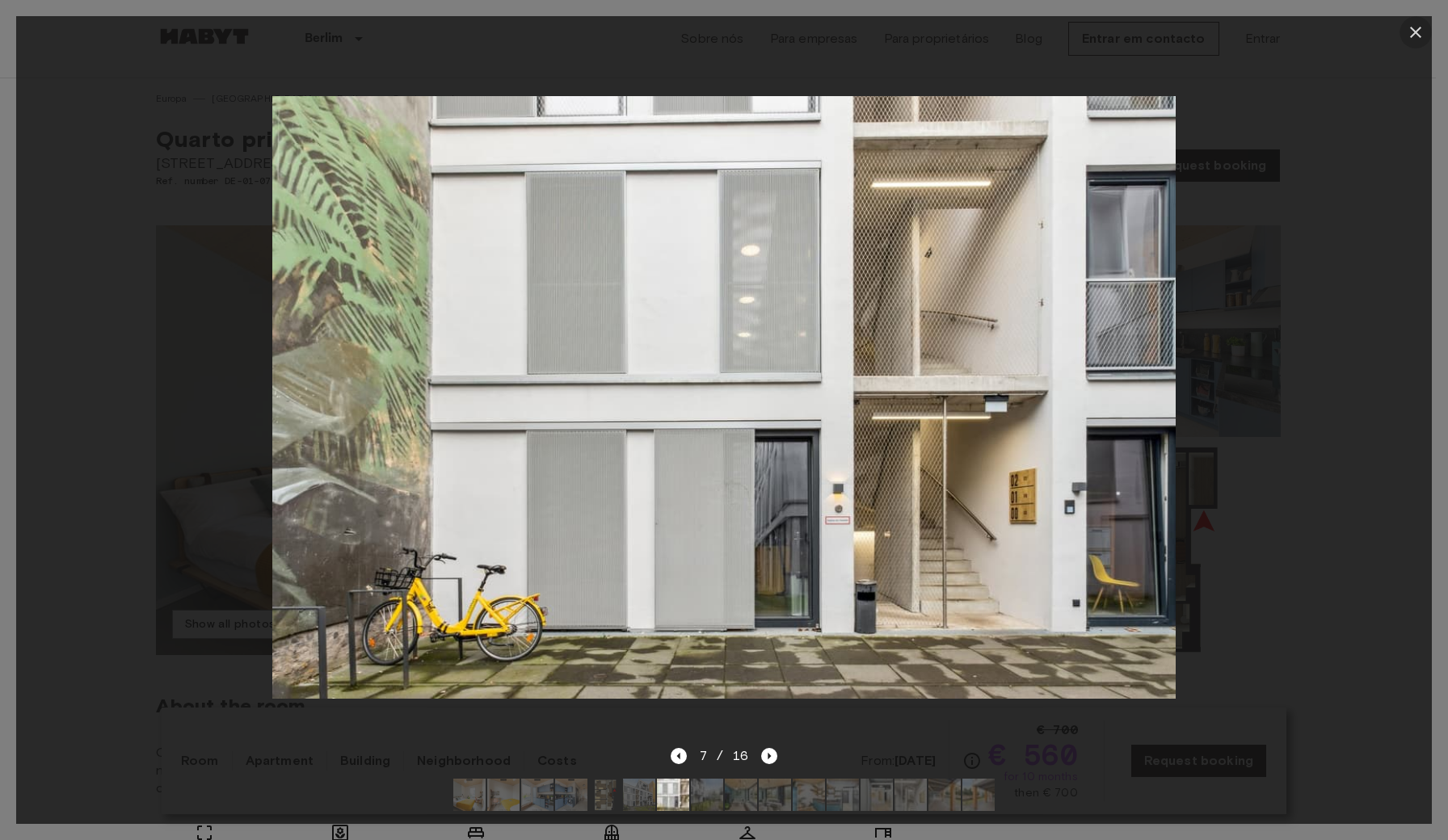
click at [1411, 27] on icon "button" at bounding box center [1415, 32] width 11 height 11
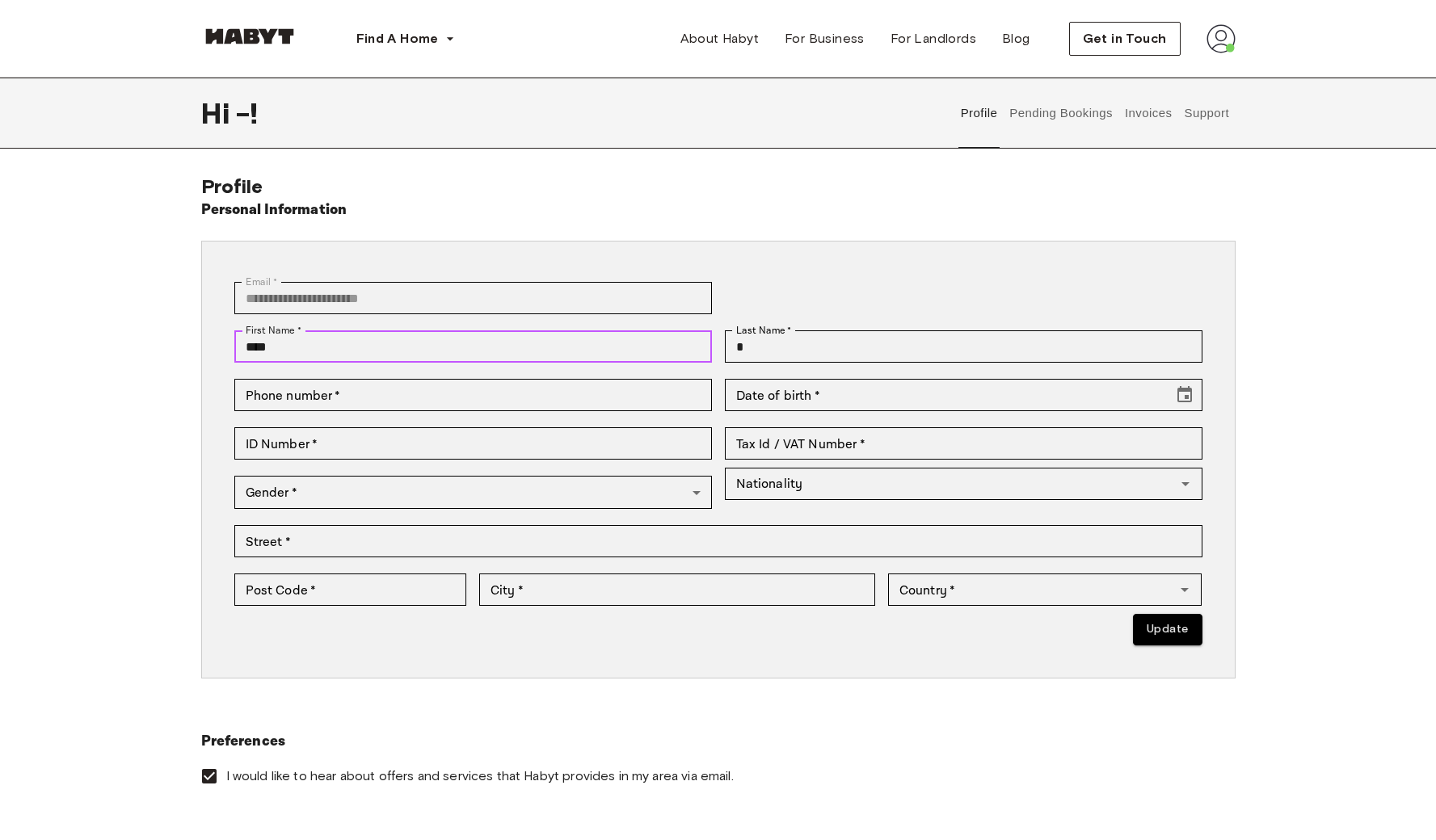
type input "****"
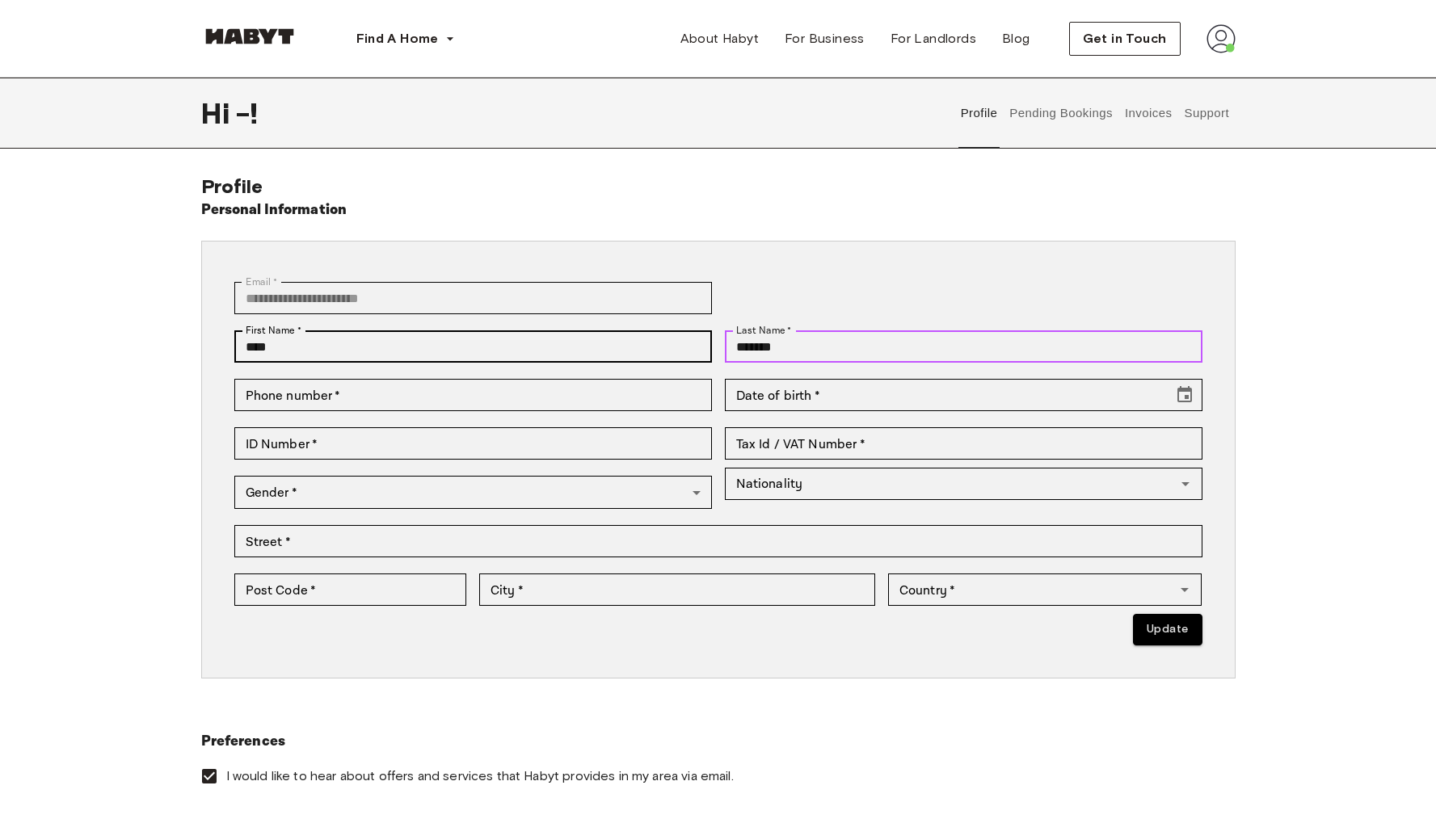
type input "*******"
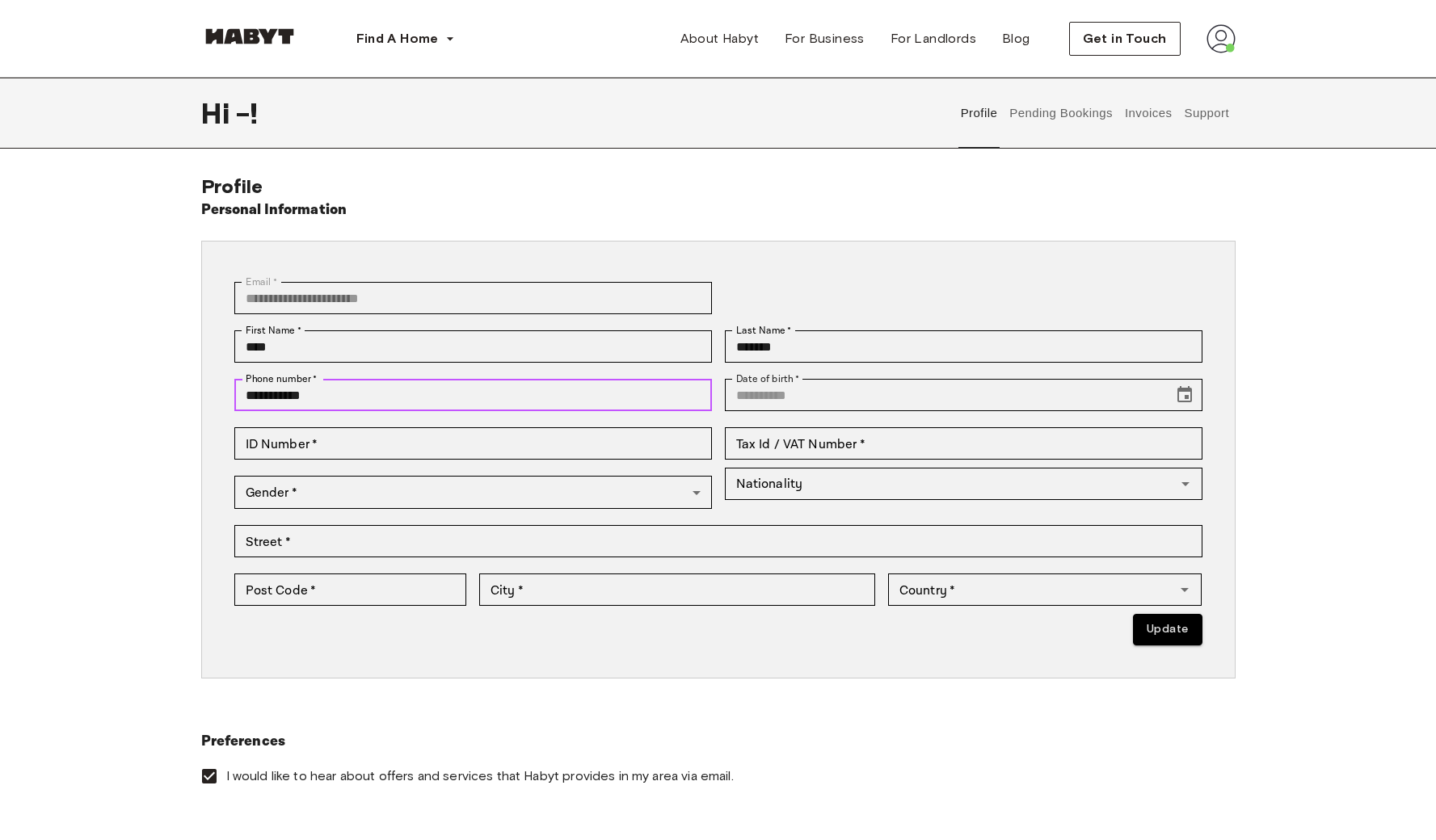
click at [438, 396] on input "**********" at bounding box center [474, 396] width 478 height 33
type input "**********"
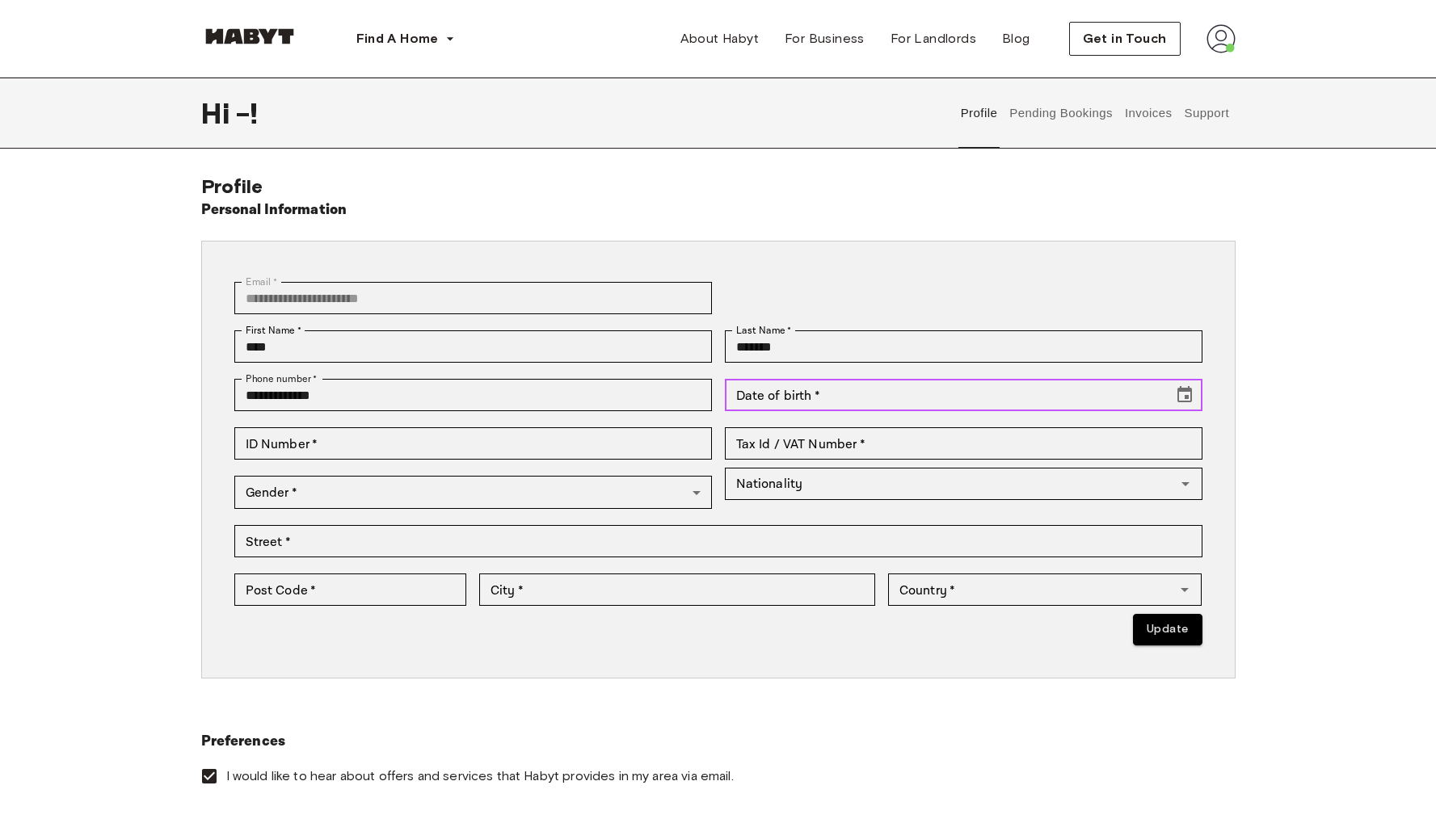
click at [915, 393] on input "Date of birth   *" at bounding box center [943, 396] width 438 height 33
type input "**********"
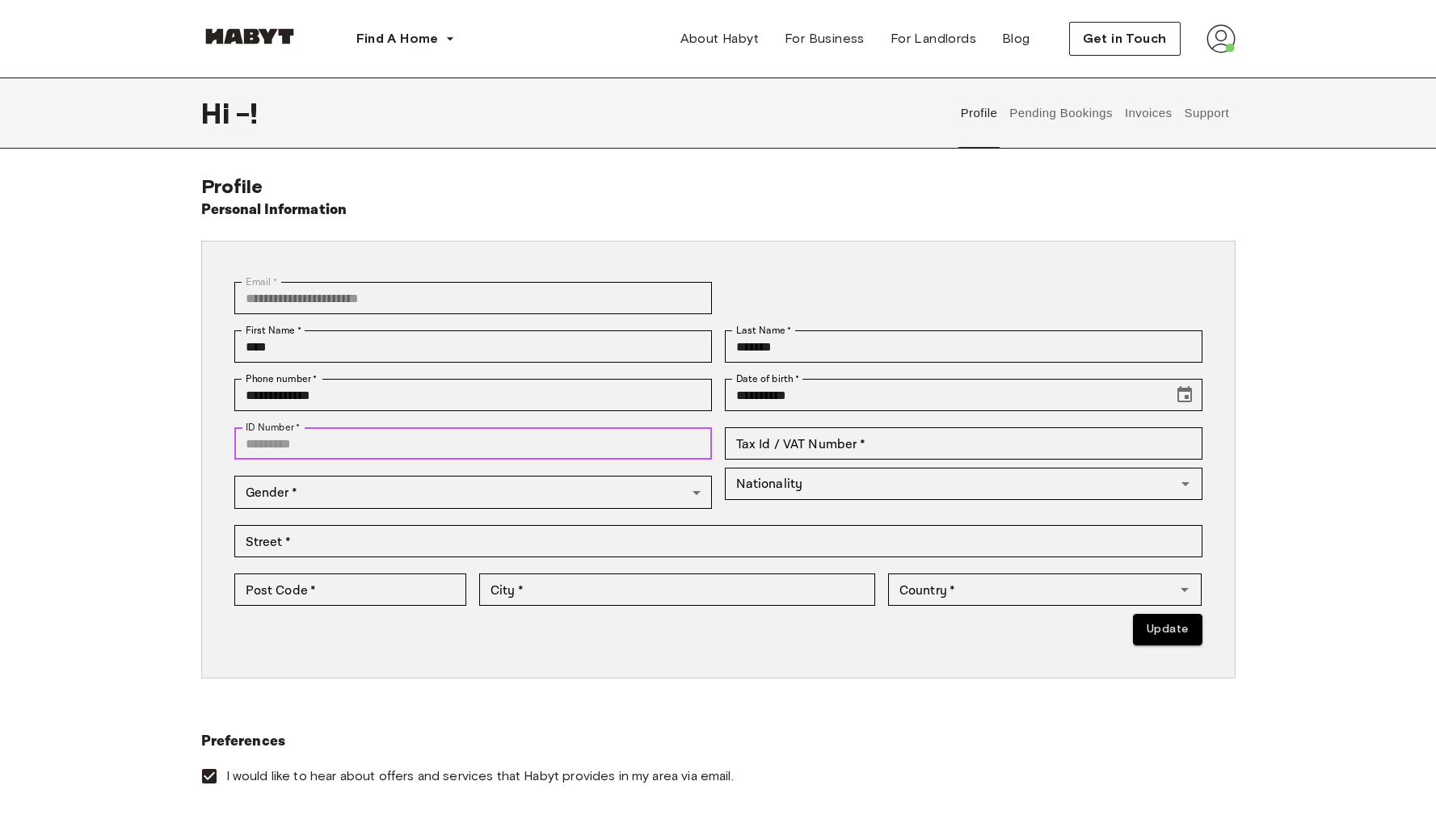
click at [521, 438] on input "ID Number   *" at bounding box center [474, 444] width 478 height 33
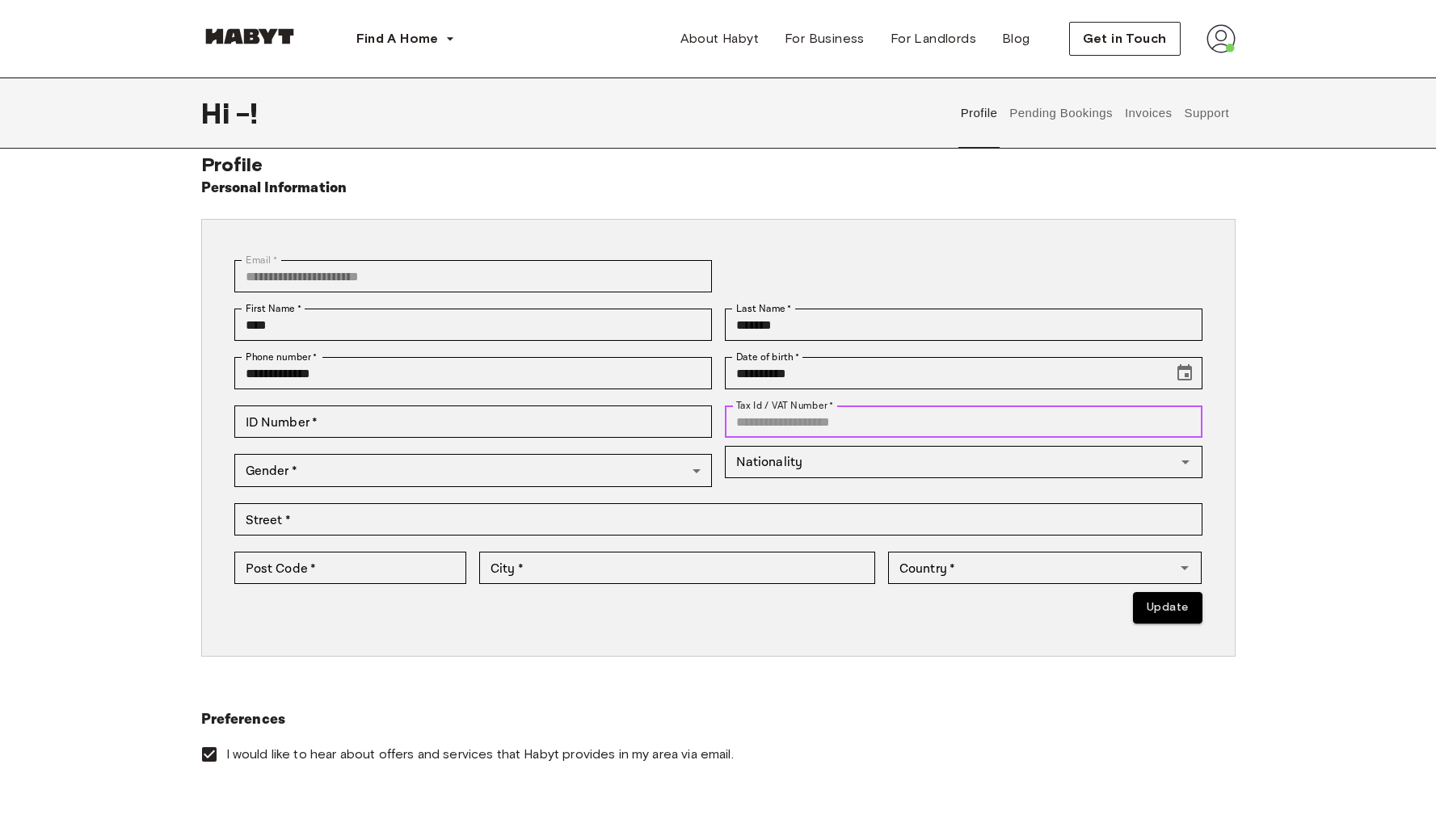
click at [819, 426] on input "Tax Id / VAT Number   *" at bounding box center [963, 422] width 478 height 33
click at [1165, 599] on button "Update" at bounding box center [1167, 608] width 69 height 32
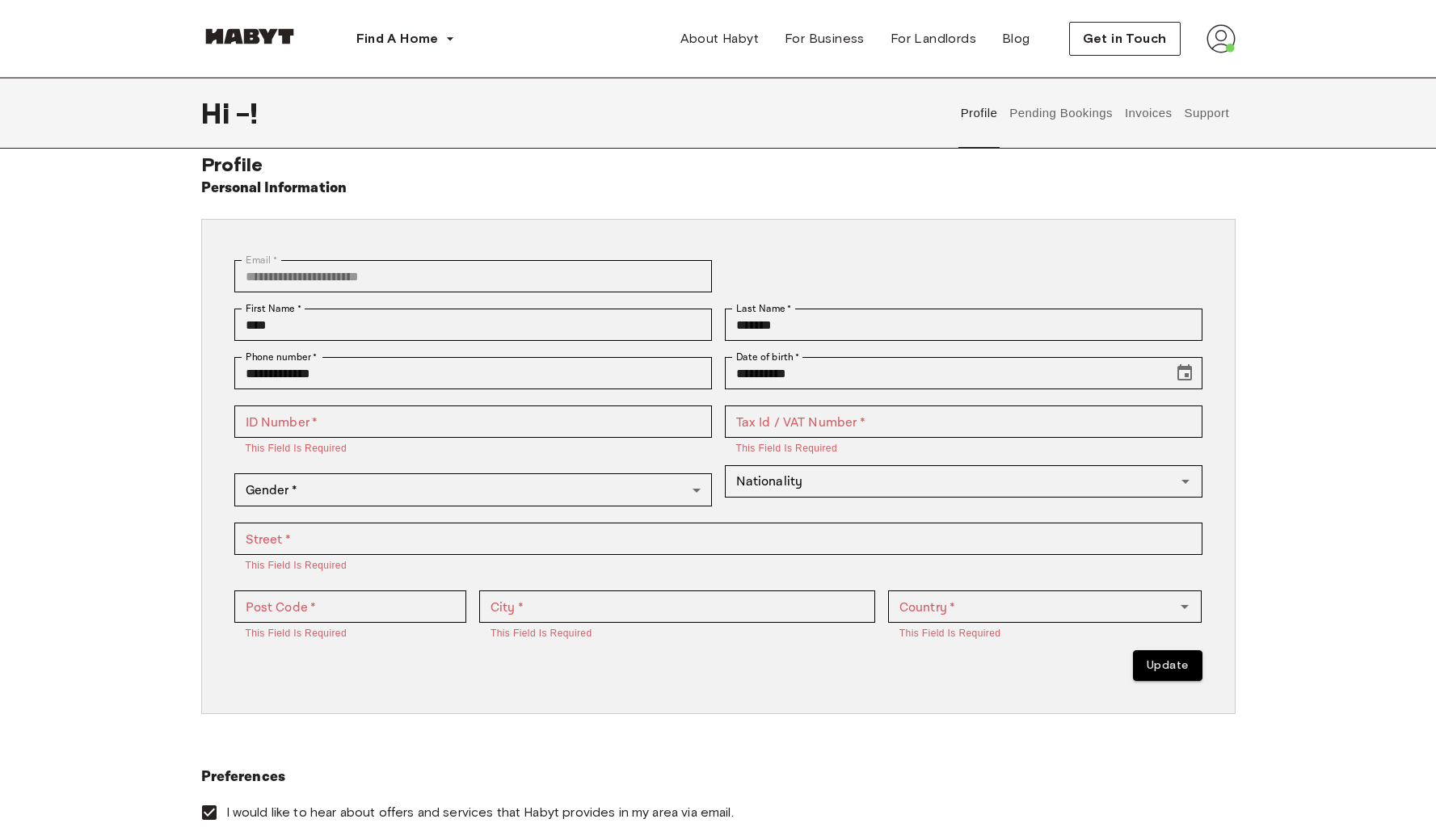
click at [1227, 29] on img at bounding box center [1221, 39] width 29 height 29
click at [1161, 77] on span "Profile" at bounding box center [1171, 75] width 40 height 20
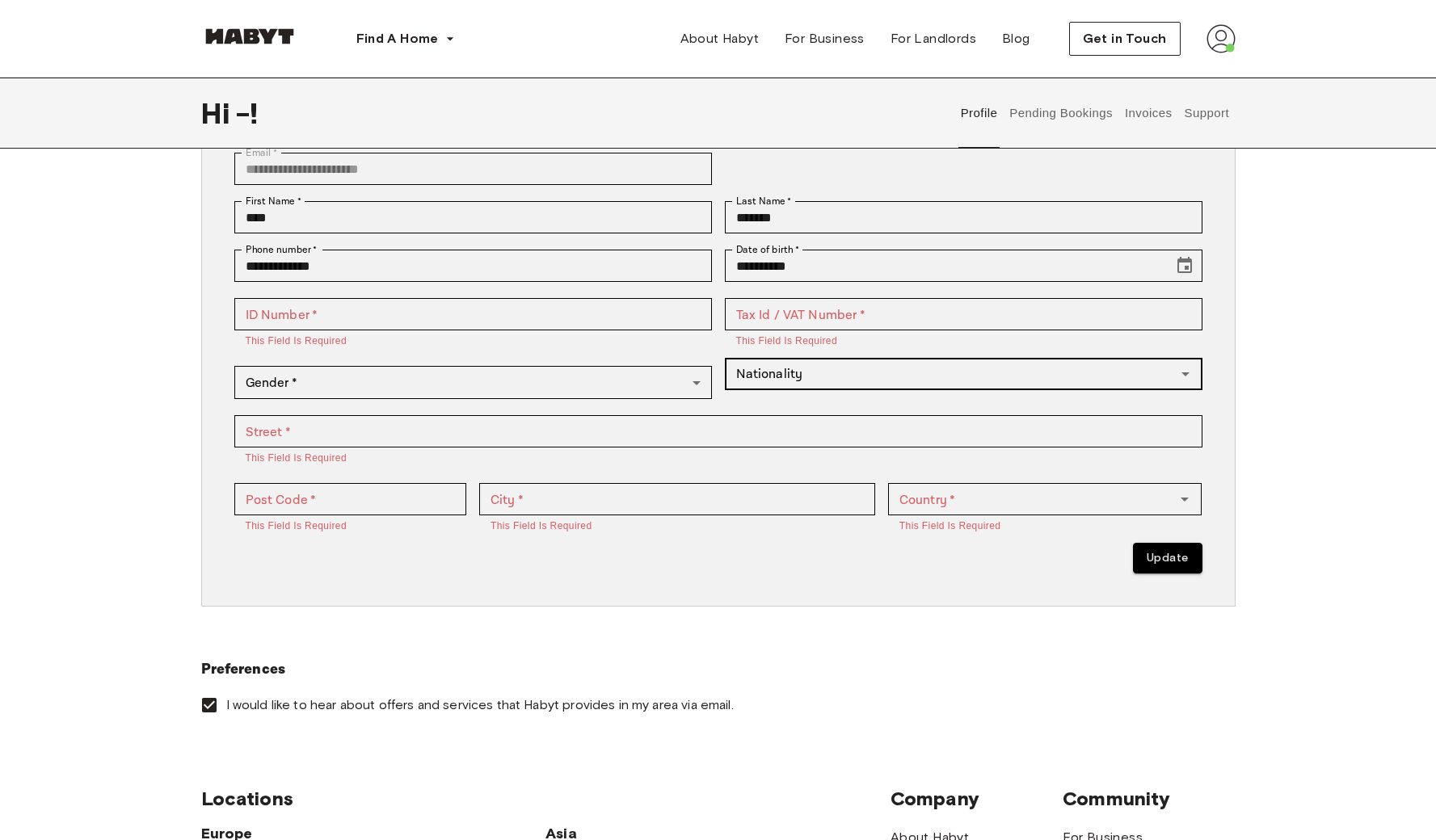
scroll to position [128, 0]
click at [488, 293] on div "ID Number   * ID Number   * This field is required" at bounding box center [467, 325] width 491 height 68
click at [486, 309] on input "ID Number   *" at bounding box center [474, 316] width 478 height 33
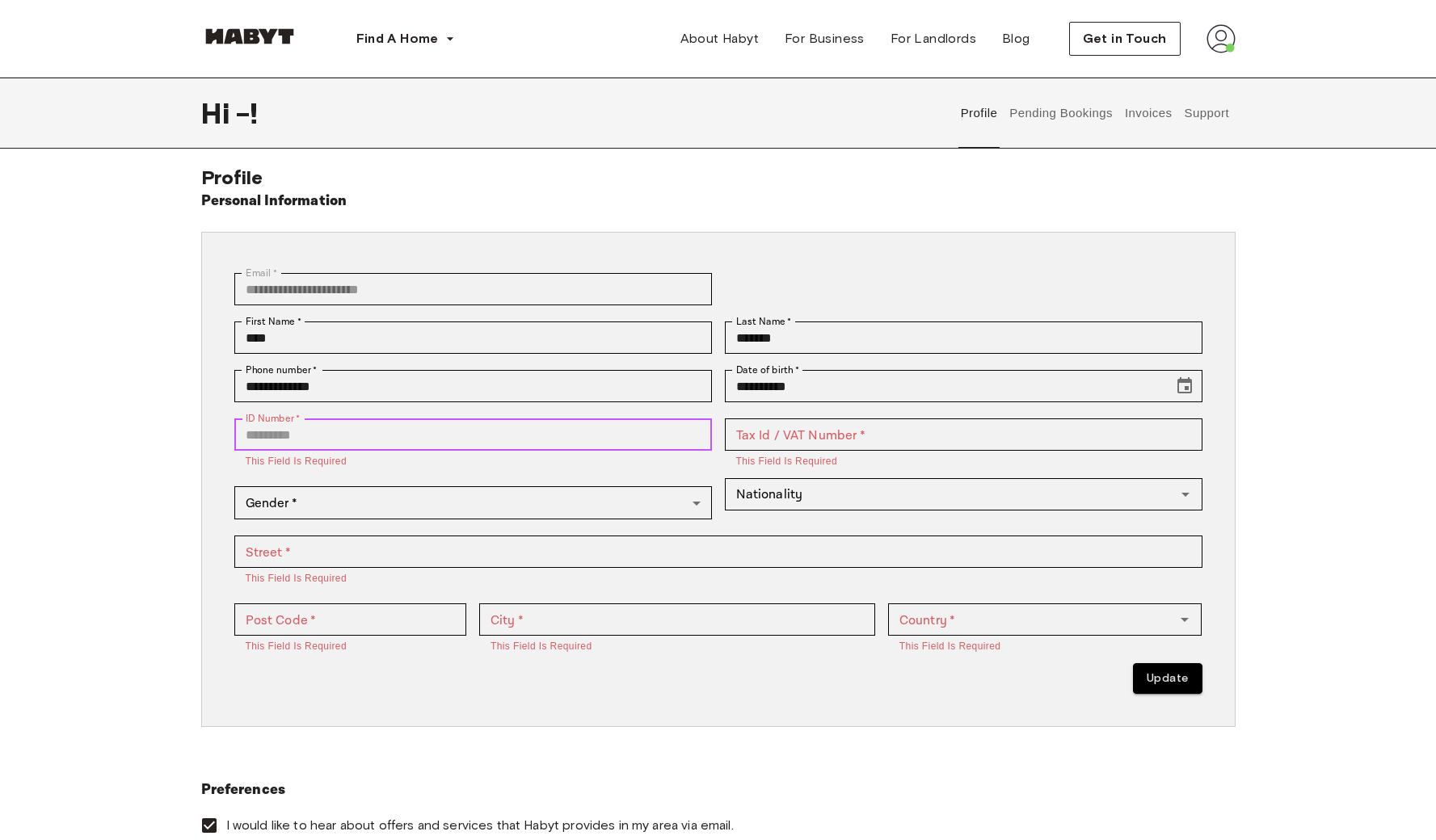
scroll to position [4, 0]
